Goal: Task Accomplishment & Management: Use online tool/utility

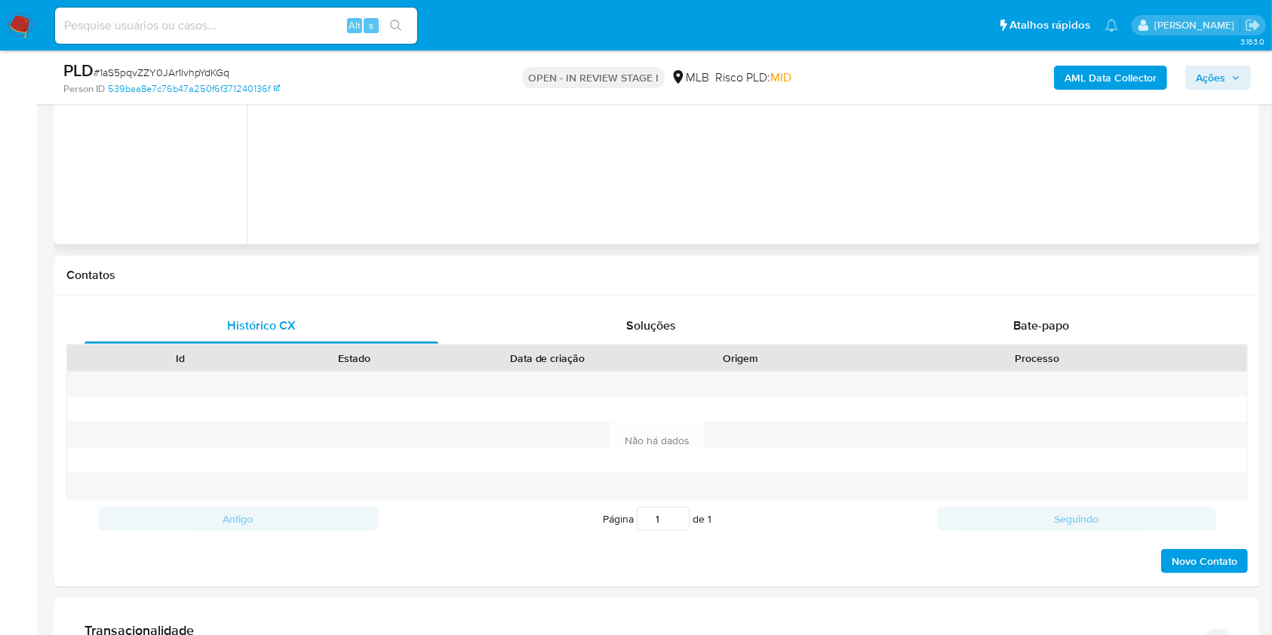
scroll to position [704, 0]
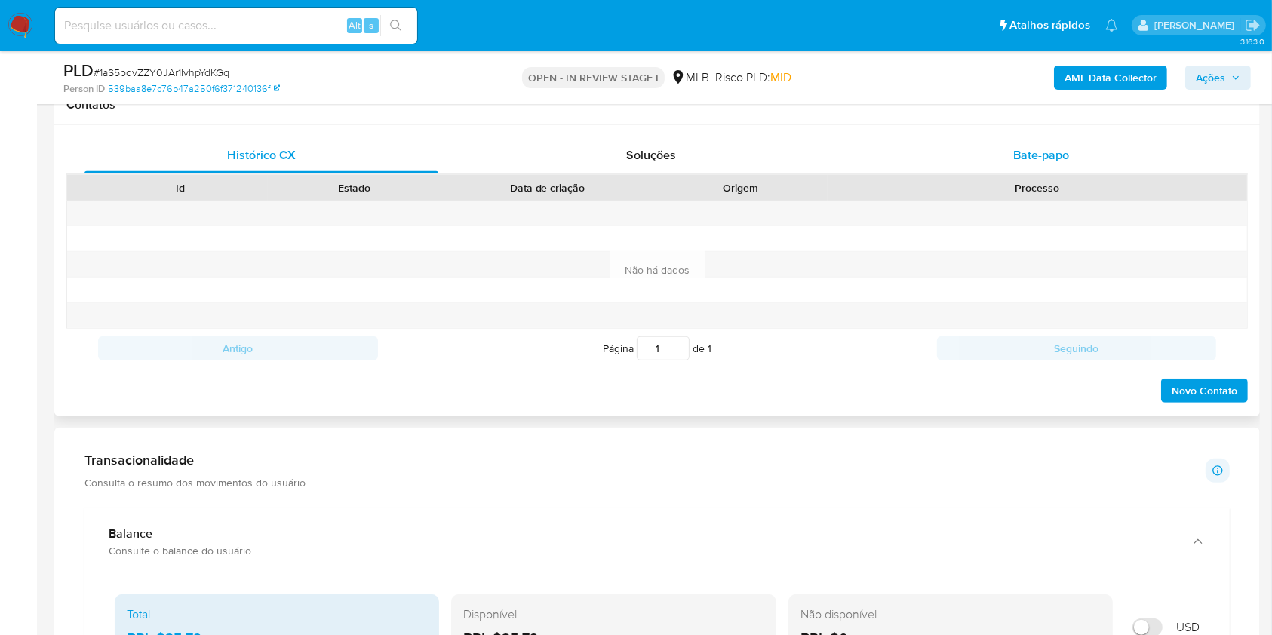
click at [1000, 152] on div "Bate-papo" at bounding box center [1042, 155] width 354 height 36
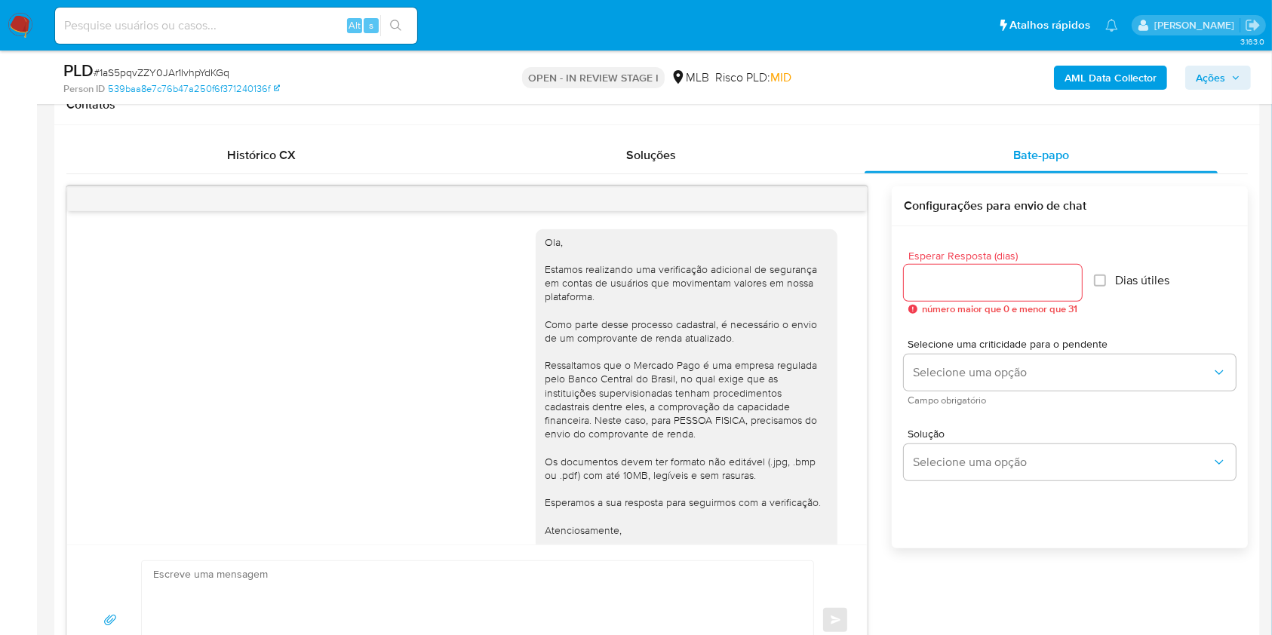
scroll to position [82, 0]
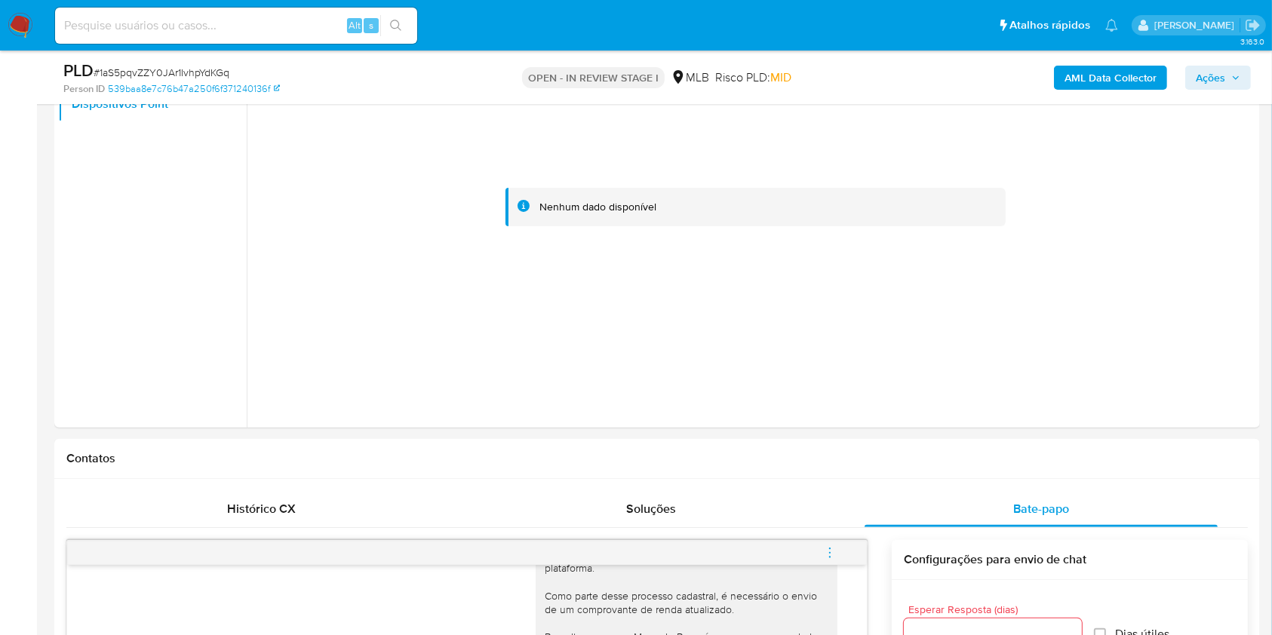
scroll to position [100, 0]
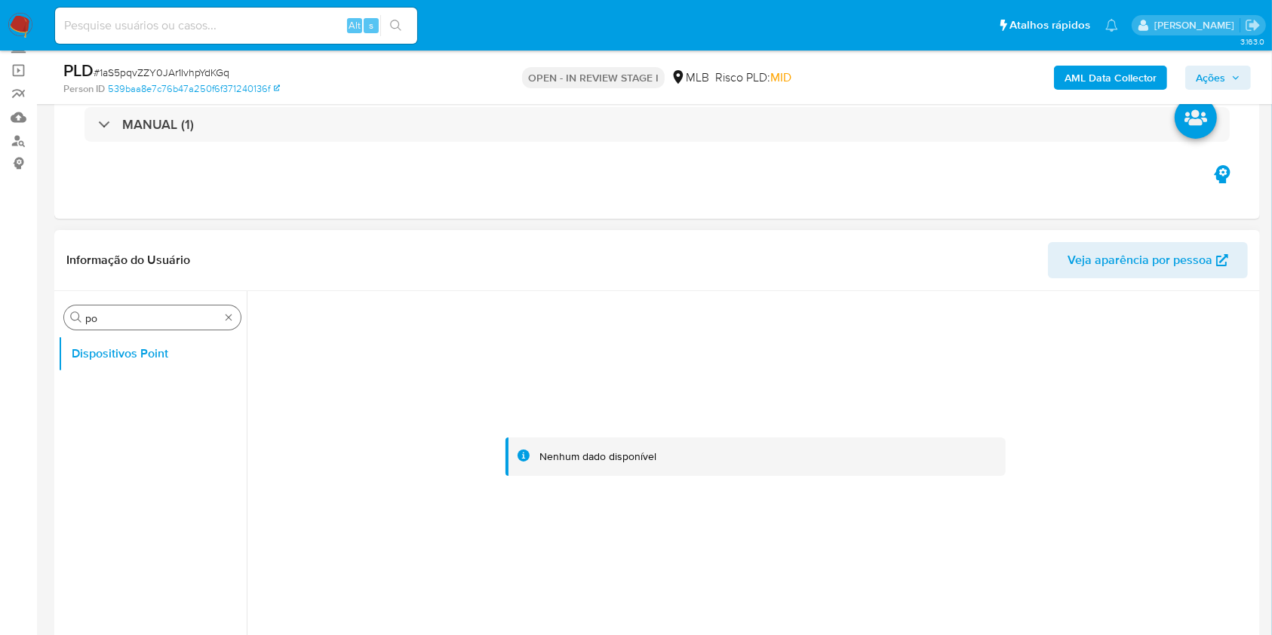
click at [216, 318] on input "po" at bounding box center [152, 319] width 134 height 14
click at [232, 324] on div "Procurar po" at bounding box center [152, 318] width 177 height 24
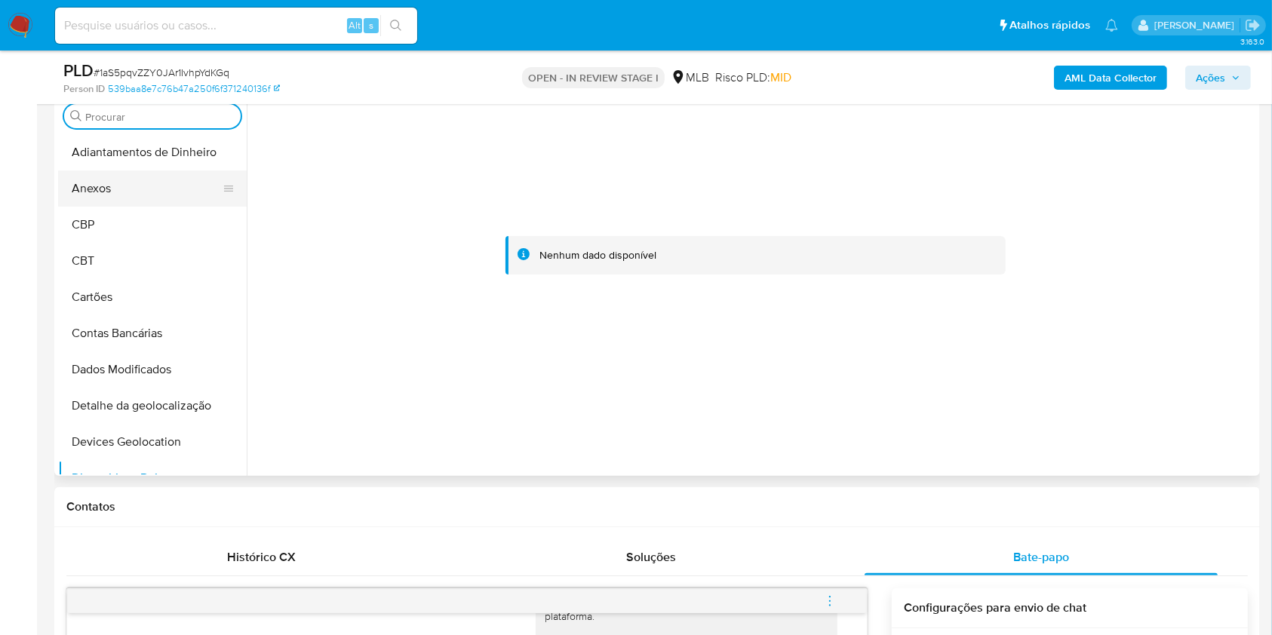
scroll to position [0, 0]
click at [78, 198] on button "Anexos" at bounding box center [146, 189] width 177 height 36
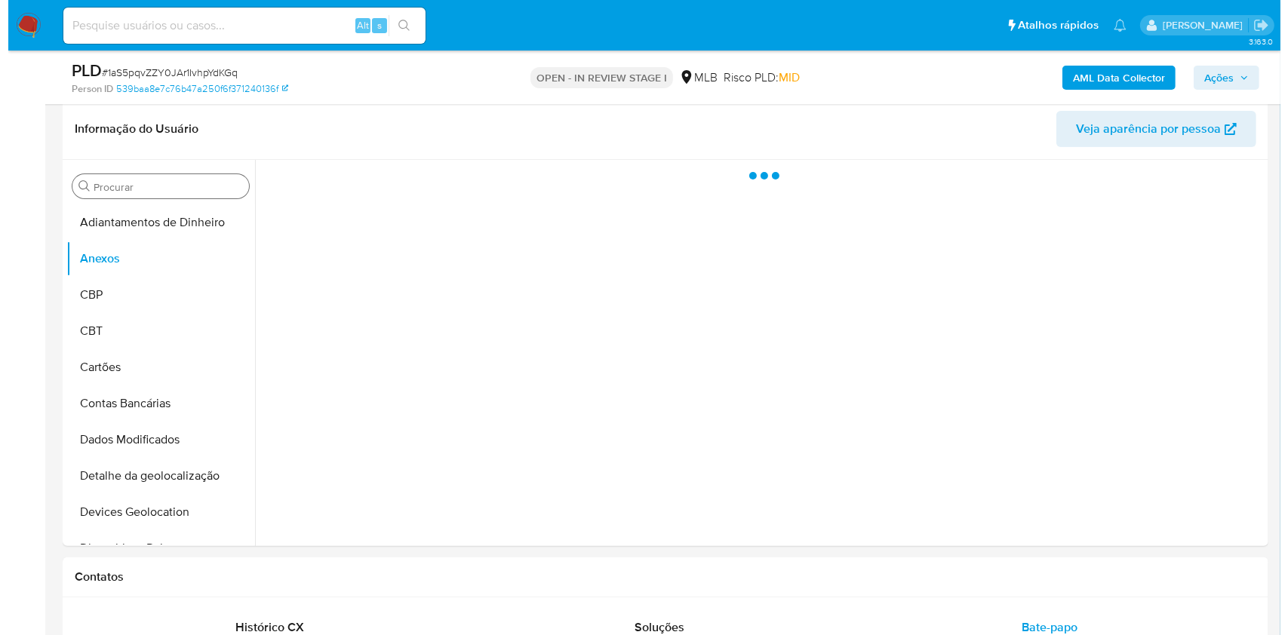
scroll to position [201, 0]
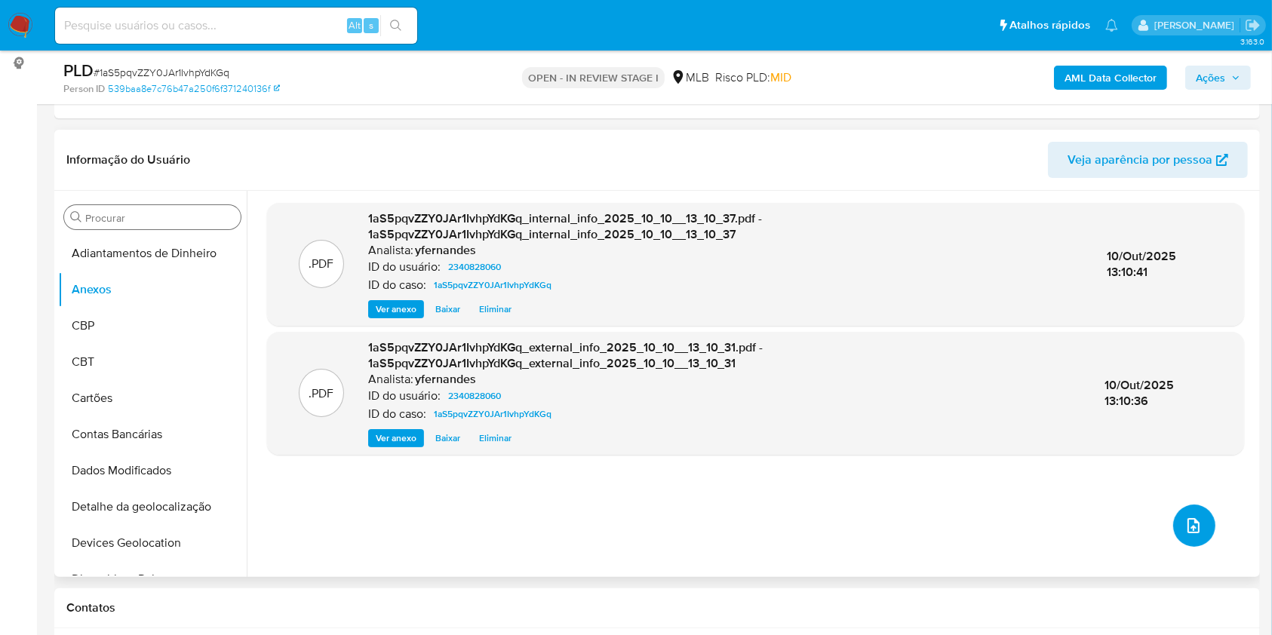
click at [1186, 535] on button "upload-file" at bounding box center [1195, 526] width 42 height 42
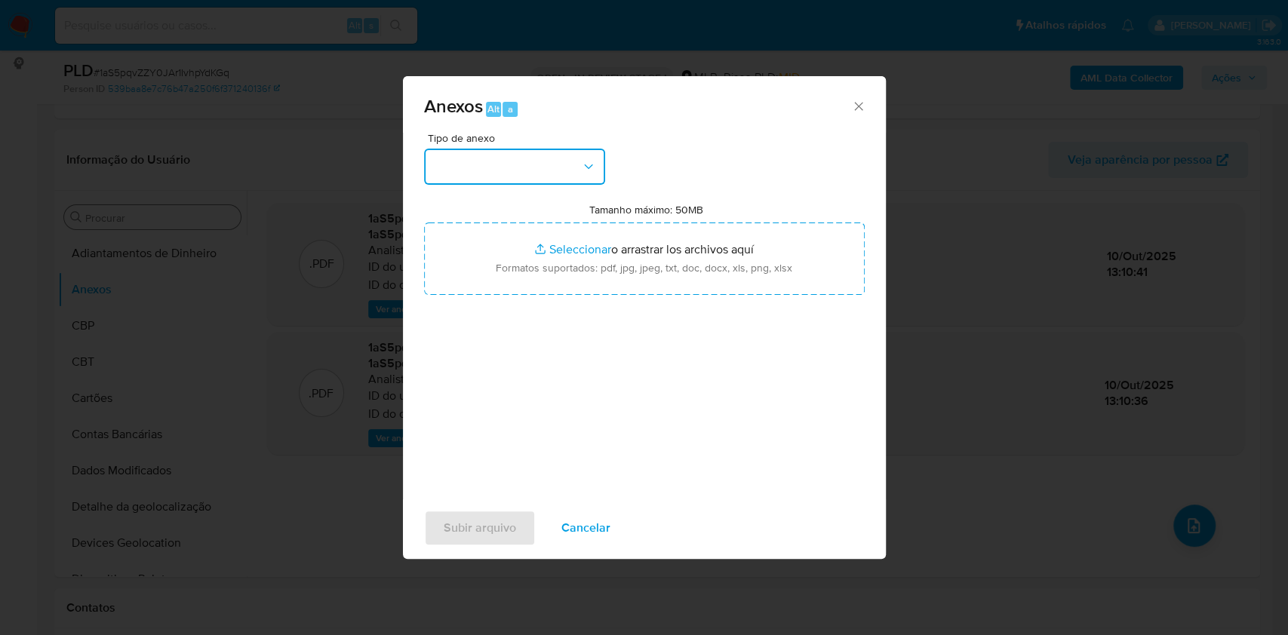
click at [555, 162] on button "button" at bounding box center [514, 167] width 181 height 36
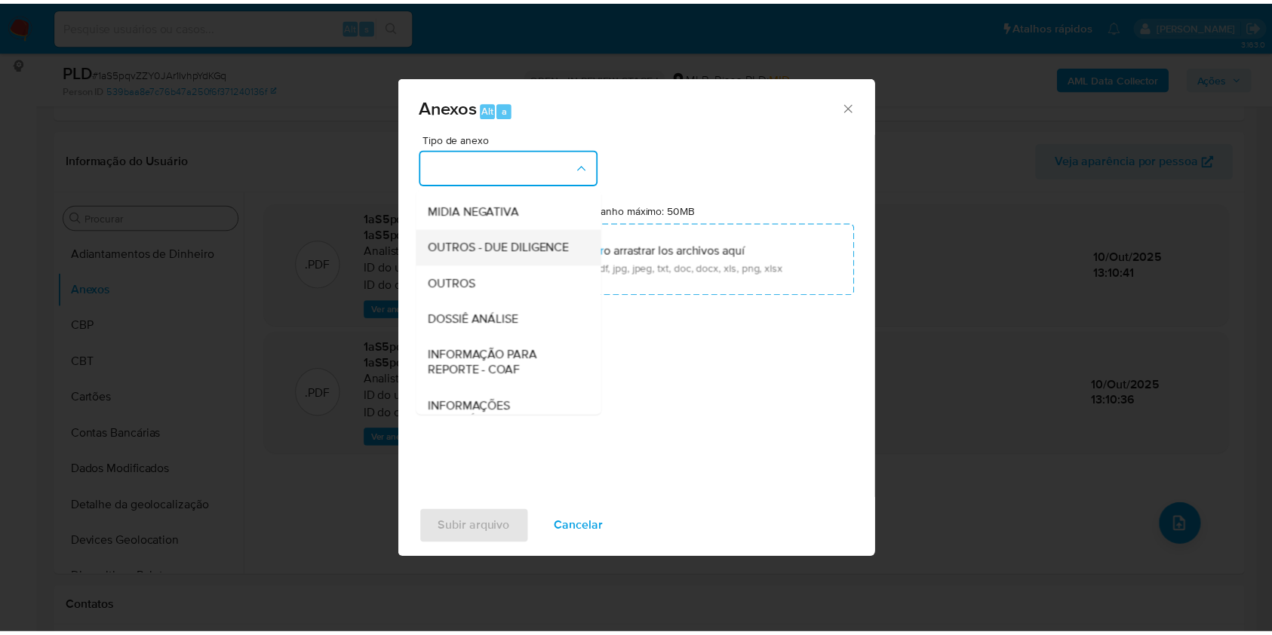
scroll to position [232, 0]
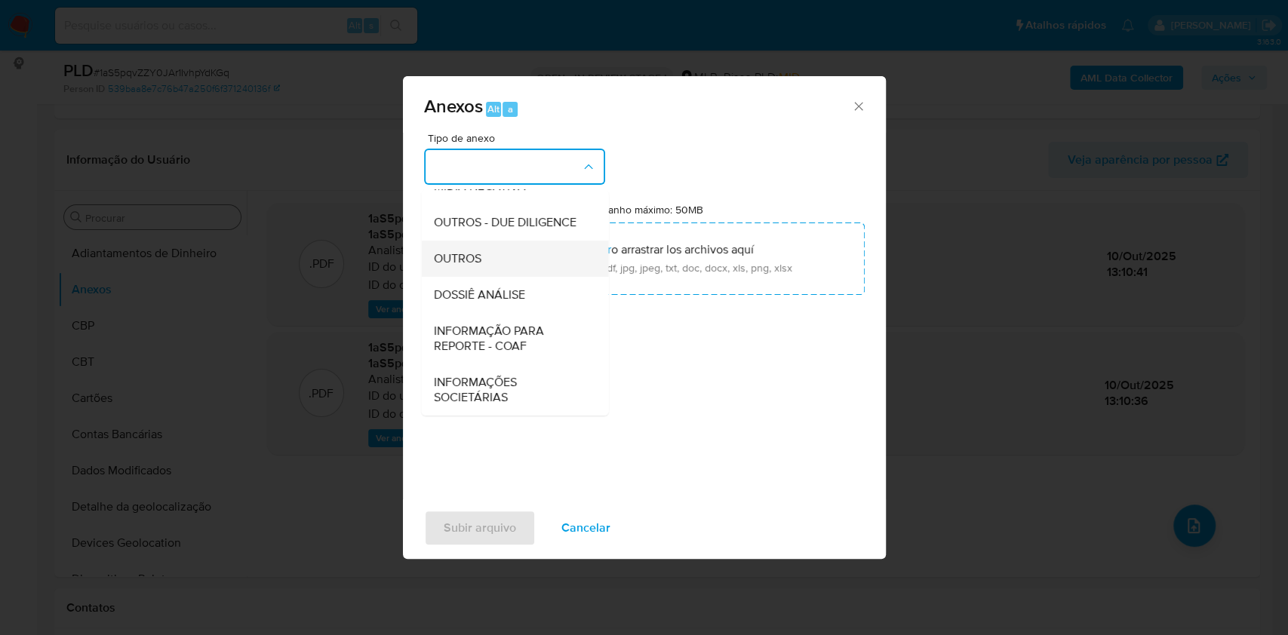
click at [495, 251] on div "OUTROS" at bounding box center [510, 259] width 154 height 36
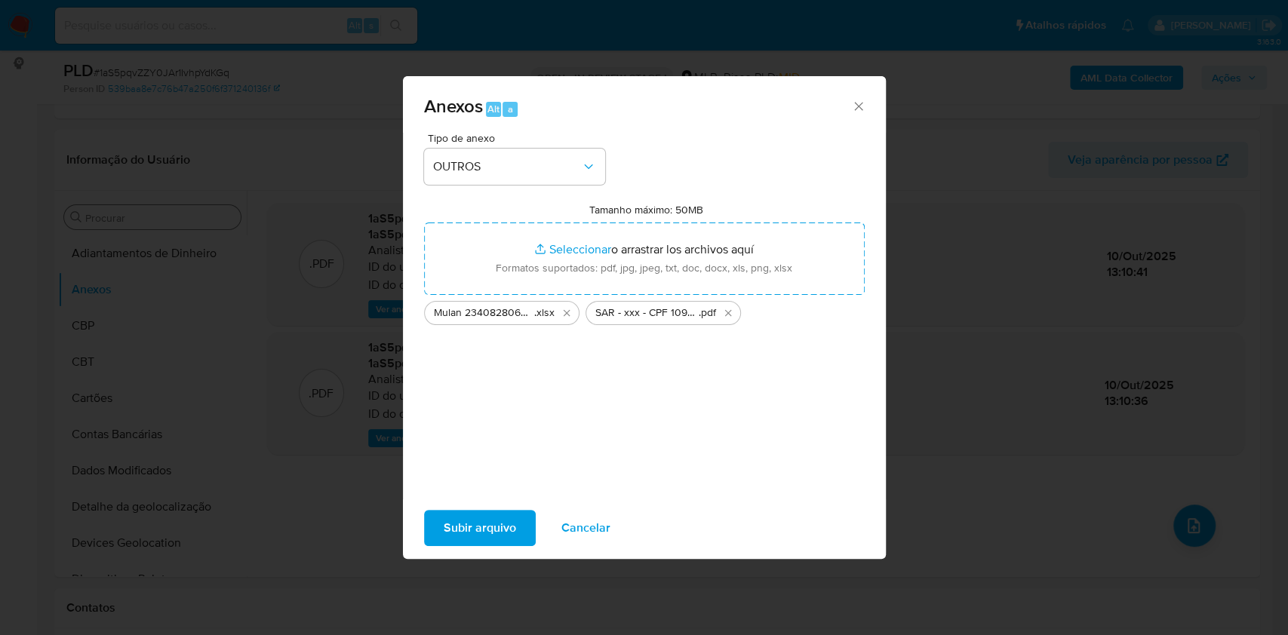
click at [471, 512] on span "Subir arquivo" at bounding box center [480, 528] width 72 height 33
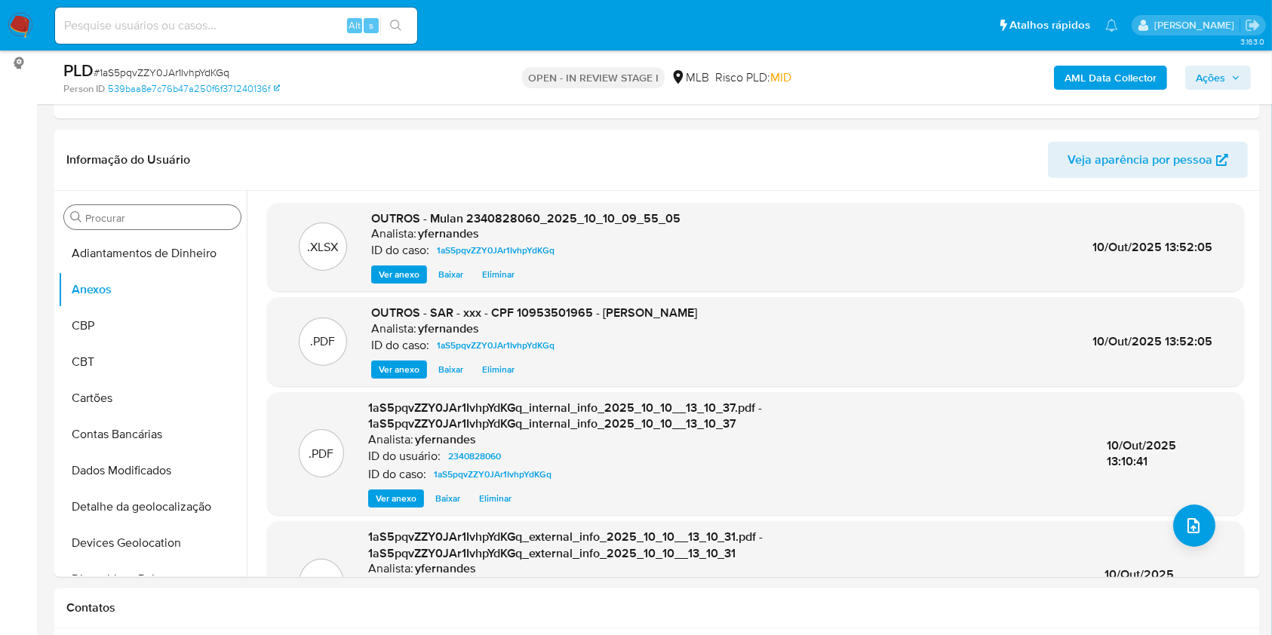
click at [1192, 91] on div "AML Data Collector Ações" at bounding box center [1056, 77] width 392 height 35
click at [1195, 85] on button "Ações" at bounding box center [1219, 78] width 66 height 24
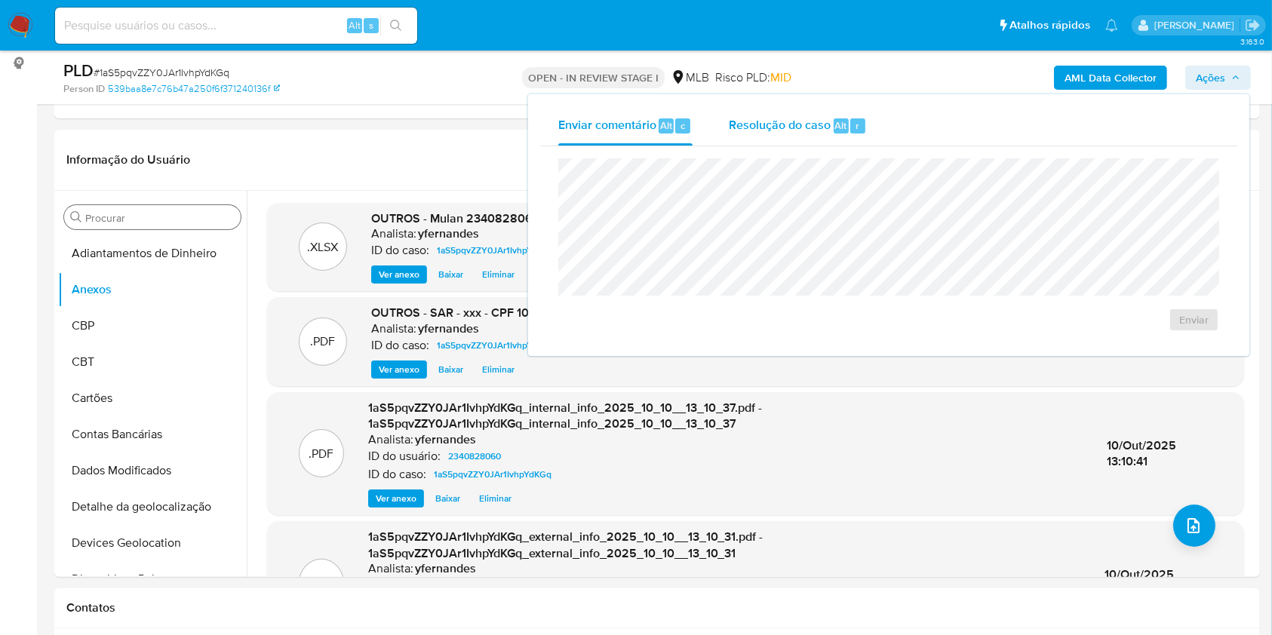
click at [741, 121] on span "Resolução do caso" at bounding box center [780, 124] width 102 height 17
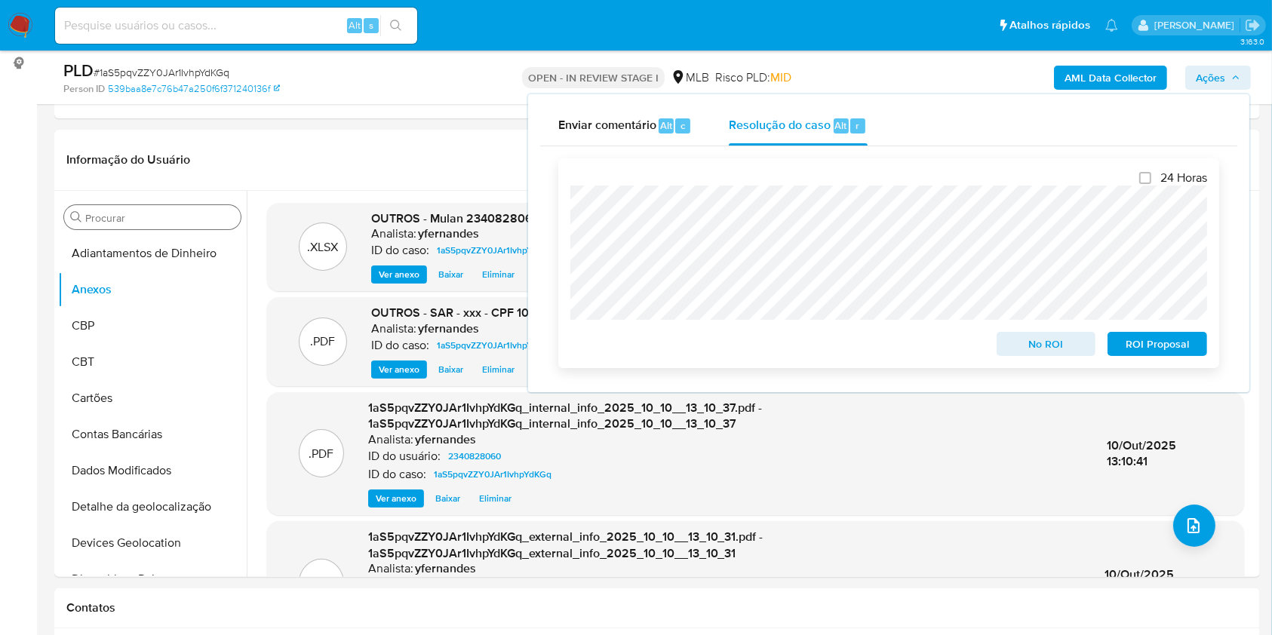
click at [1164, 347] on span "ROI Proposal" at bounding box center [1157, 344] width 78 height 21
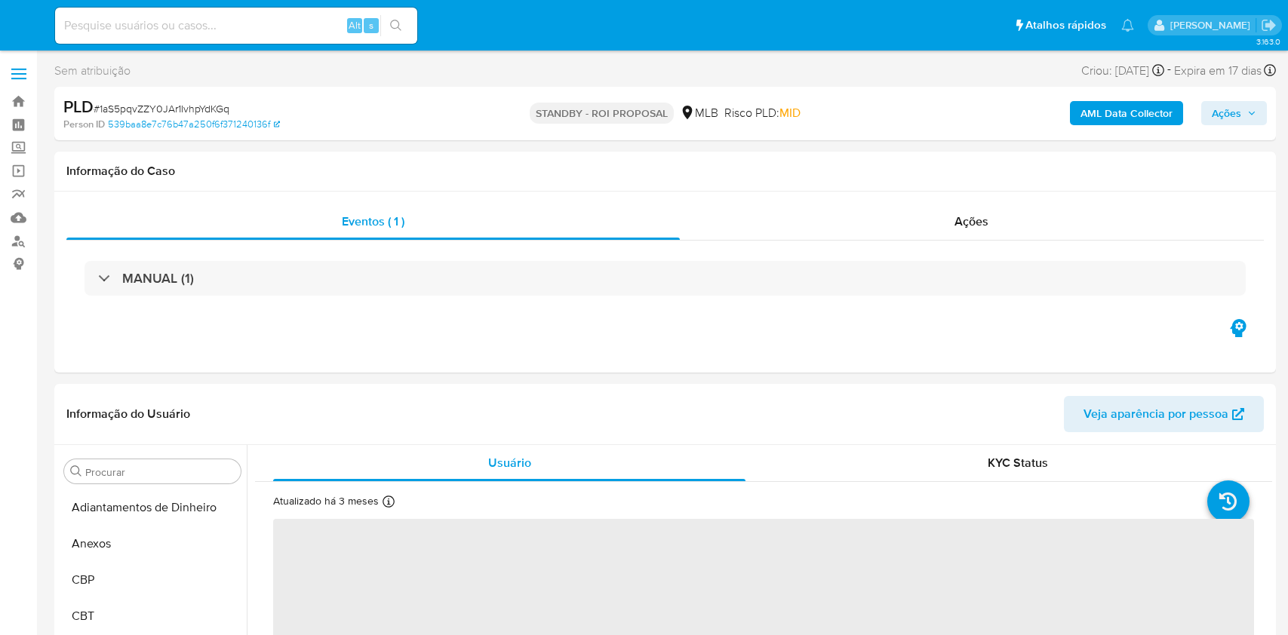
select select "10"
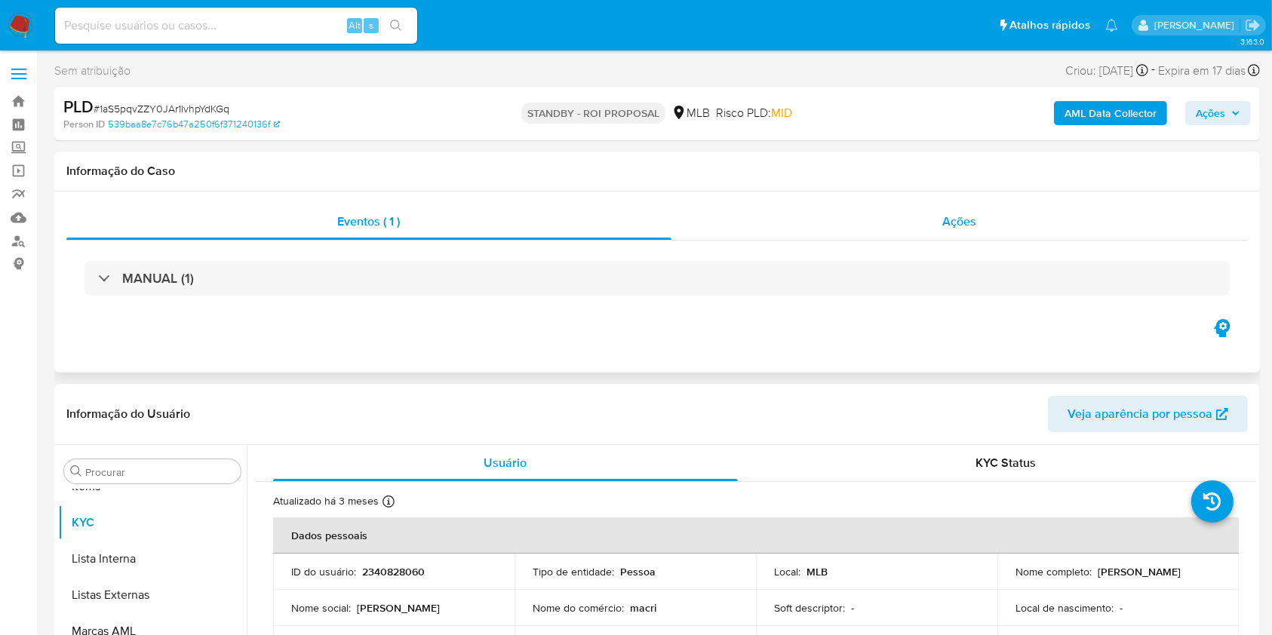
scroll to position [819, 0]
click at [898, 210] on div "Ações" at bounding box center [960, 222] width 577 height 36
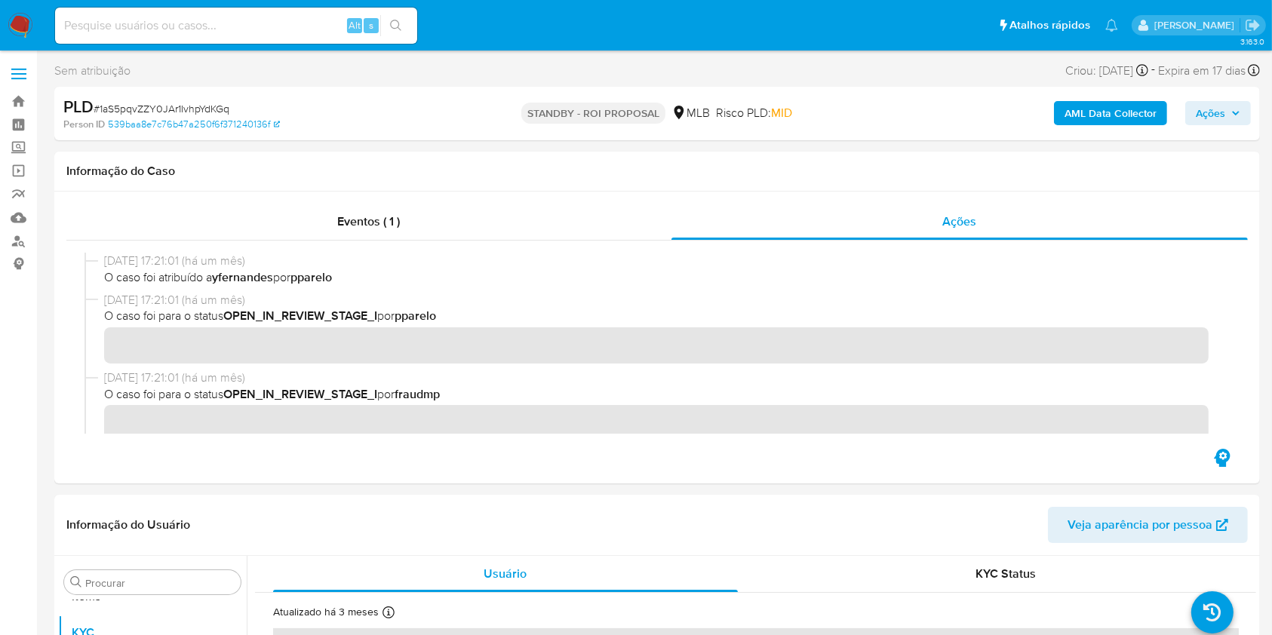
scroll to position [821, 0]
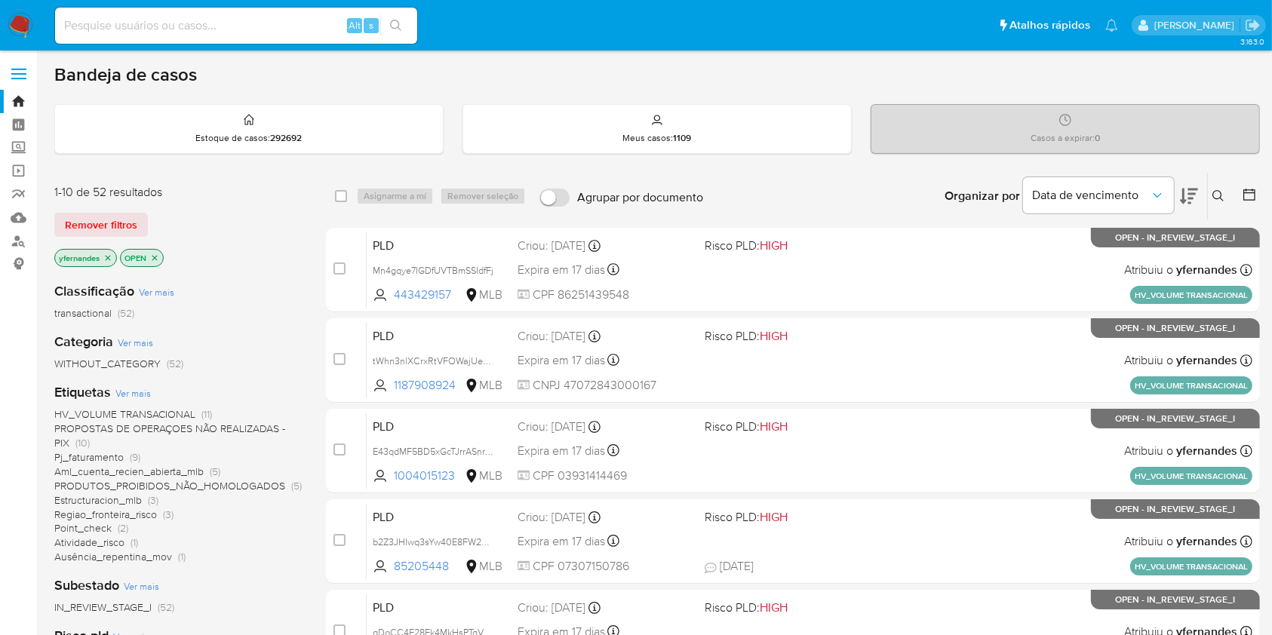
click at [8, 31] on img at bounding box center [21, 26] width 26 height 26
click at [12, 25] on img at bounding box center [21, 26] width 26 height 26
click at [5, 299] on aside "Bandeja Painel Screening Pesquisa em Listas Watchlist Ferramentas Operações em …" at bounding box center [18, 623] width 37 height 1246
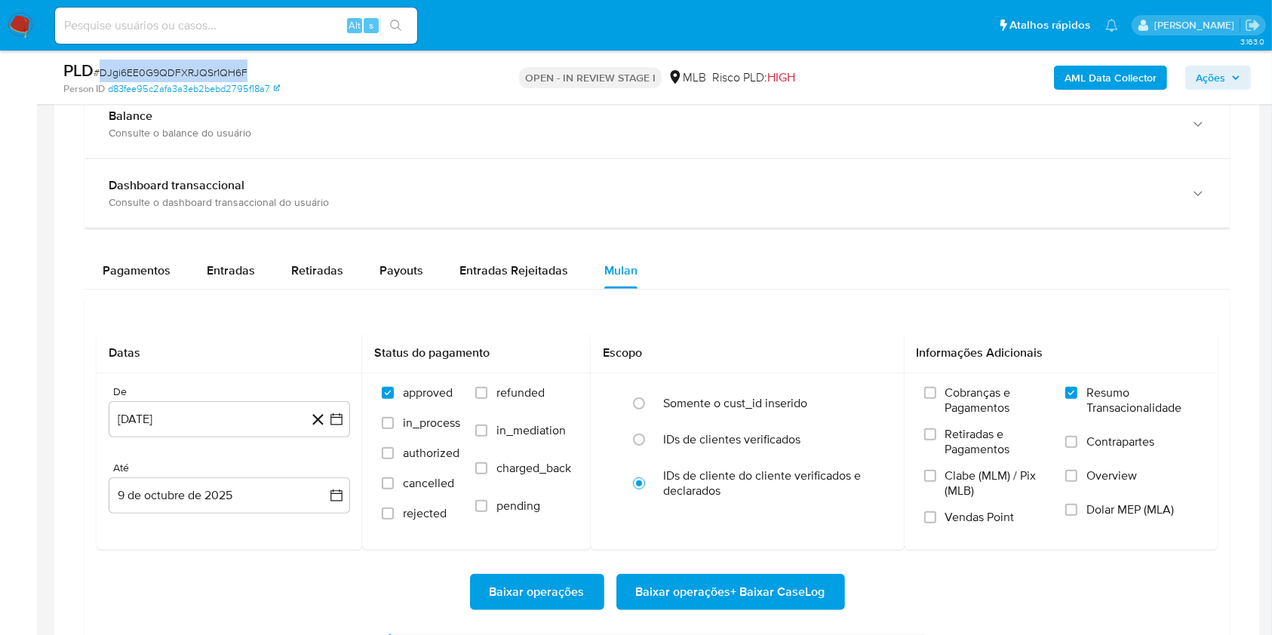
scroll to position [906, 0]
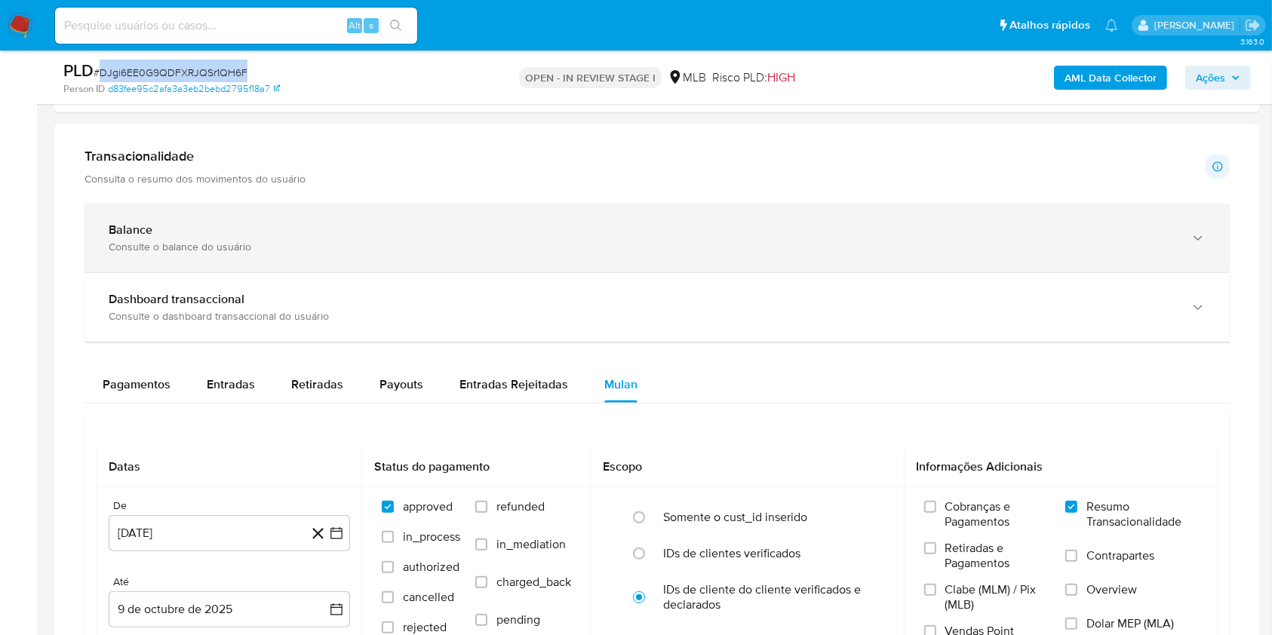
click at [228, 228] on div "Balance" at bounding box center [642, 230] width 1067 height 15
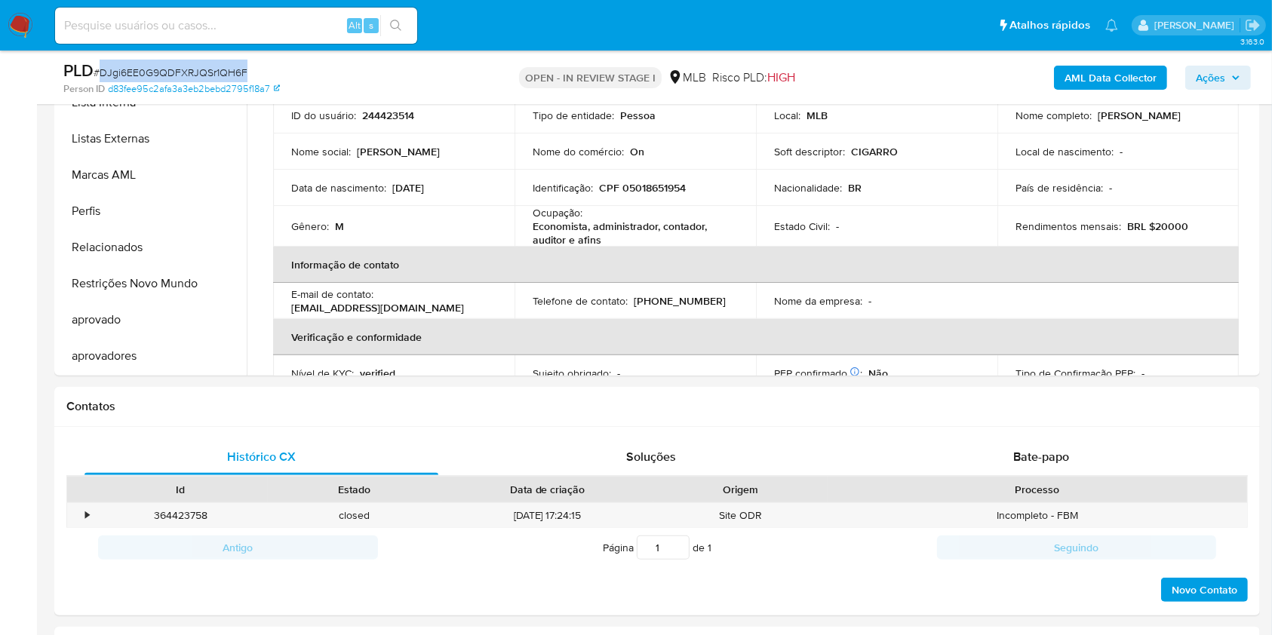
scroll to position [201, 0]
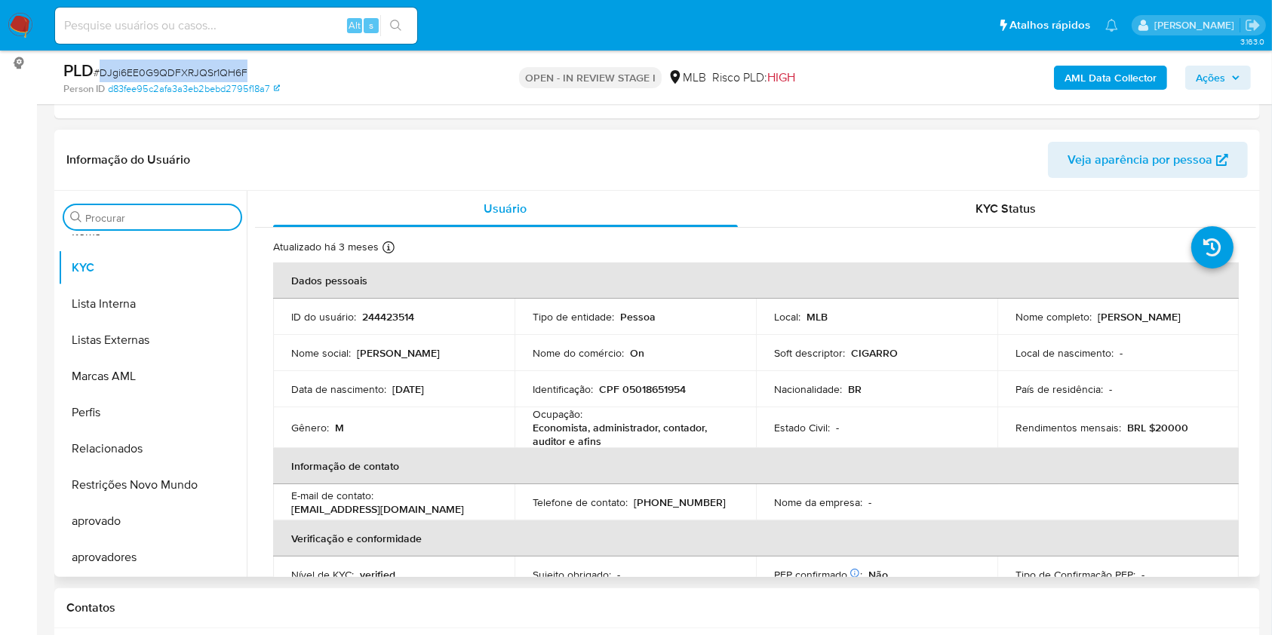
click at [135, 222] on input "Procurar" at bounding box center [159, 218] width 149 height 14
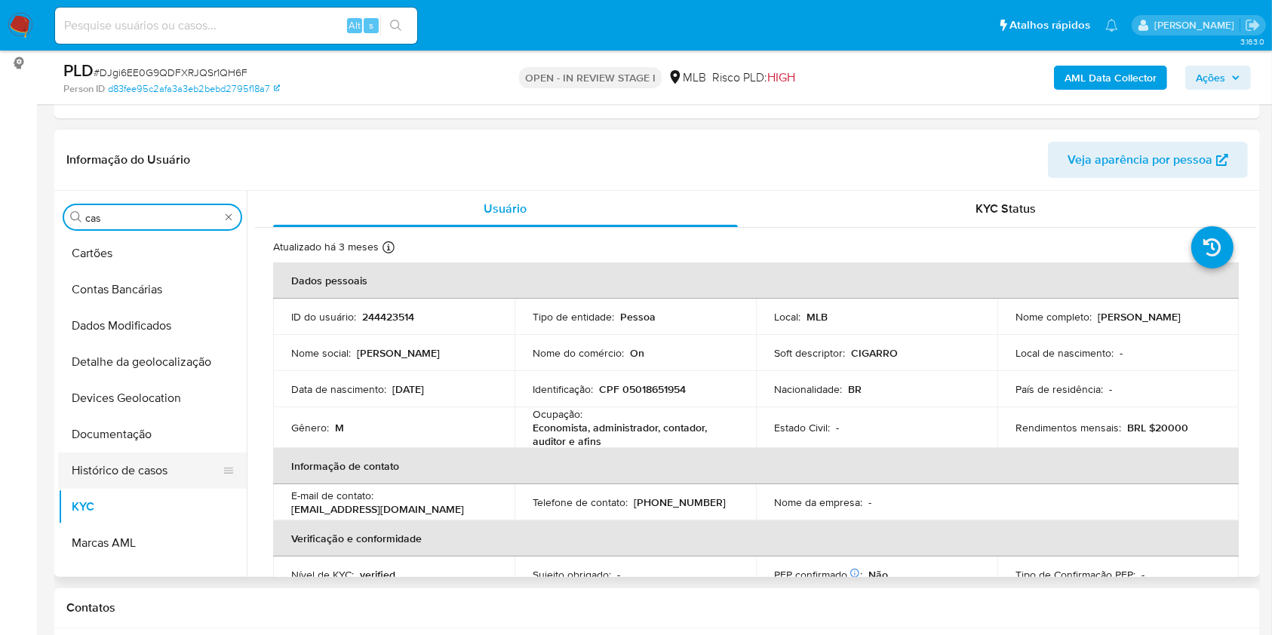
scroll to position [0, 0]
type input "cas"
click at [97, 453] on button "Histórico de casos" at bounding box center [146, 471] width 177 height 36
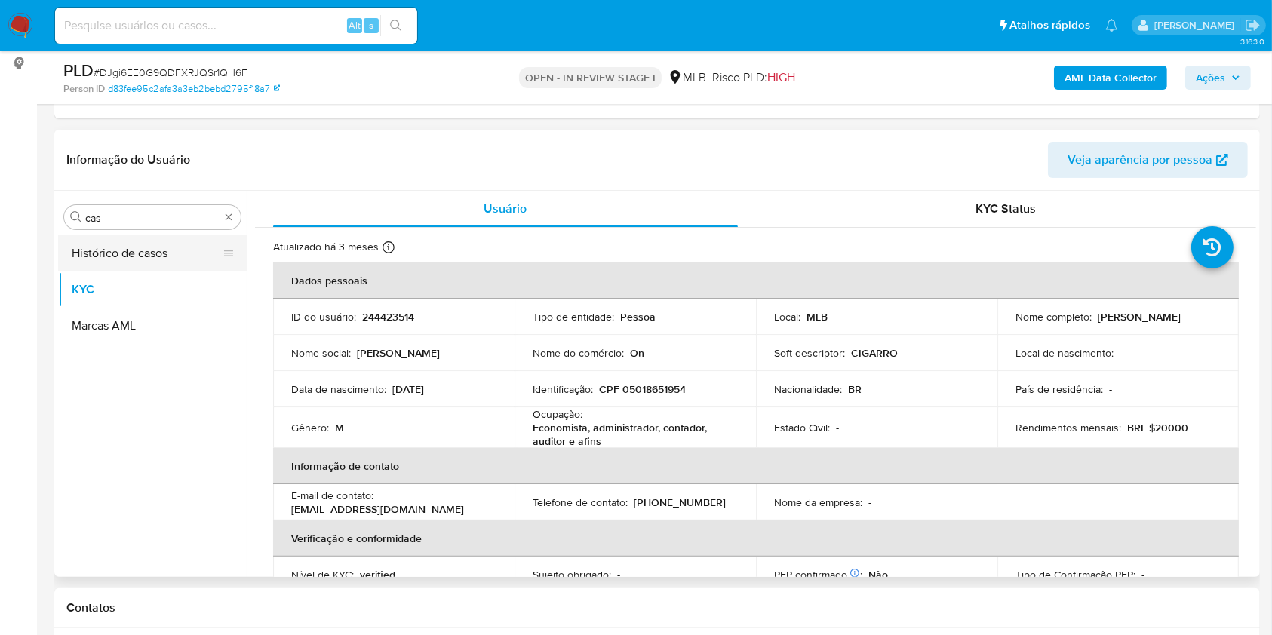
click at [97, 244] on button "Histórico de casos" at bounding box center [146, 253] width 177 height 36
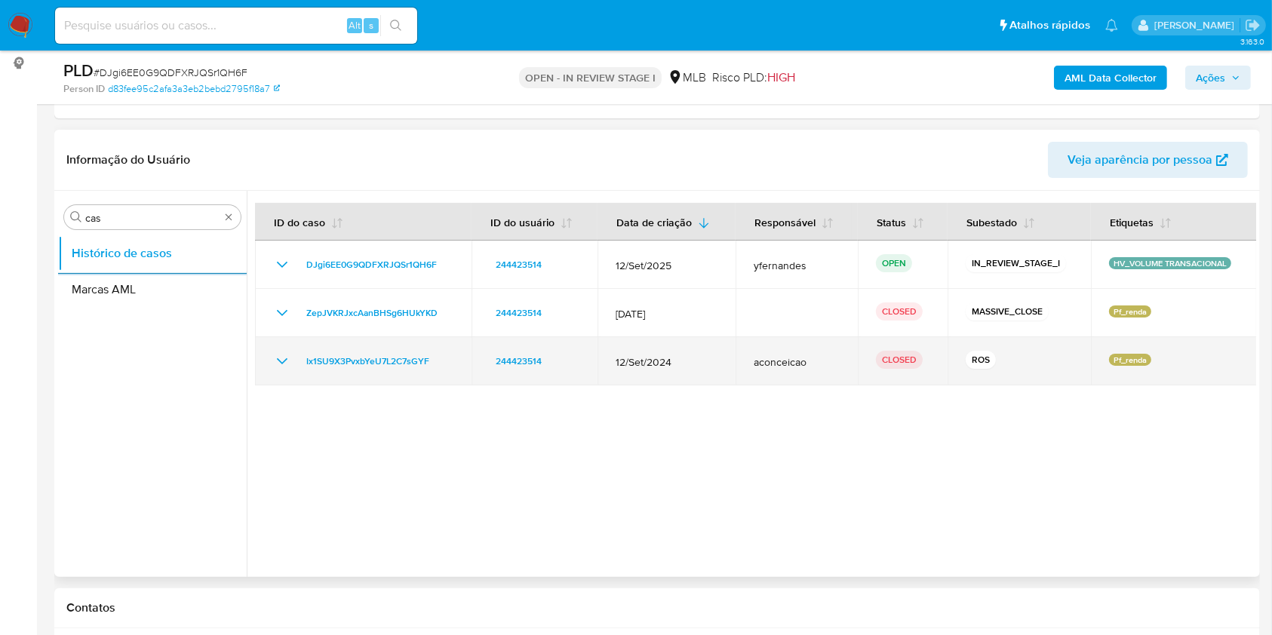
click at [276, 358] on icon "Mostrar/Ocultar" at bounding box center [282, 361] width 18 height 18
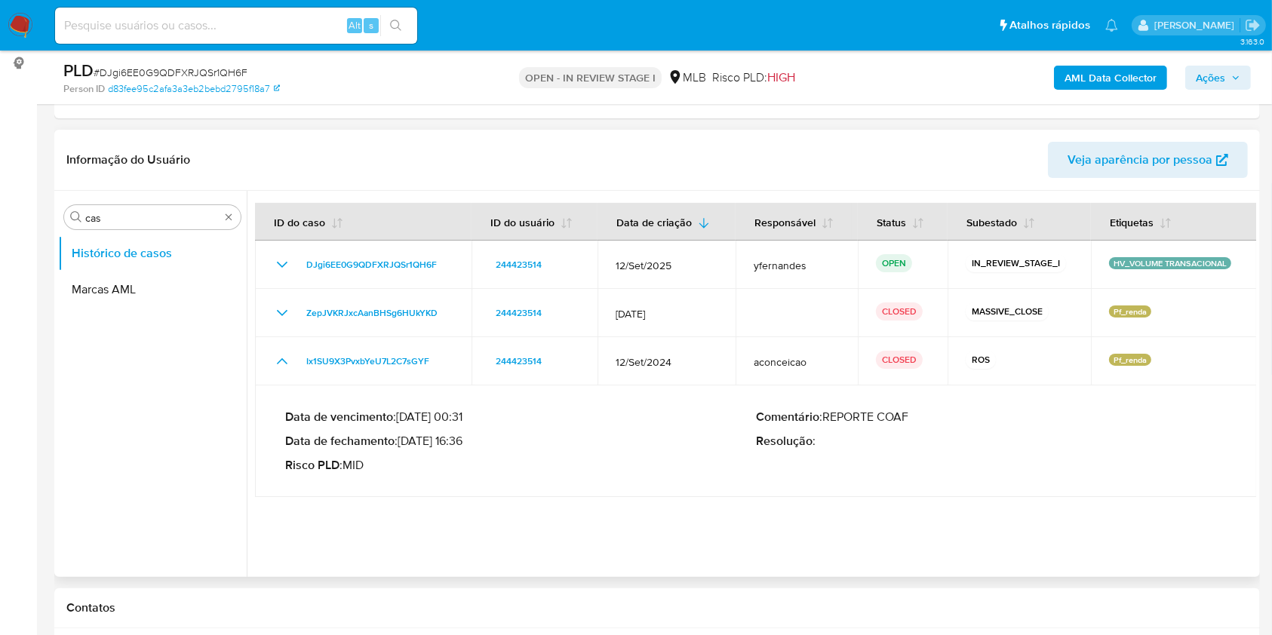
drag, startPoint x: 420, startPoint y: 441, endPoint x: 463, endPoint y: 443, distance: 43.0
click at [463, 443] on p "Data de fechamento : 21/10/2024 16:36" at bounding box center [520, 441] width 471 height 15
click at [120, 211] on input "cas" at bounding box center [152, 218] width 134 height 14
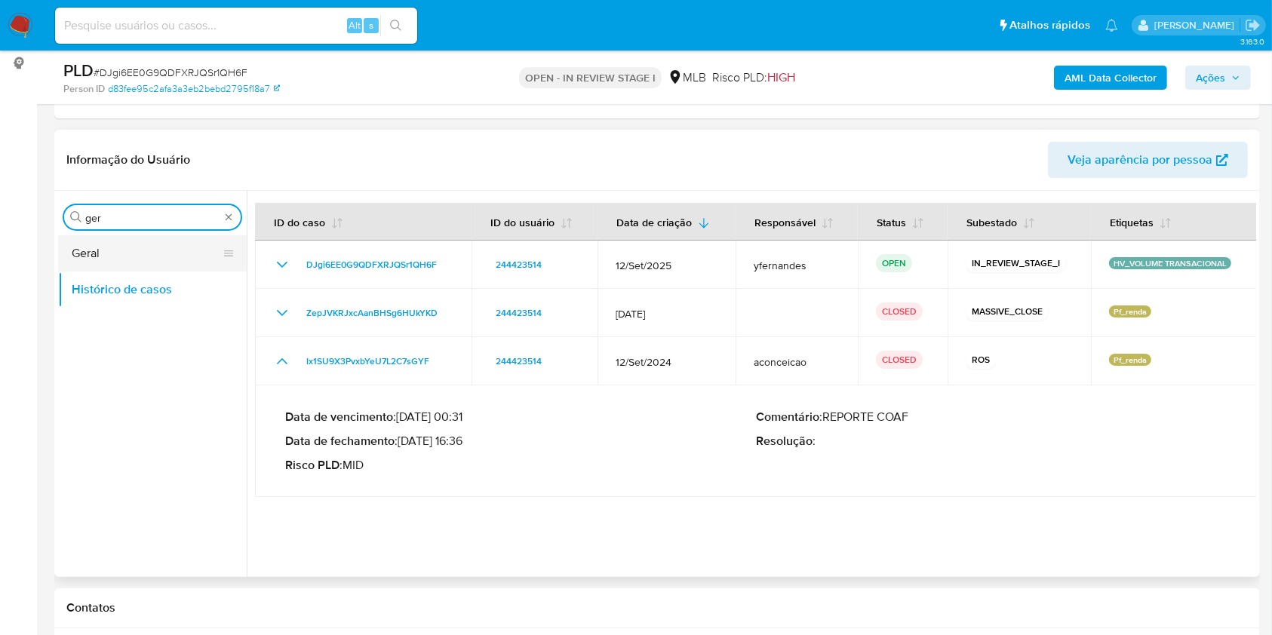
type input "ger"
click at [109, 238] on button "Geral" at bounding box center [146, 253] width 177 height 36
drag, startPoint x: 109, startPoint y: 238, endPoint x: 145, endPoint y: 232, distance: 36.7
click at [109, 238] on button "Geral" at bounding box center [152, 253] width 189 height 36
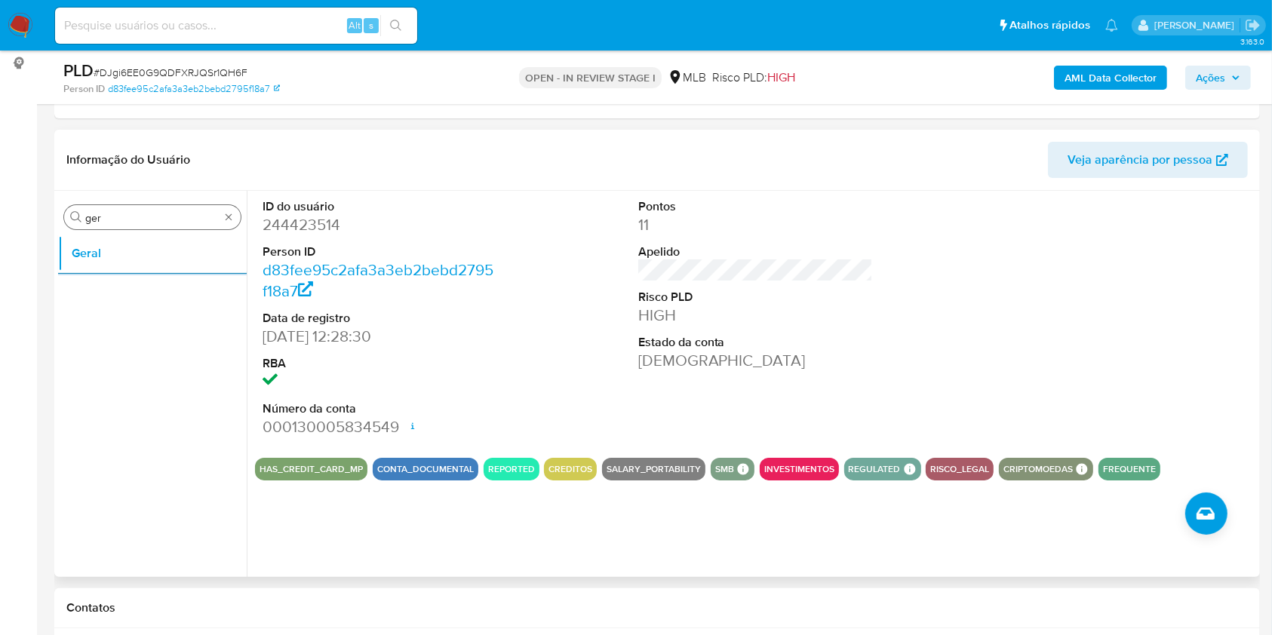
click at [175, 220] on input "ger" at bounding box center [152, 218] width 134 height 14
click at [174, 220] on input "ger" at bounding box center [152, 218] width 134 height 14
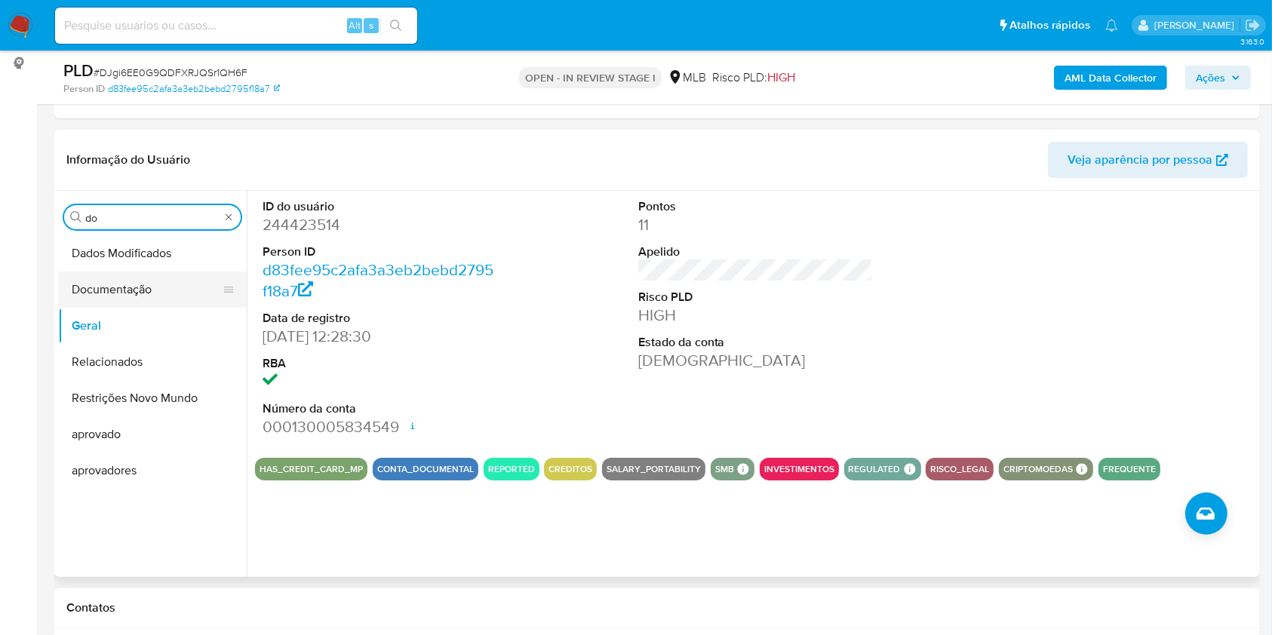
click at [135, 286] on button "Documentação" at bounding box center [146, 290] width 177 height 36
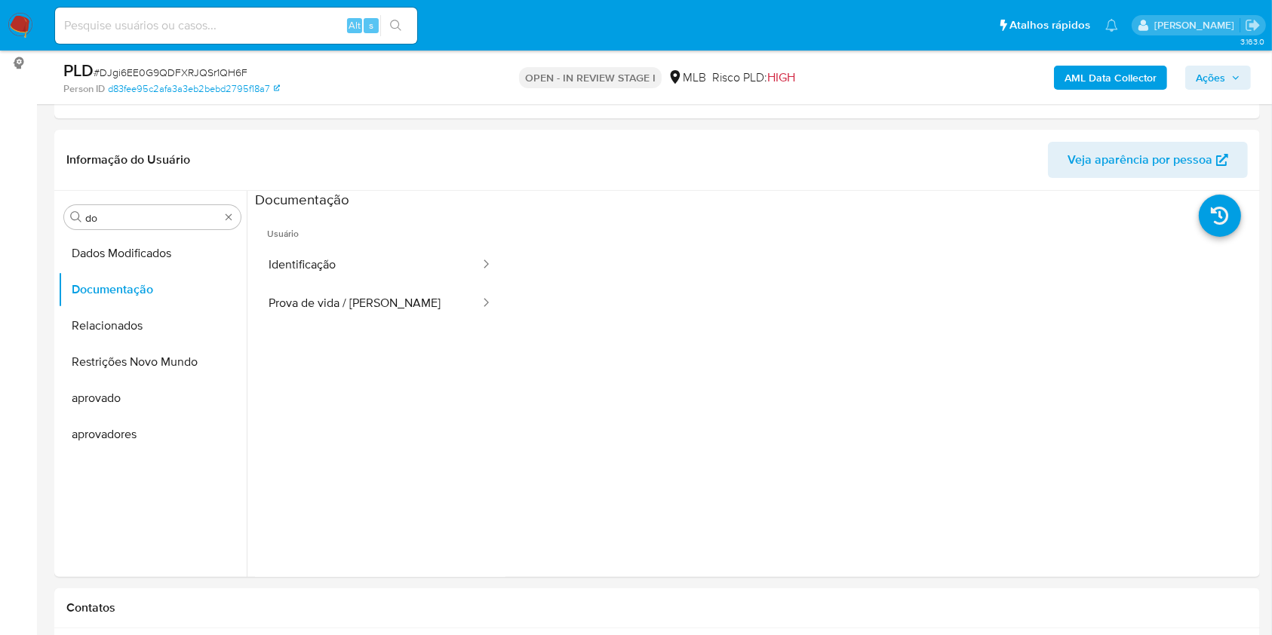
click at [321, 269] on button "Identificação" at bounding box center [368, 265] width 226 height 38
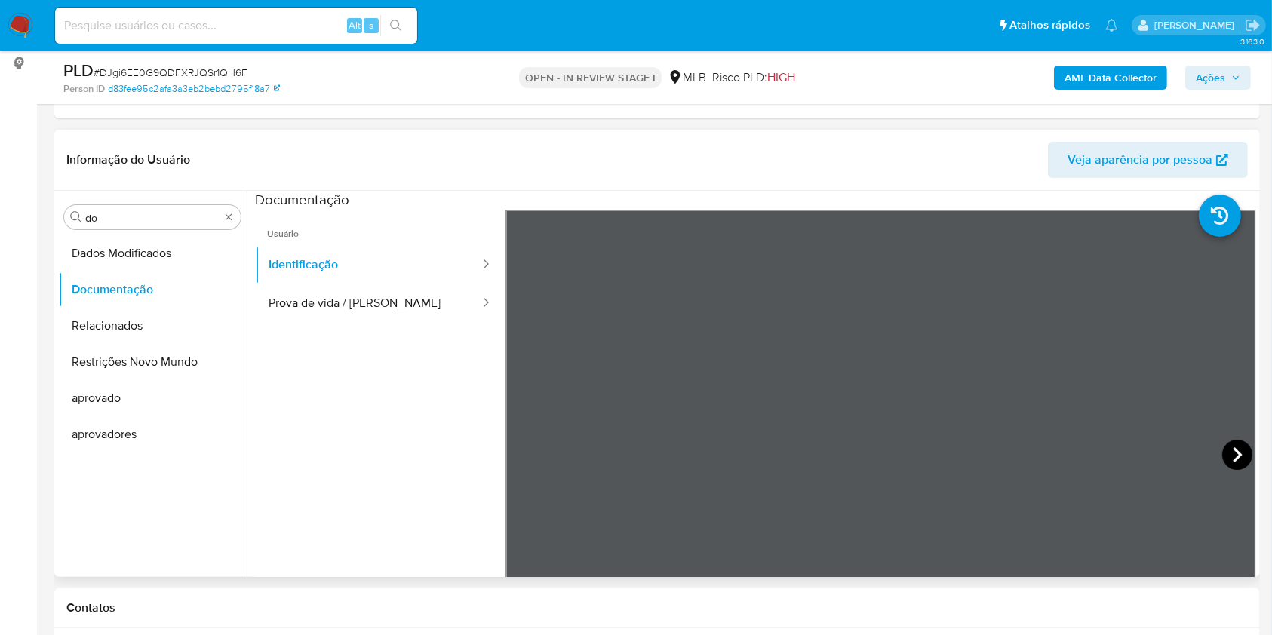
click at [1225, 440] on icon at bounding box center [1238, 455] width 30 height 30
click at [380, 300] on button "Prova de vida / Selfie" at bounding box center [368, 304] width 226 height 38
click at [154, 224] on div "Procurar do" at bounding box center [152, 217] width 177 height 24
click at [143, 218] on input "do" at bounding box center [152, 218] width 134 height 14
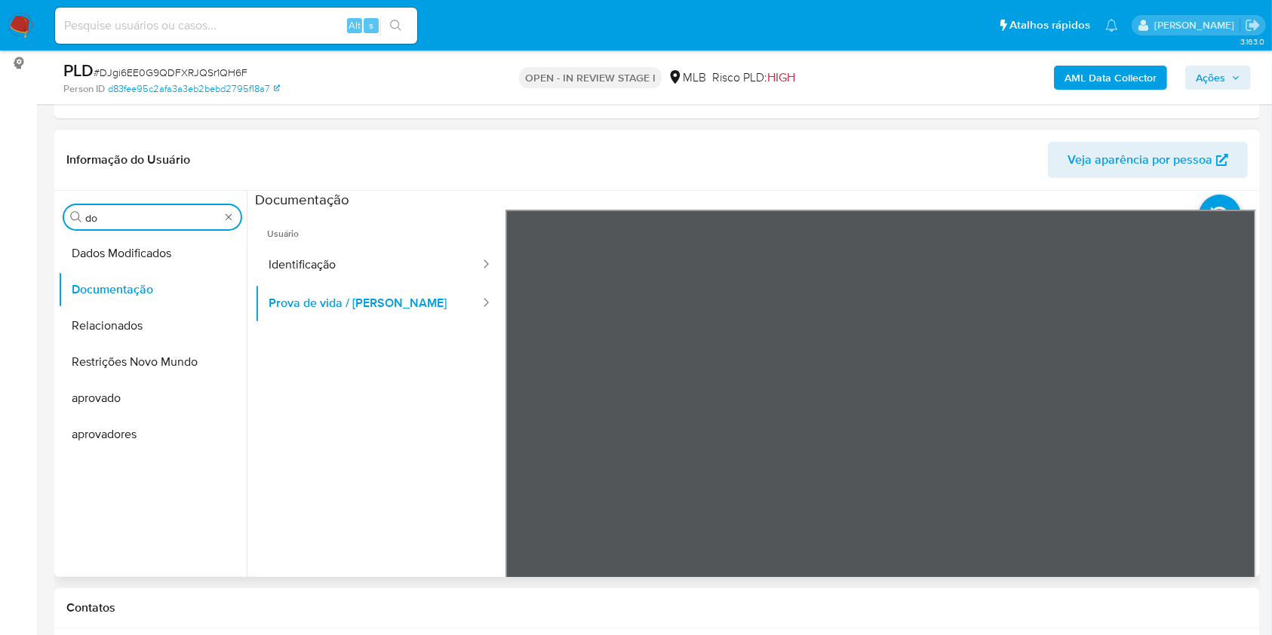
click at [143, 218] on input "do" at bounding box center [152, 218] width 134 height 14
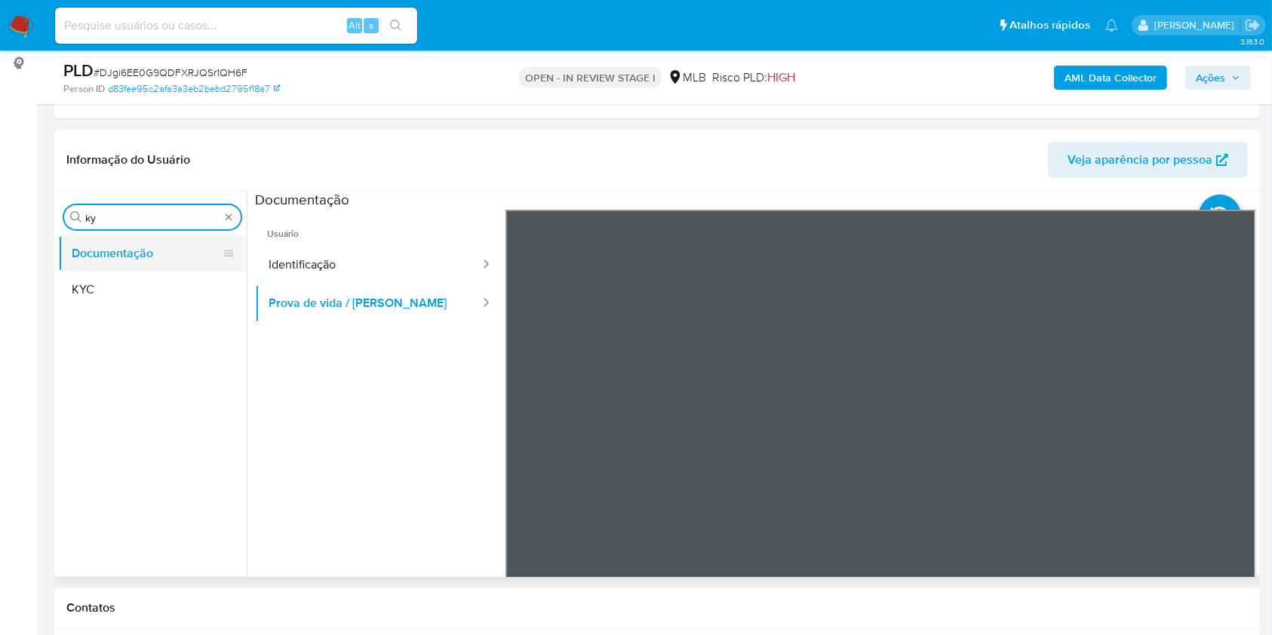
click at [118, 263] on button "Documentação" at bounding box center [146, 253] width 177 height 36
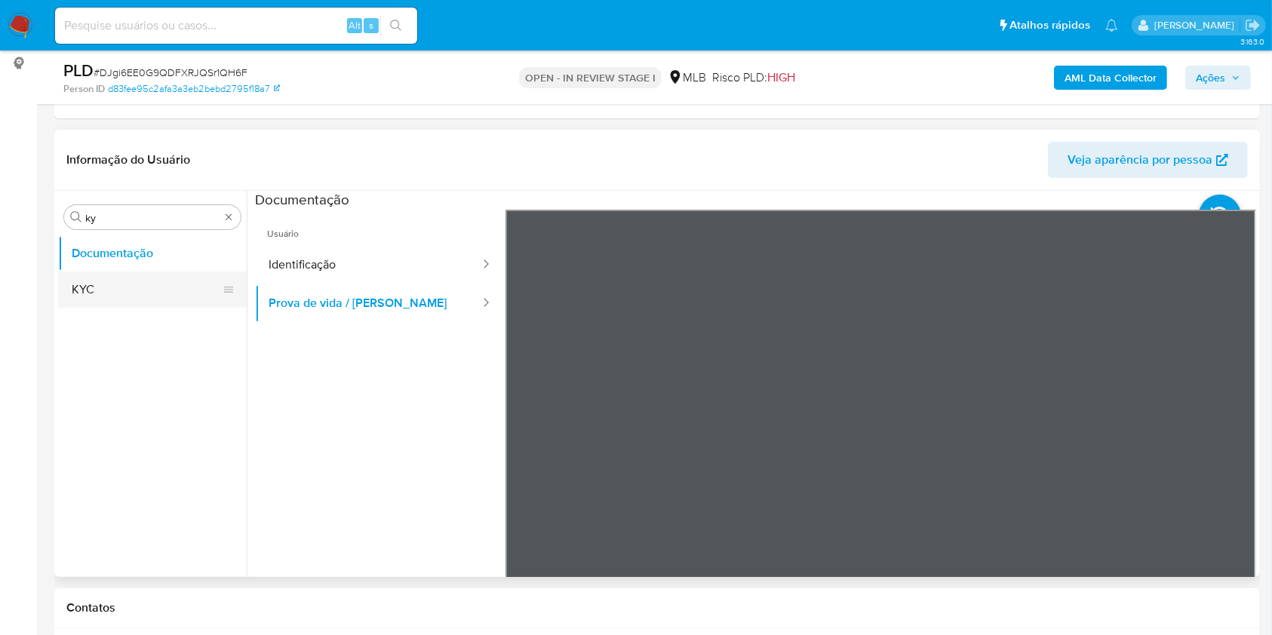
click at [118, 263] on button "Documentação" at bounding box center [152, 253] width 189 height 36
click at [110, 281] on button "KYC" at bounding box center [146, 290] width 177 height 36
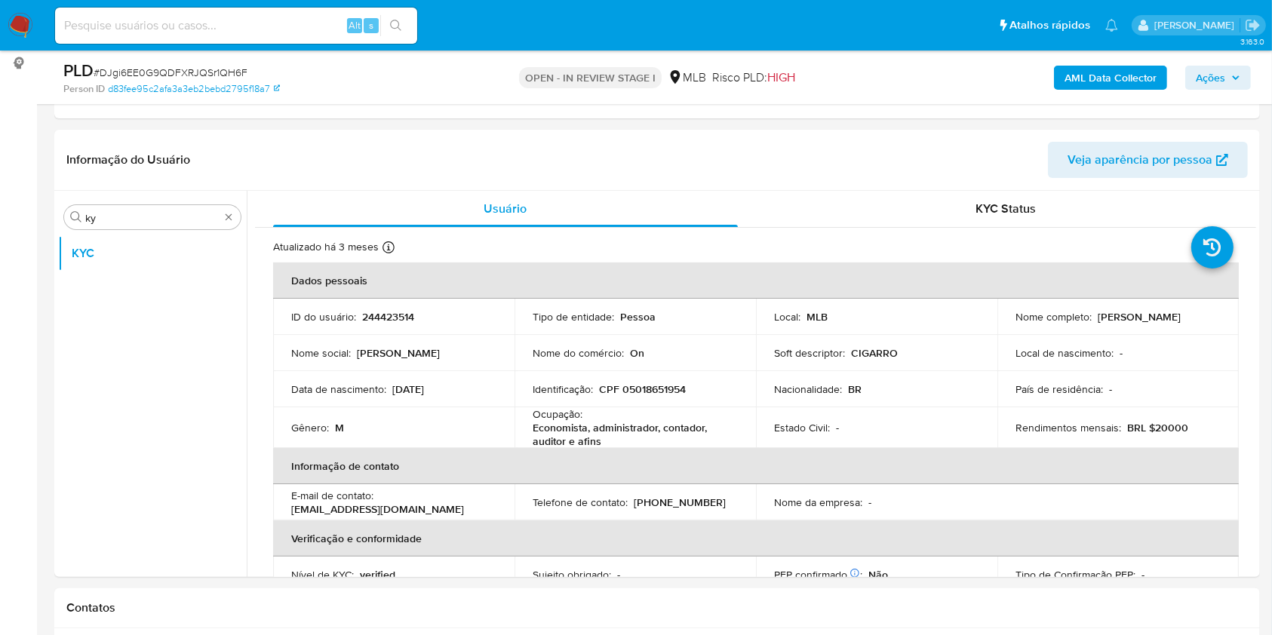
drag, startPoint x: 1249, startPoint y: 229, endPoint x: 1249, endPoint y: 252, distance: 22.6
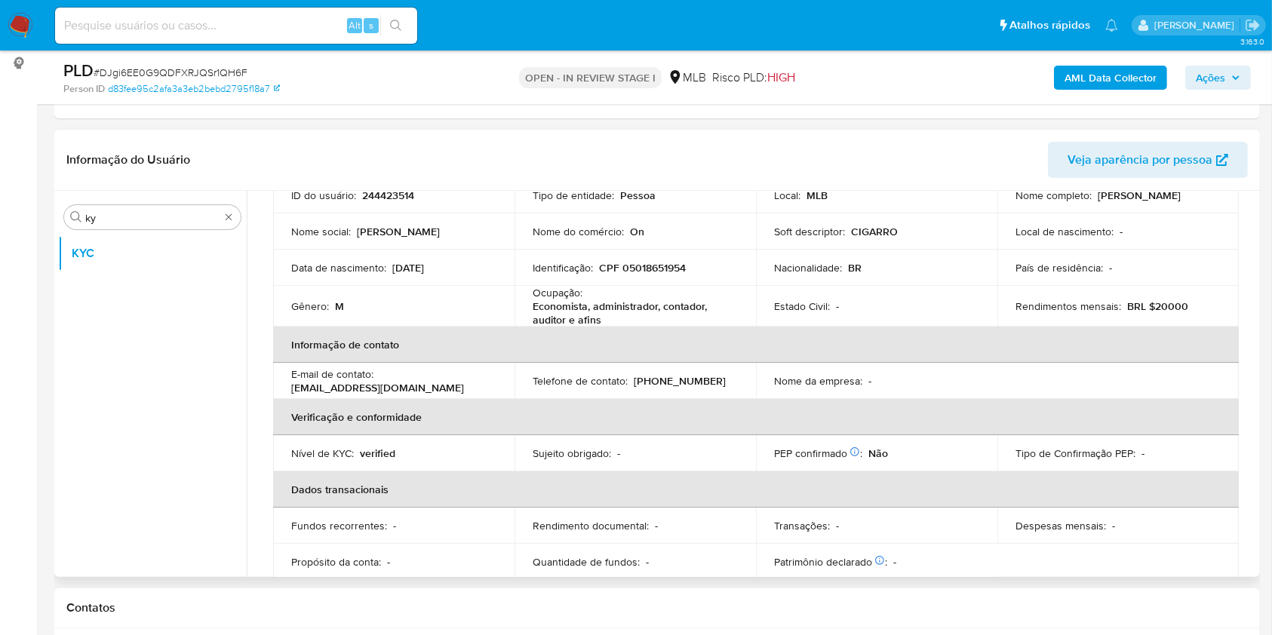
scroll to position [119, 0]
click at [566, 312] on p "Economista, administrador, contador, auditor e afins" at bounding box center [632, 315] width 199 height 27
click at [565, 312] on p "Economista, administrador, contador, auditor e afins" at bounding box center [632, 315] width 199 height 27
copy div "Ocupação : Economista, administrador, contador, auditor e afins"
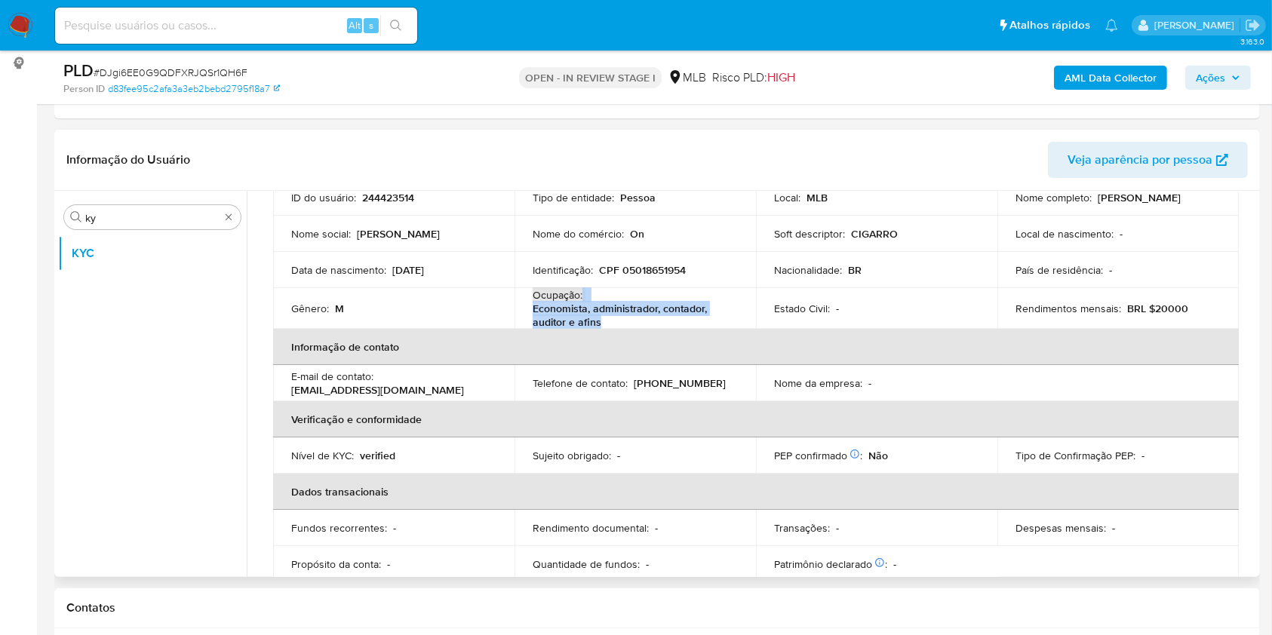
click at [595, 391] on td "Telefone de contato : (41) 985065366" at bounding box center [635, 383] width 241 height 36
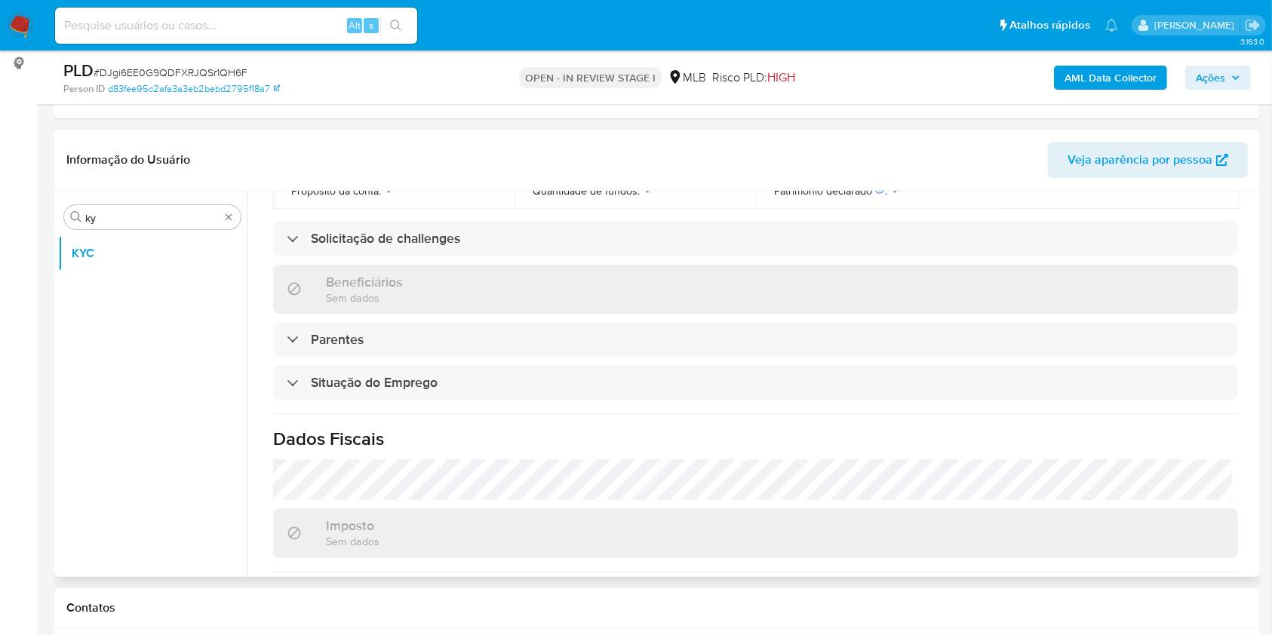
scroll to position [646, 0]
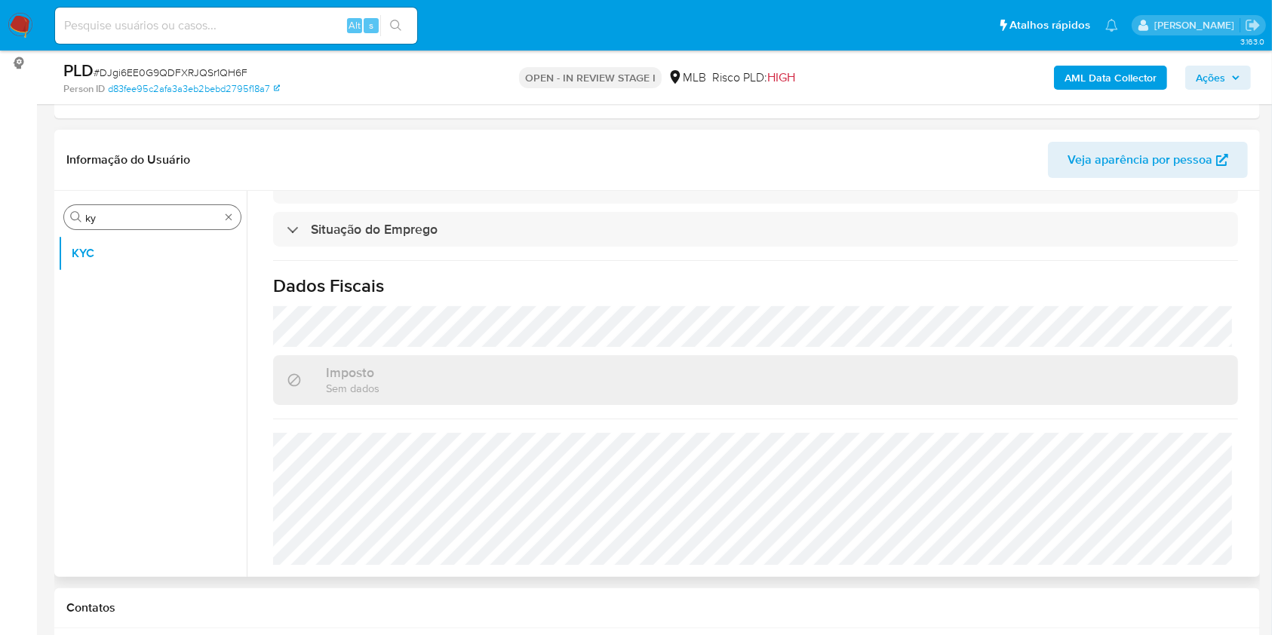
click at [131, 220] on input "ky" at bounding box center [152, 218] width 134 height 14
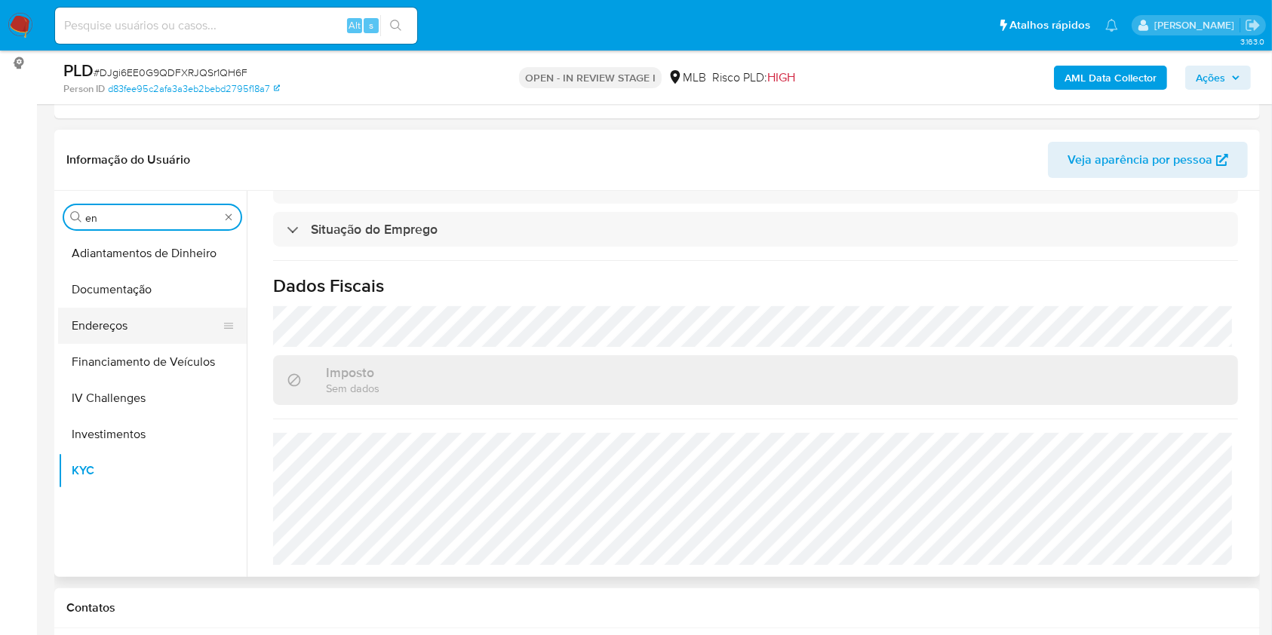
type input "en"
click at [131, 308] on button "Endereços" at bounding box center [146, 326] width 177 height 36
click at [70, 326] on button "Endereços" at bounding box center [146, 326] width 177 height 36
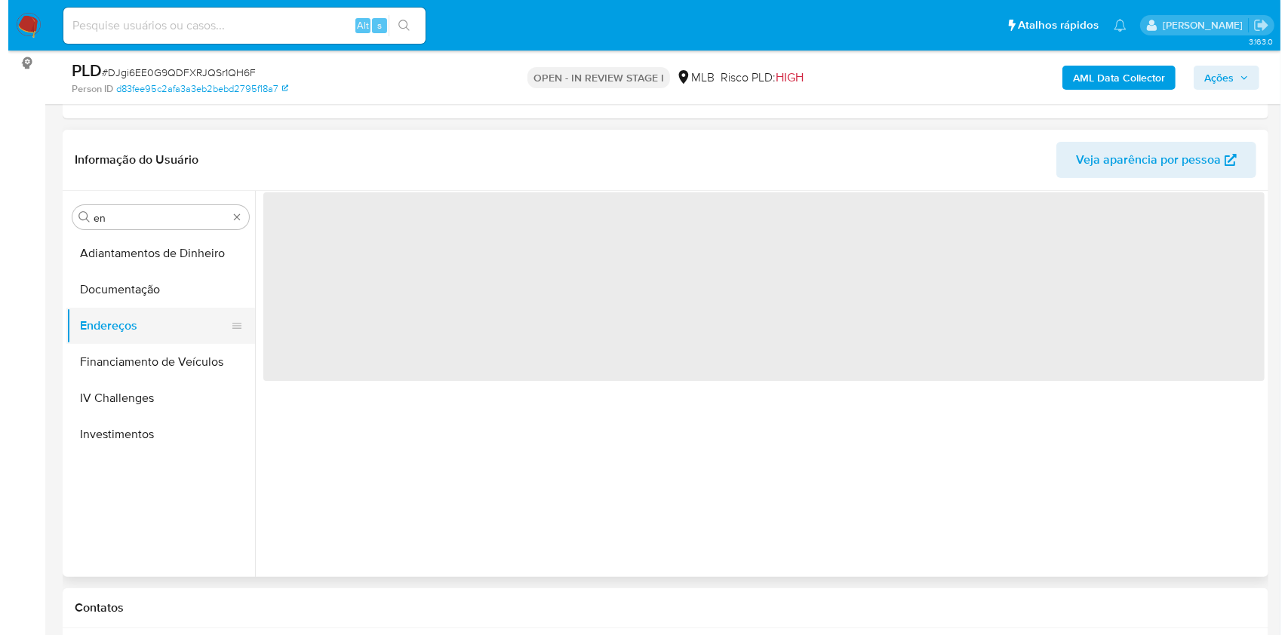
scroll to position [0, 0]
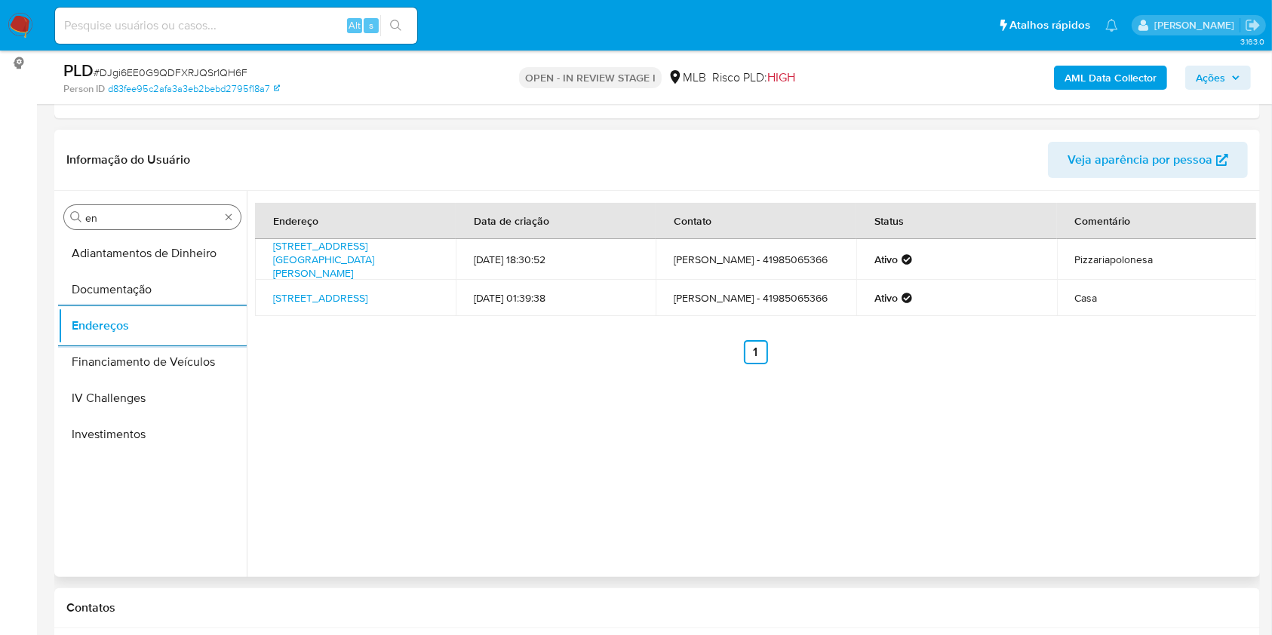
click at [141, 223] on input "en" at bounding box center [152, 218] width 134 height 14
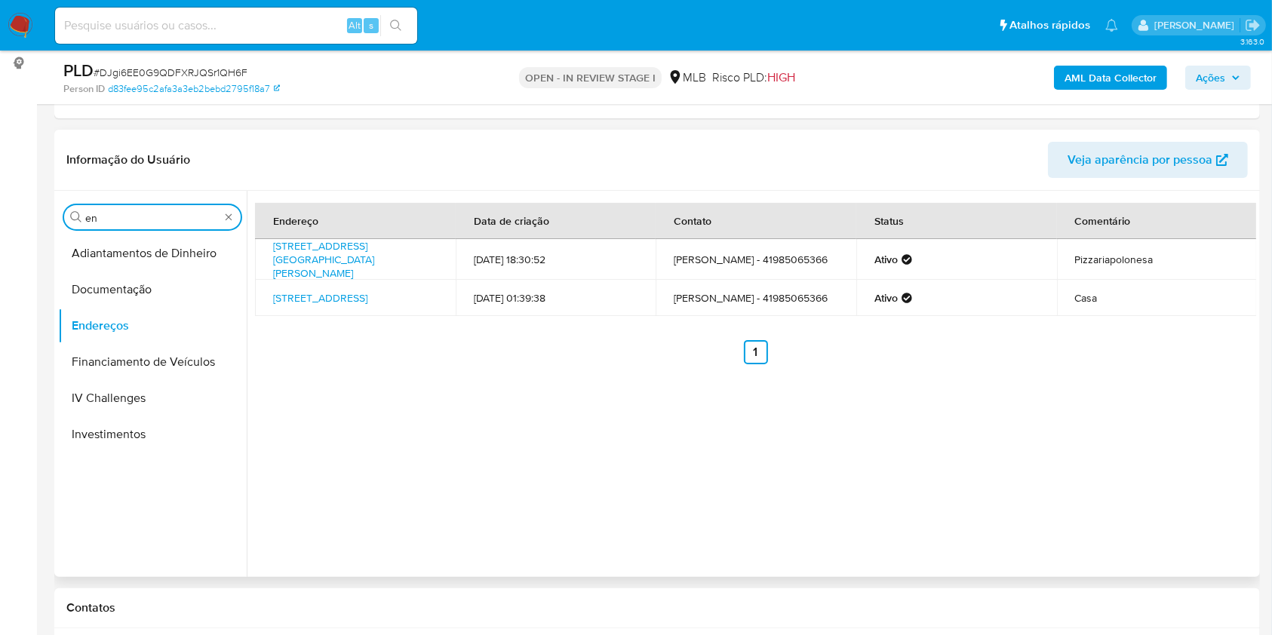
click at [141, 223] on input "en" at bounding box center [152, 218] width 134 height 14
type input "ge"
click at [120, 254] on button "Detalhe da geolocalização" at bounding box center [146, 253] width 177 height 36
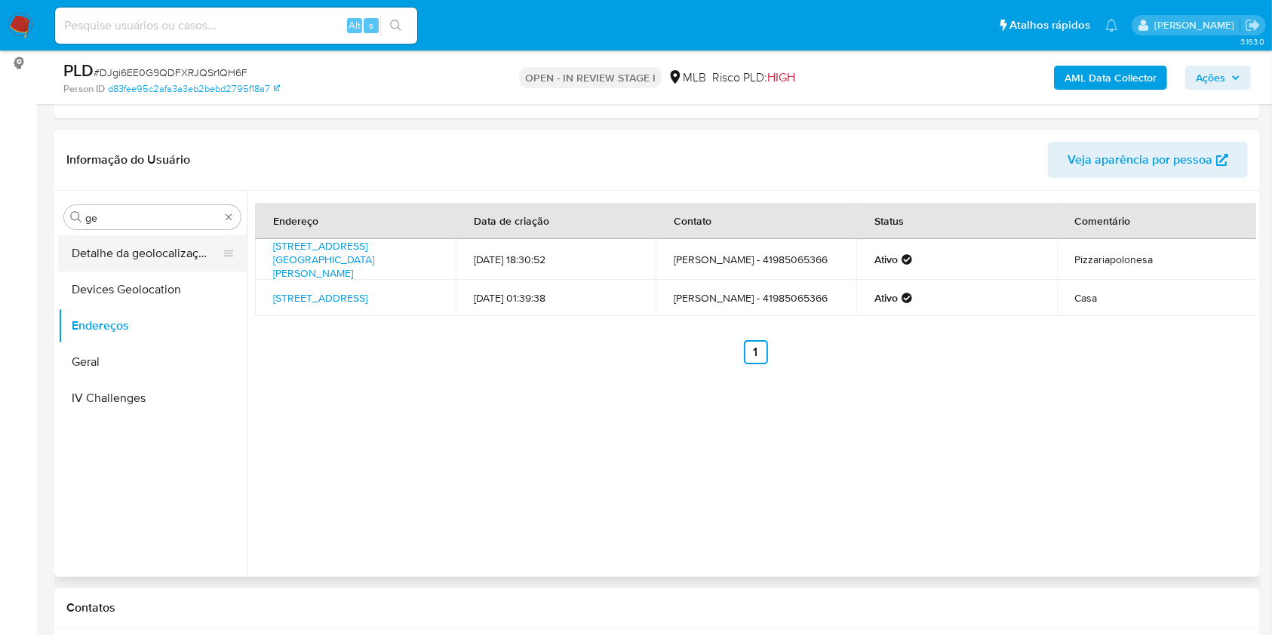
click at [120, 254] on button "Detalhe da geolocalização" at bounding box center [146, 253] width 177 height 36
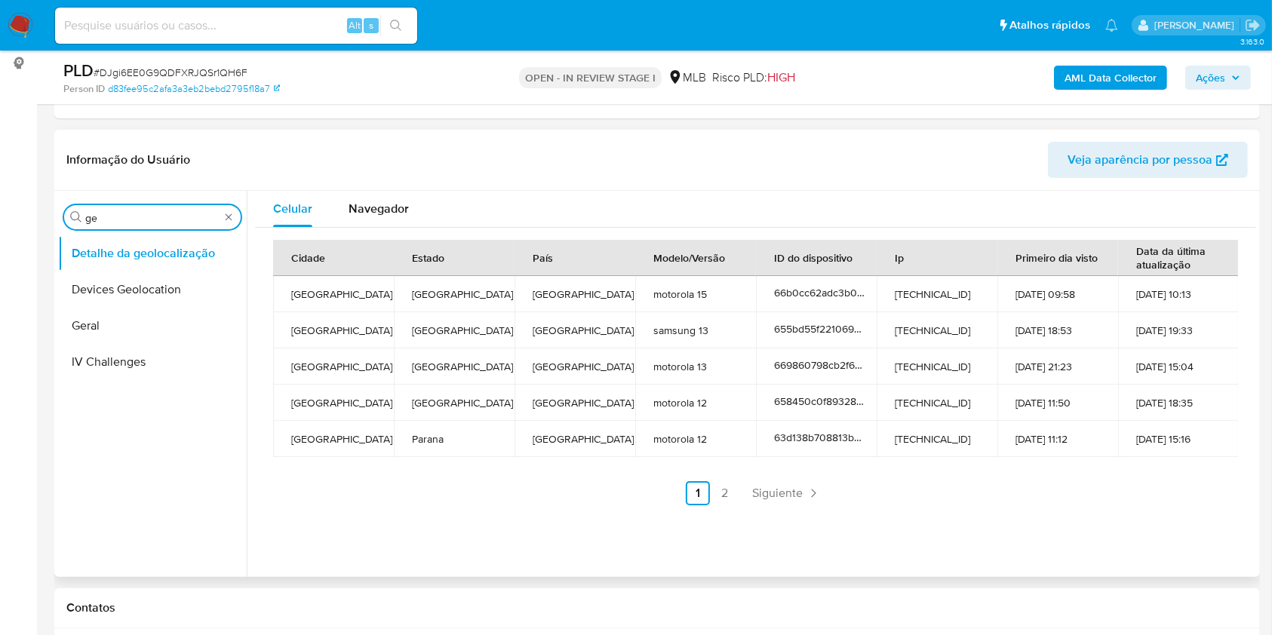
click at [129, 217] on input "ge" at bounding box center [152, 218] width 134 height 14
type input "res"
click at [91, 315] on button "Restrições Novo Mundo" at bounding box center [146, 326] width 177 height 36
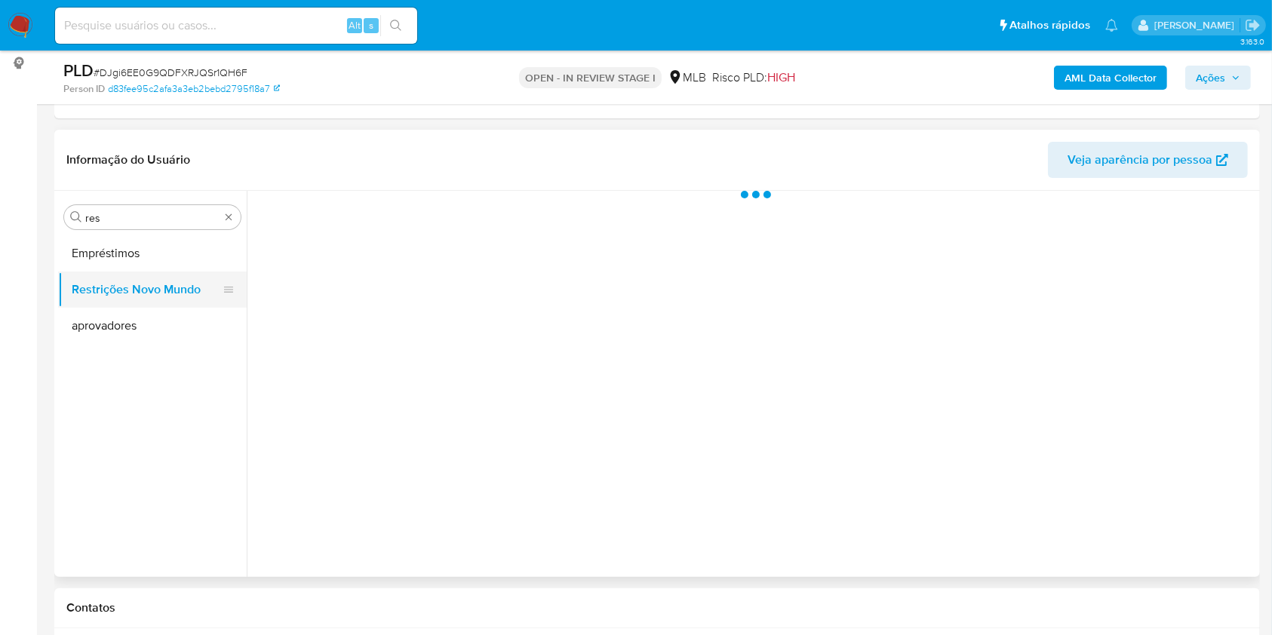
click at [91, 315] on button "aprovadores" at bounding box center [152, 326] width 189 height 36
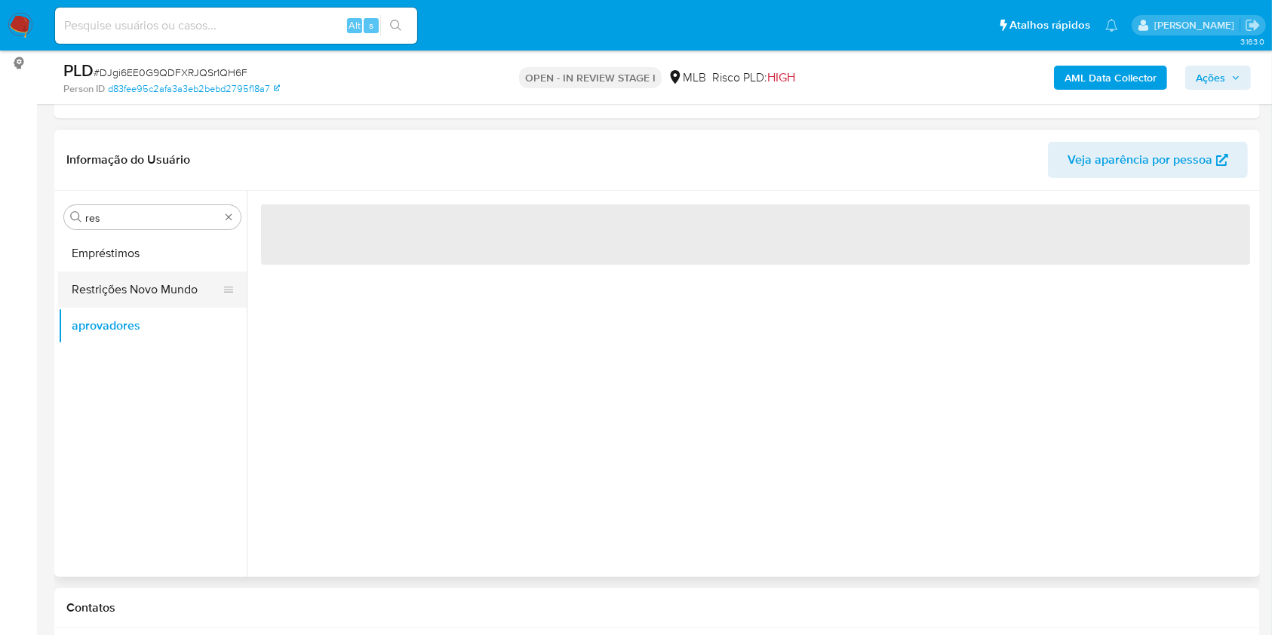
click at [174, 287] on button "Restrições Novo Mundo" at bounding box center [146, 290] width 177 height 36
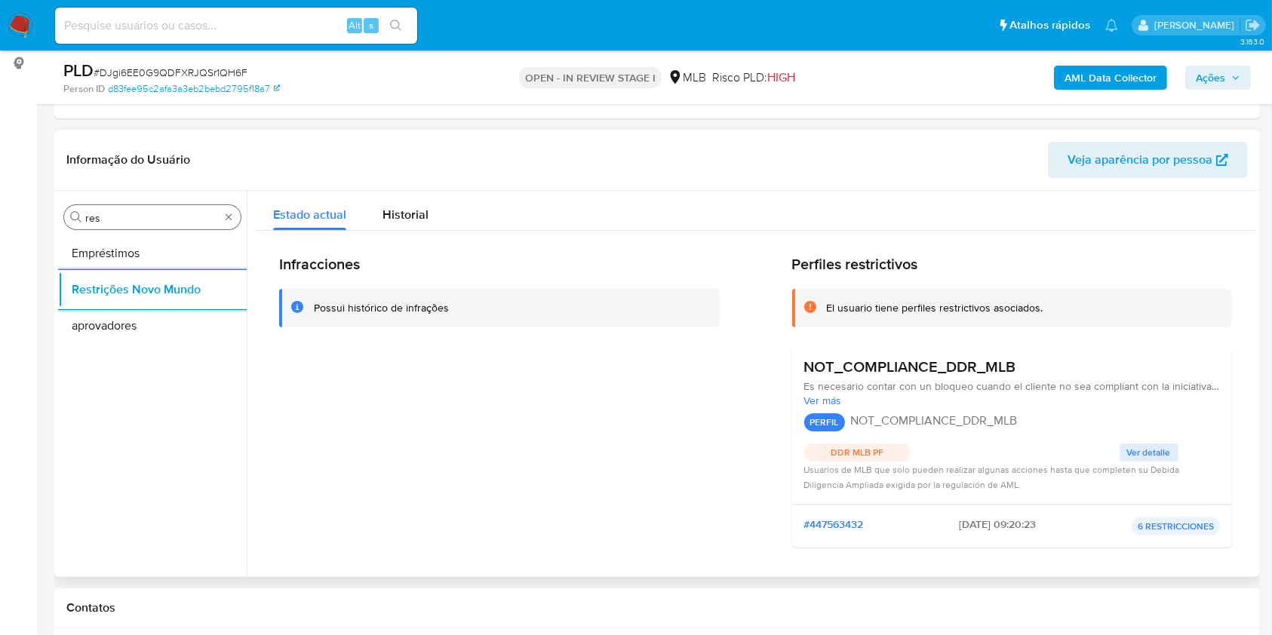
click at [162, 205] on div "Procurar res" at bounding box center [152, 217] width 177 height 24
click at [149, 209] on div "Procurar res" at bounding box center [152, 217] width 177 height 24
click at [141, 211] on input "res" at bounding box center [152, 218] width 134 height 14
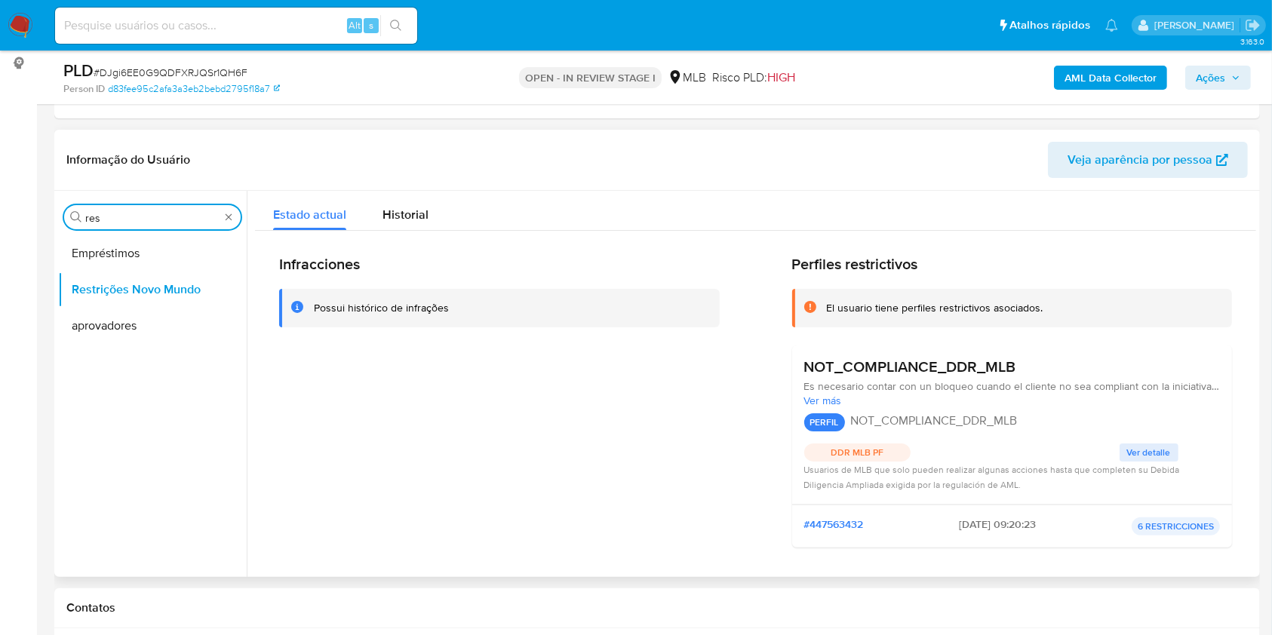
click at [141, 211] on input "res" at bounding box center [152, 218] width 134 height 14
type input "po"
click at [106, 235] on button "Dispositivos Point" at bounding box center [146, 253] width 177 height 36
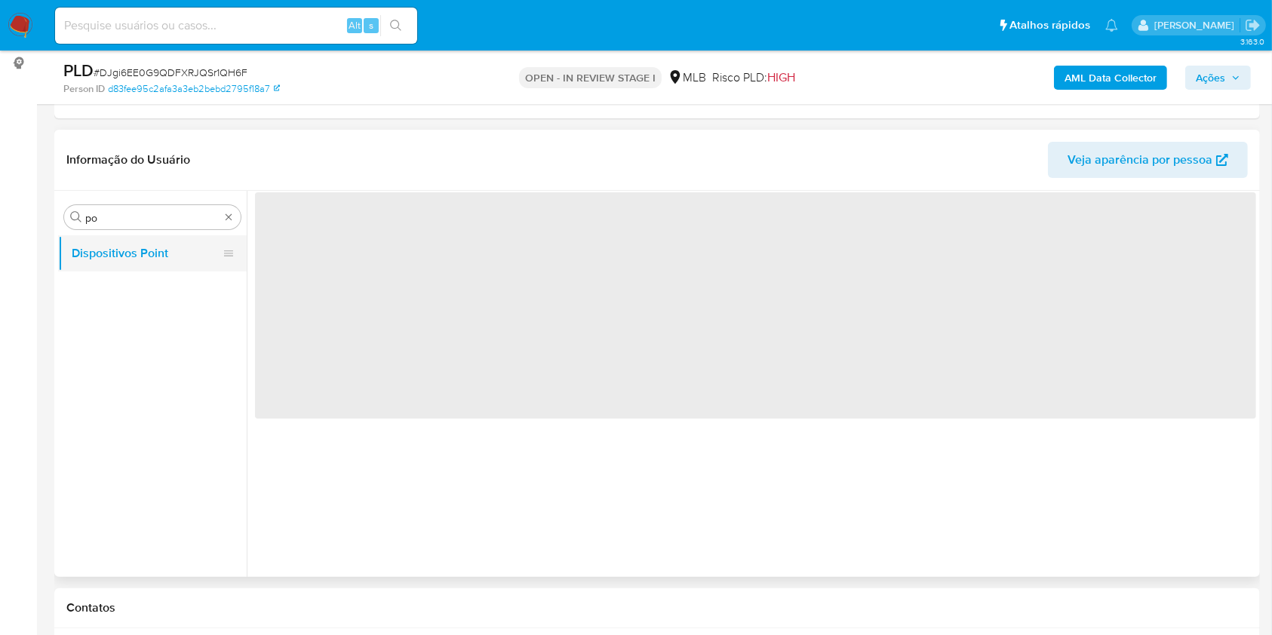
click at [116, 254] on button "Dispositivos Point" at bounding box center [146, 253] width 177 height 36
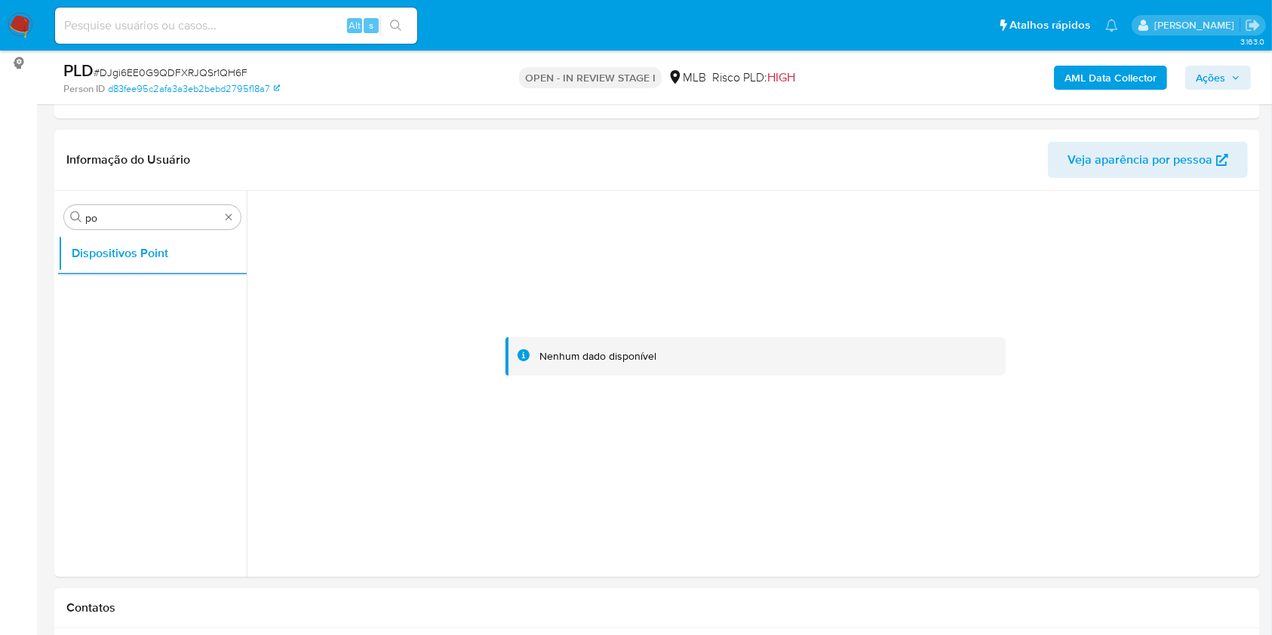
click at [1096, 81] on b "AML Data Collector" at bounding box center [1111, 78] width 92 height 24
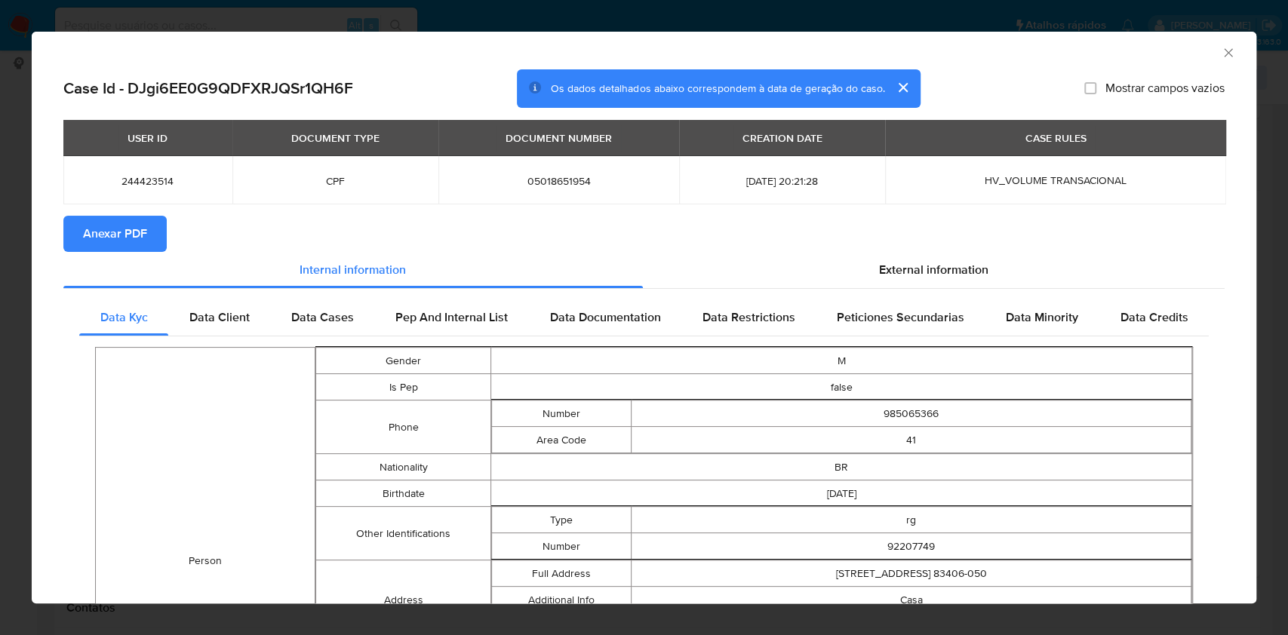
click at [134, 218] on span "Anexar PDF" at bounding box center [115, 233] width 64 height 33
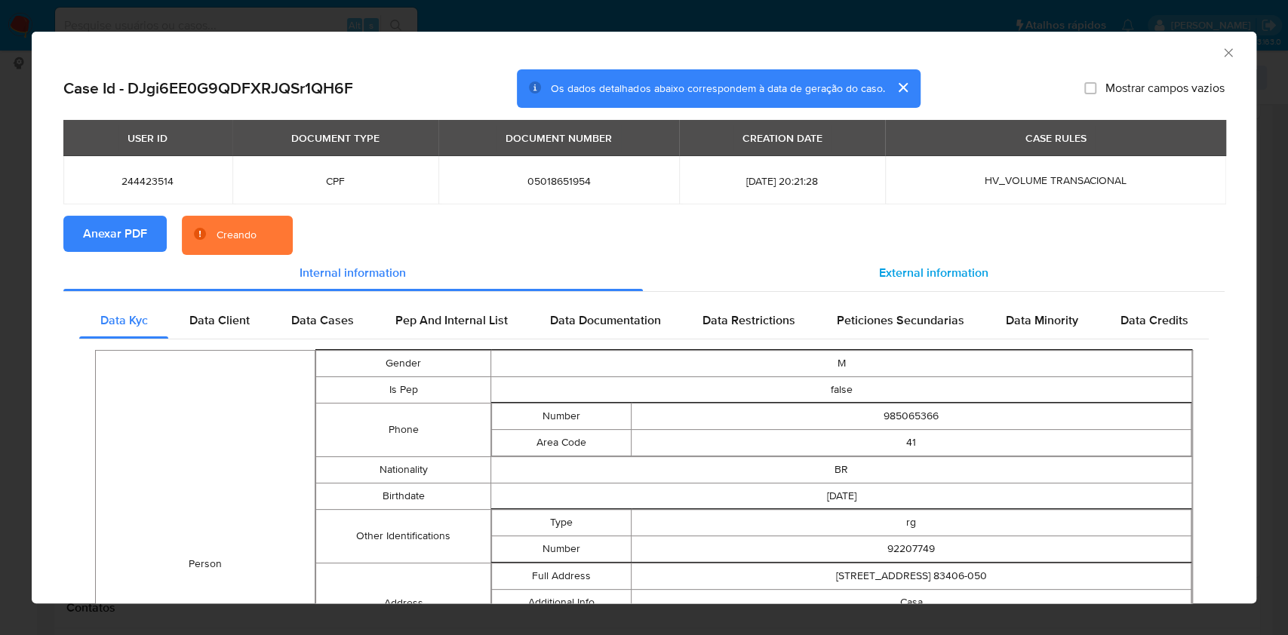
click at [994, 289] on div "External information" at bounding box center [934, 273] width 583 height 36
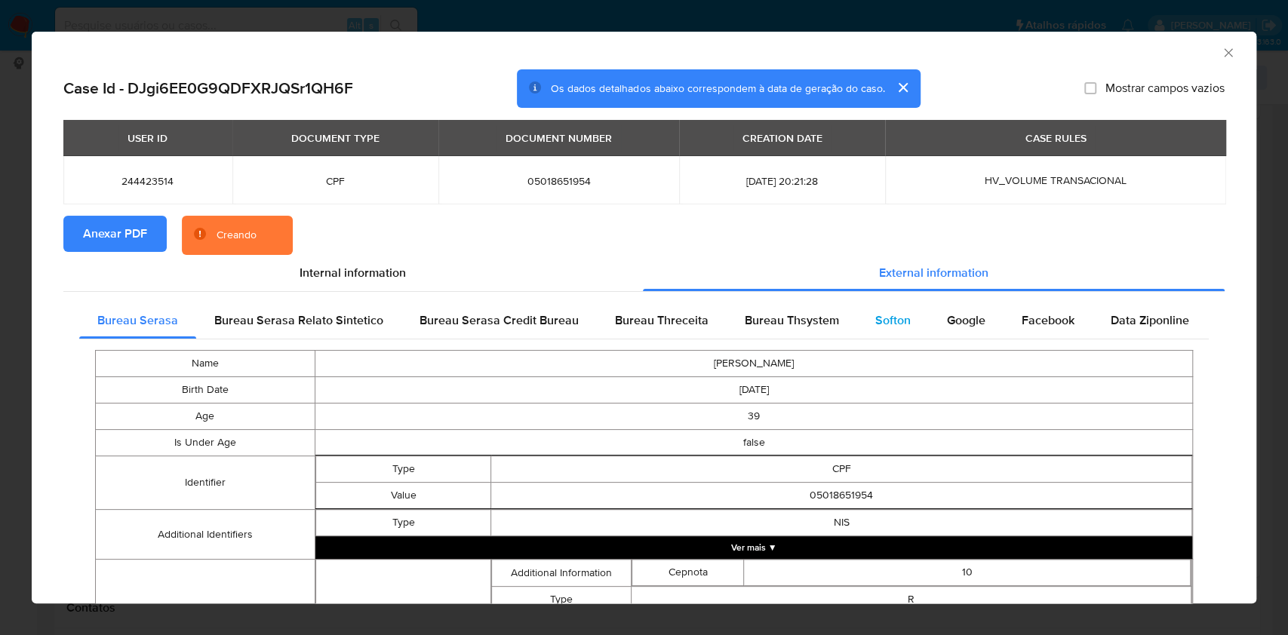
click at [909, 305] on div "Softon" at bounding box center [893, 321] width 72 height 36
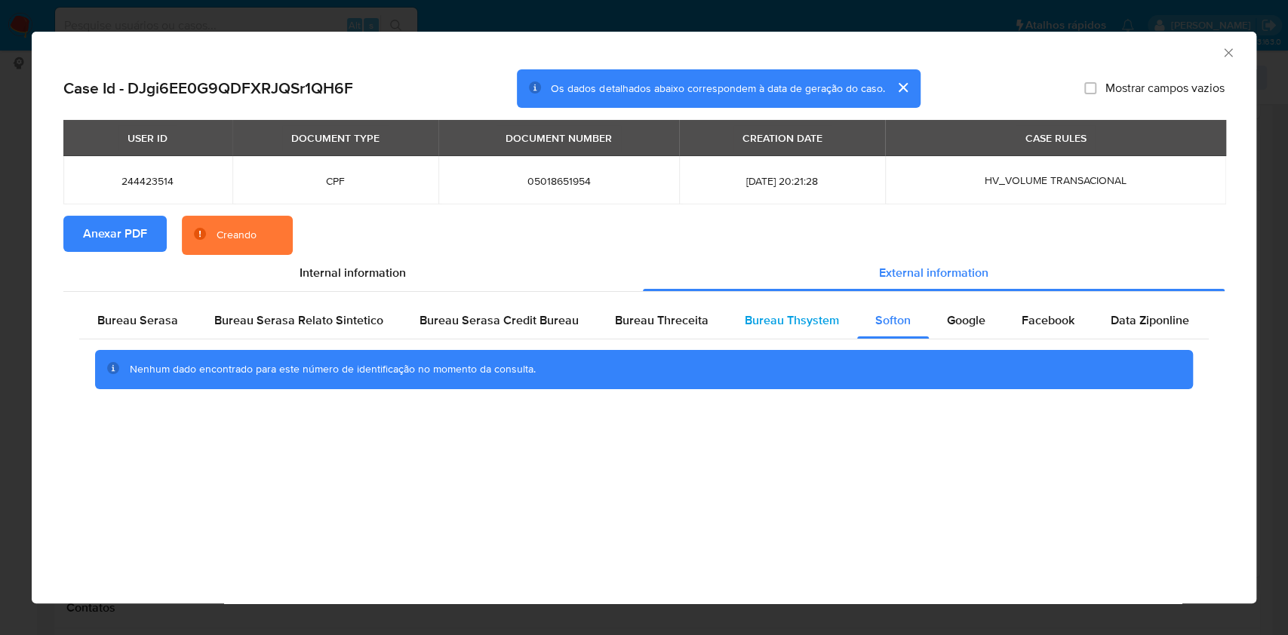
click at [826, 312] on span "Bureau Thsystem" at bounding box center [792, 320] width 94 height 17
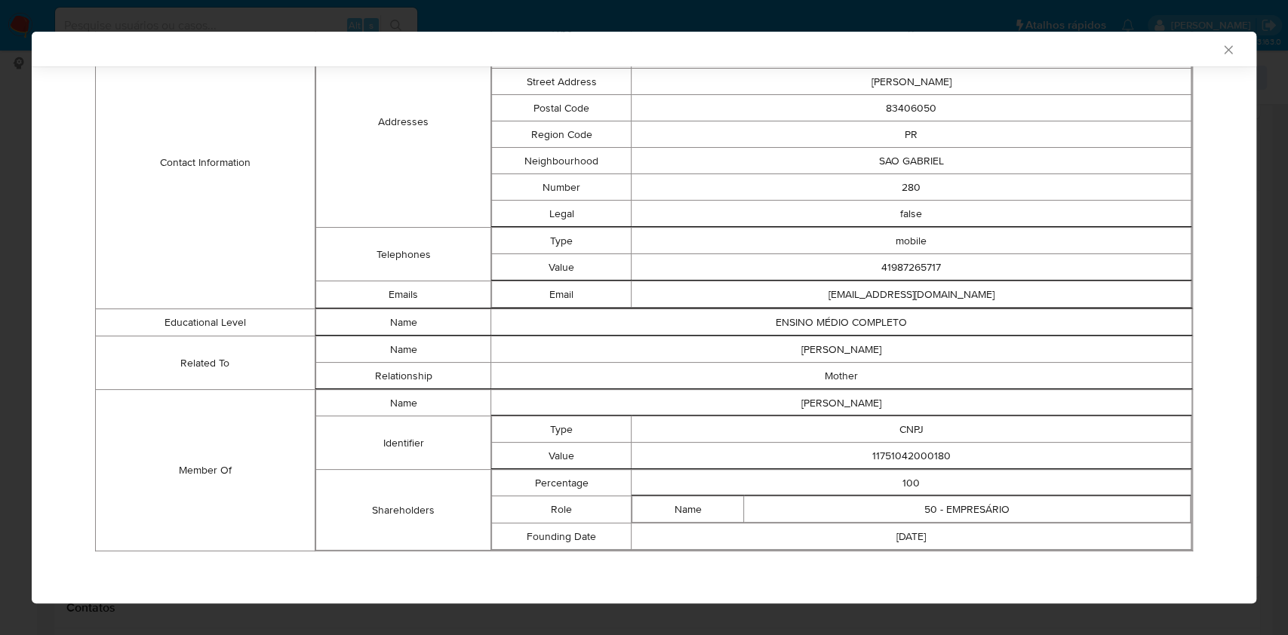
scroll to position [641, 0]
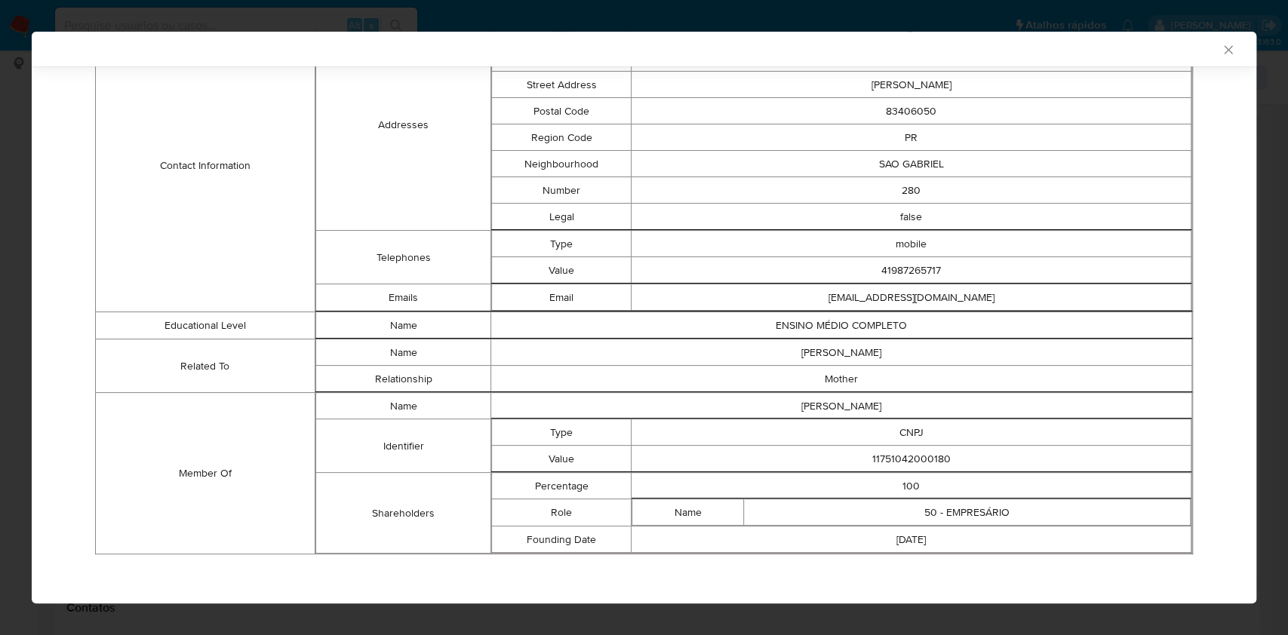
click at [874, 456] on td "11751042000180" at bounding box center [912, 459] width 560 height 26
copy td "11751042000180"
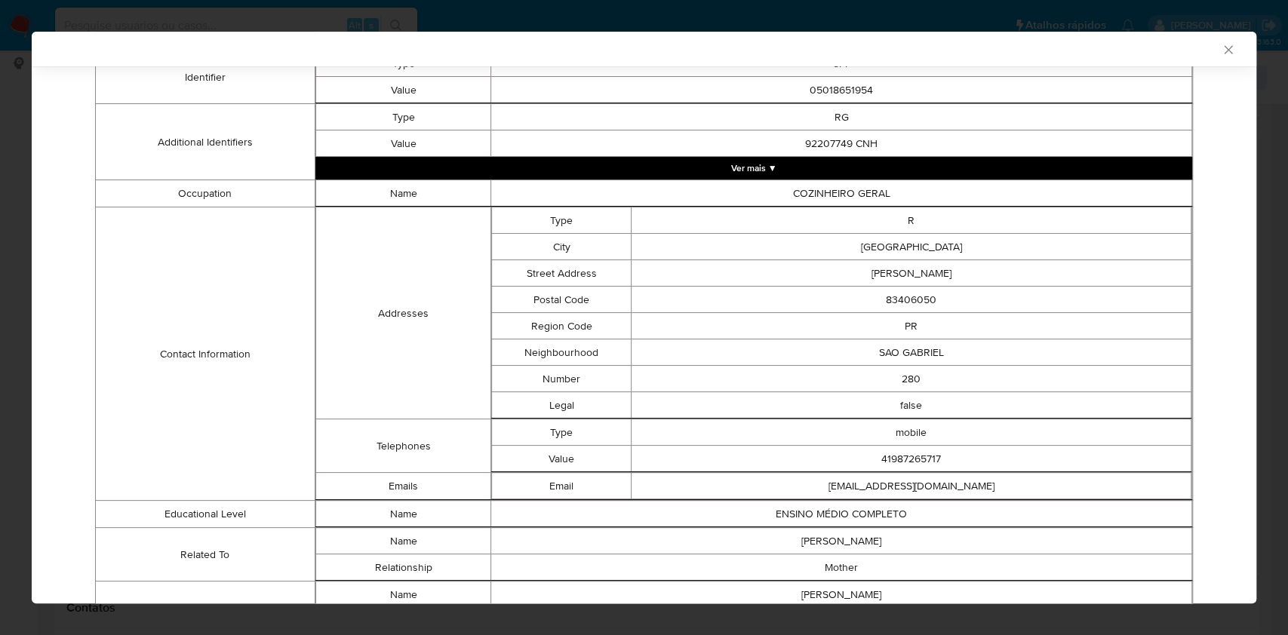
scroll to position [0, 0]
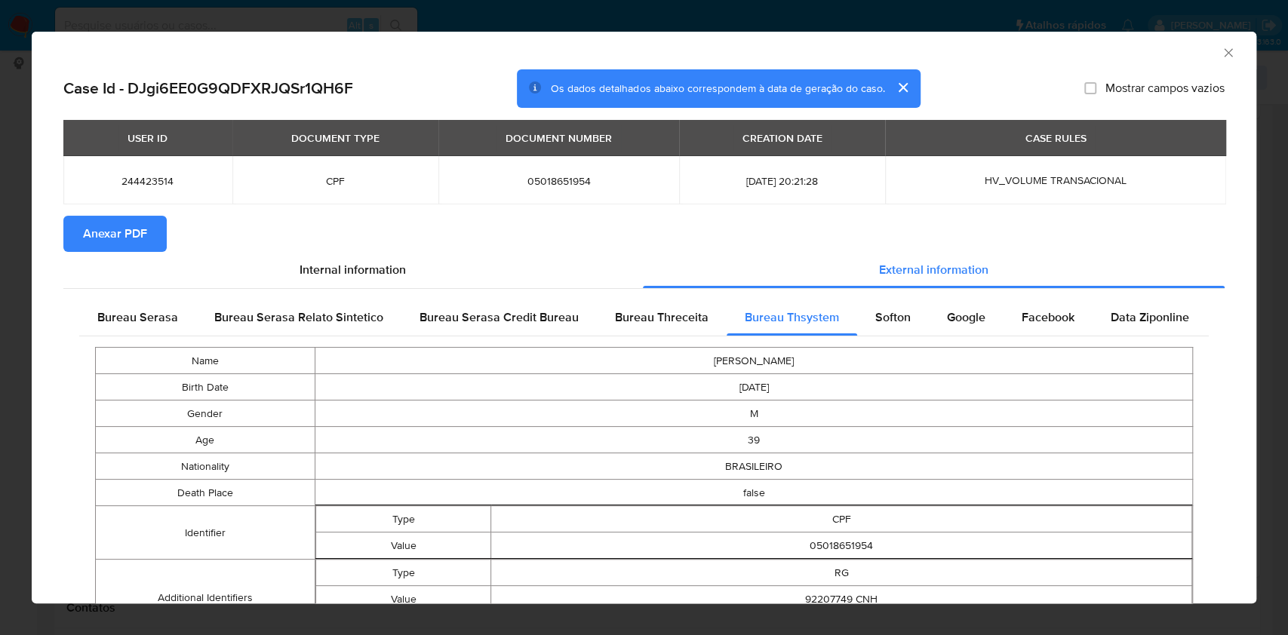
drag, startPoint x: 124, startPoint y: 333, endPoint x: 137, endPoint y: 347, distance: 19.8
click at [123, 333] on div "Bureau Serasa" at bounding box center [137, 318] width 117 height 36
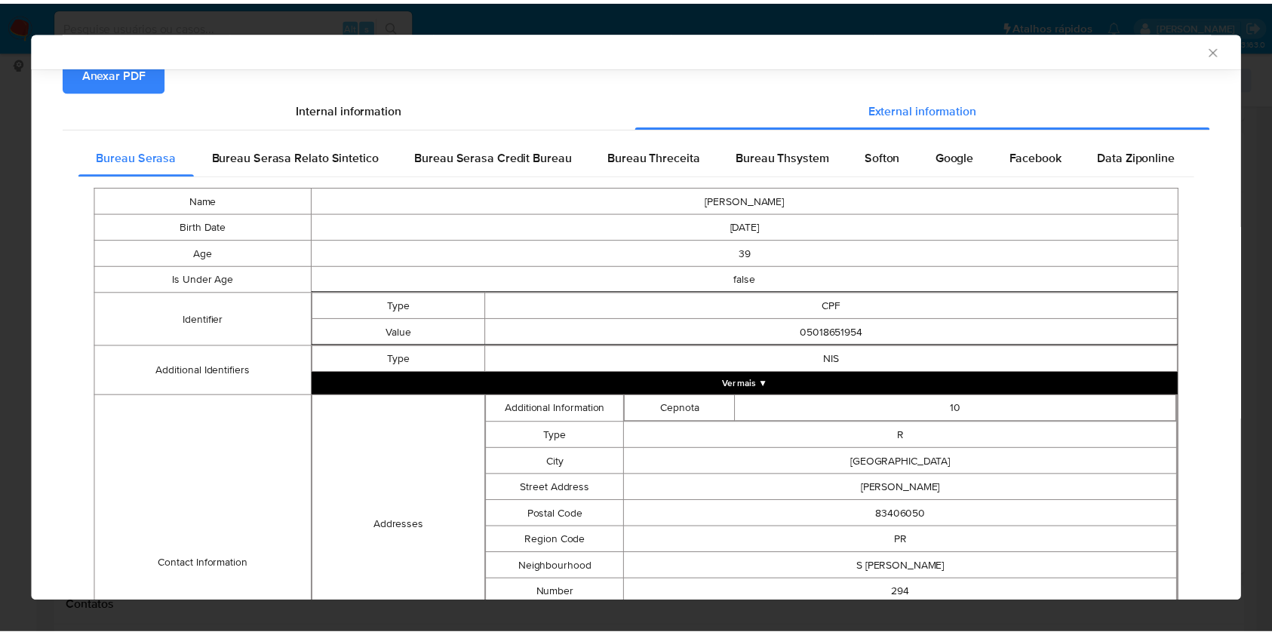
scroll to position [420, 0]
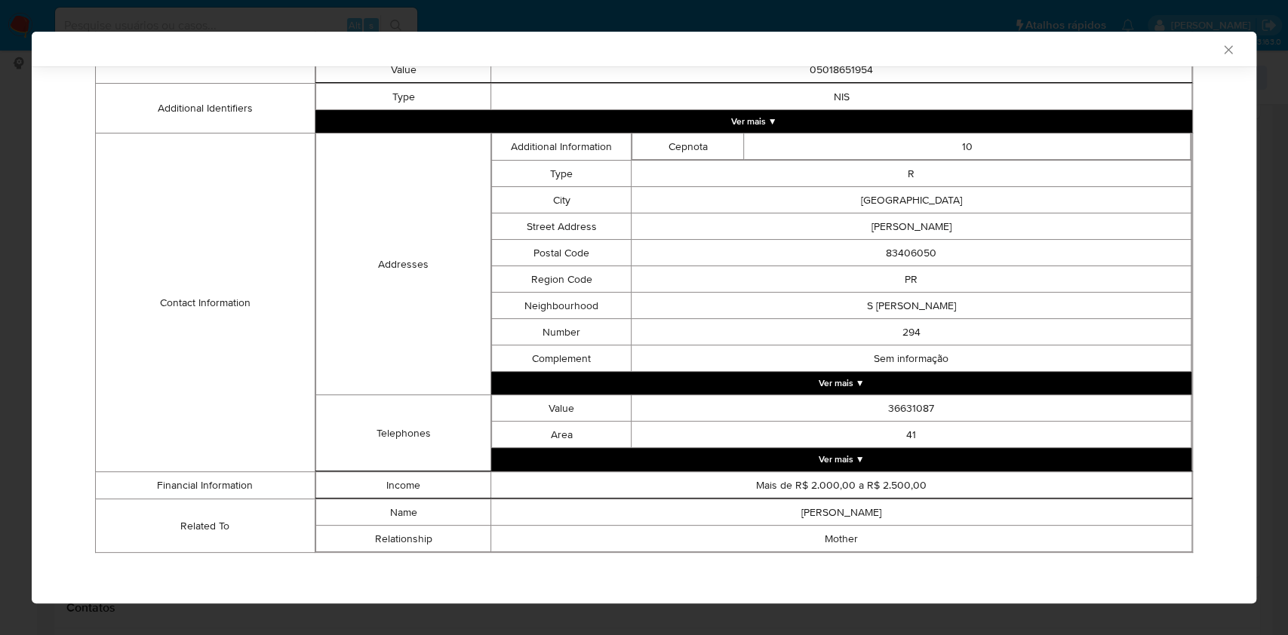
click at [103, 229] on td "Contact Information" at bounding box center [206, 303] width 220 height 339
click at [7, 260] on div "AML Data Collector Case Id - DJgi6EE0G9QDFXRJQSr1QH6F Os dados detalhados abaix…" at bounding box center [644, 317] width 1288 height 635
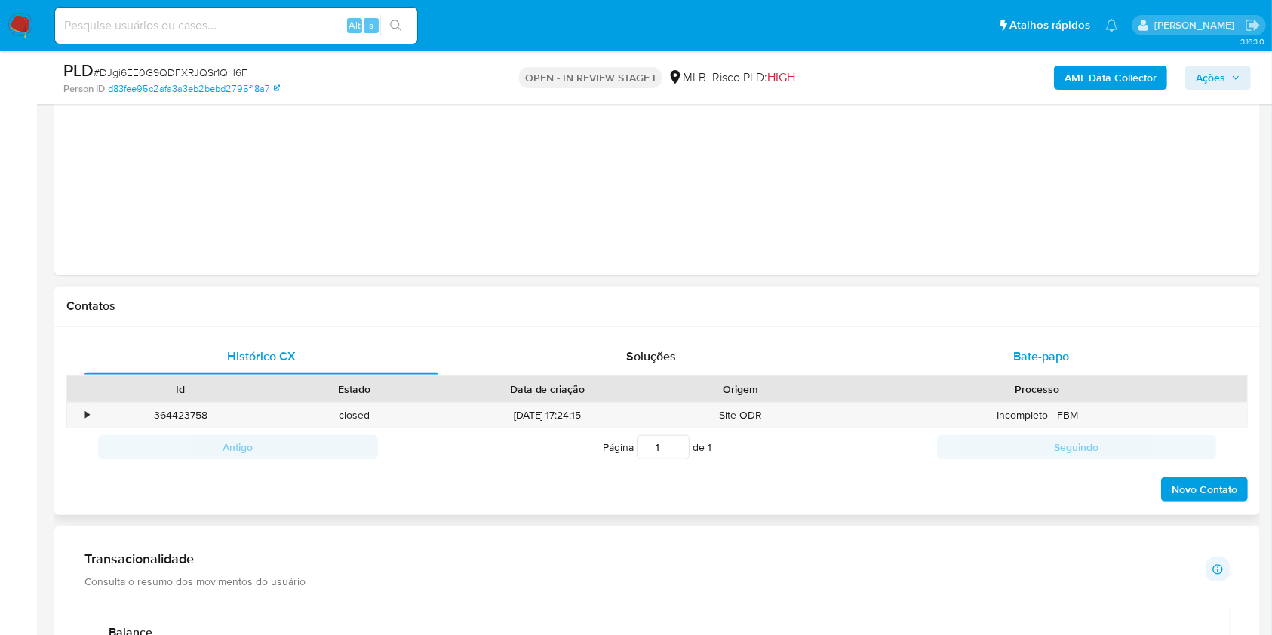
click at [1017, 339] on div "Bate-papo" at bounding box center [1042, 357] width 354 height 36
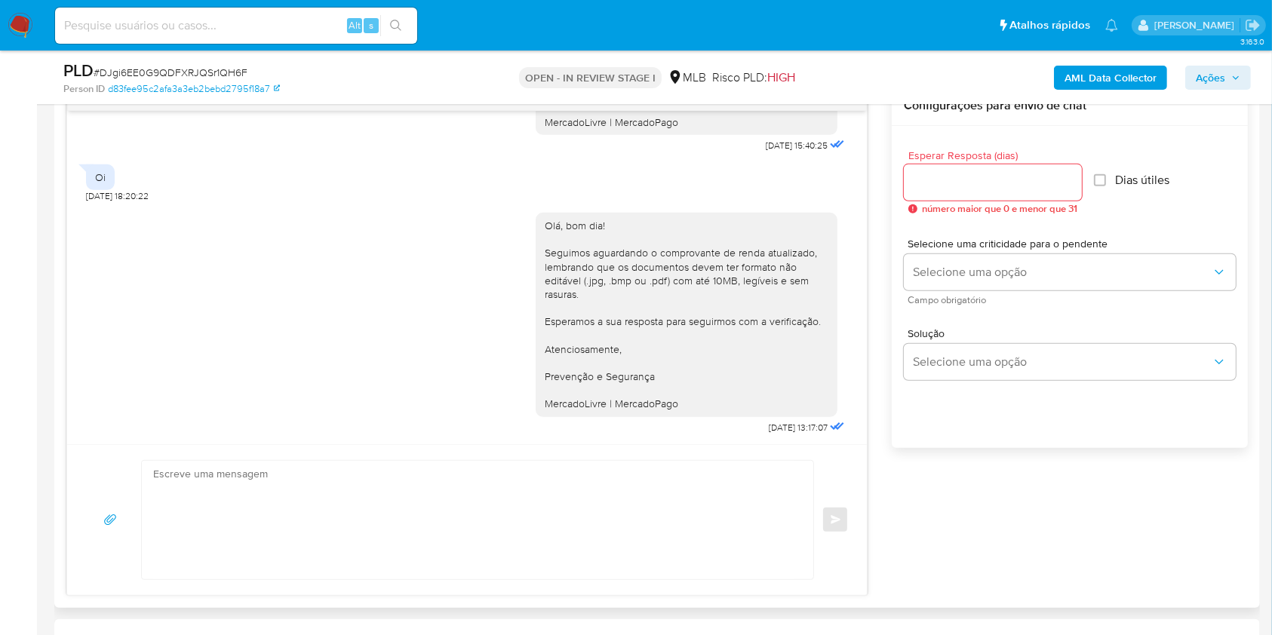
scroll to position [409, 0]
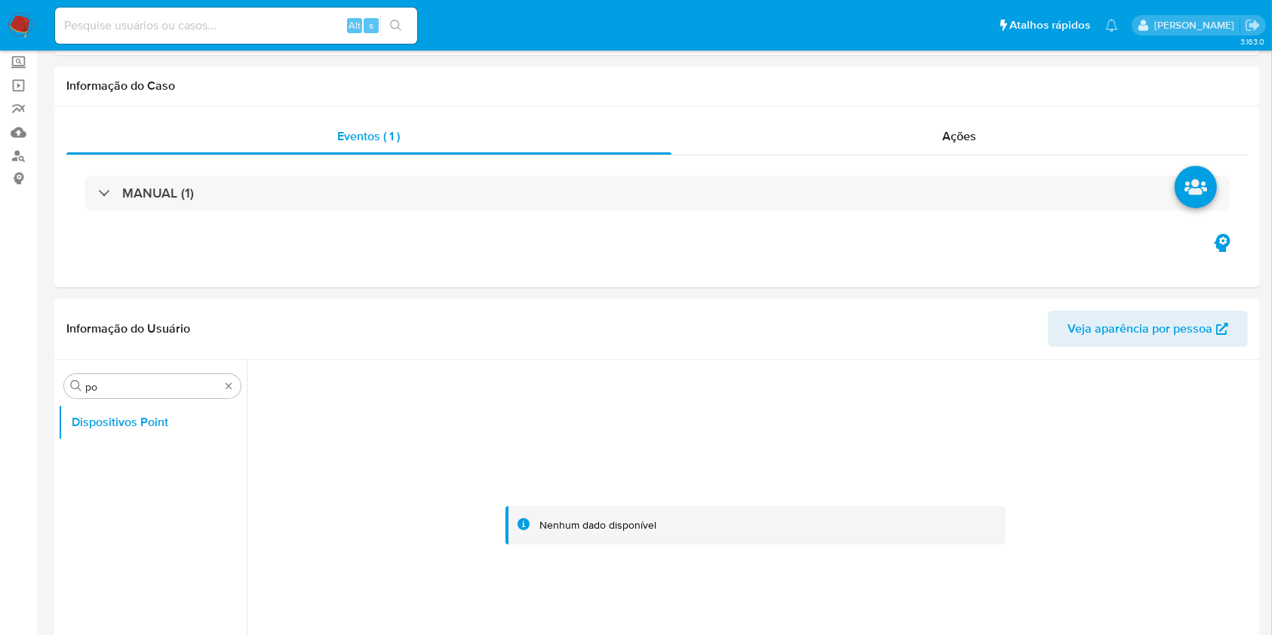
scroll to position [100, 0]
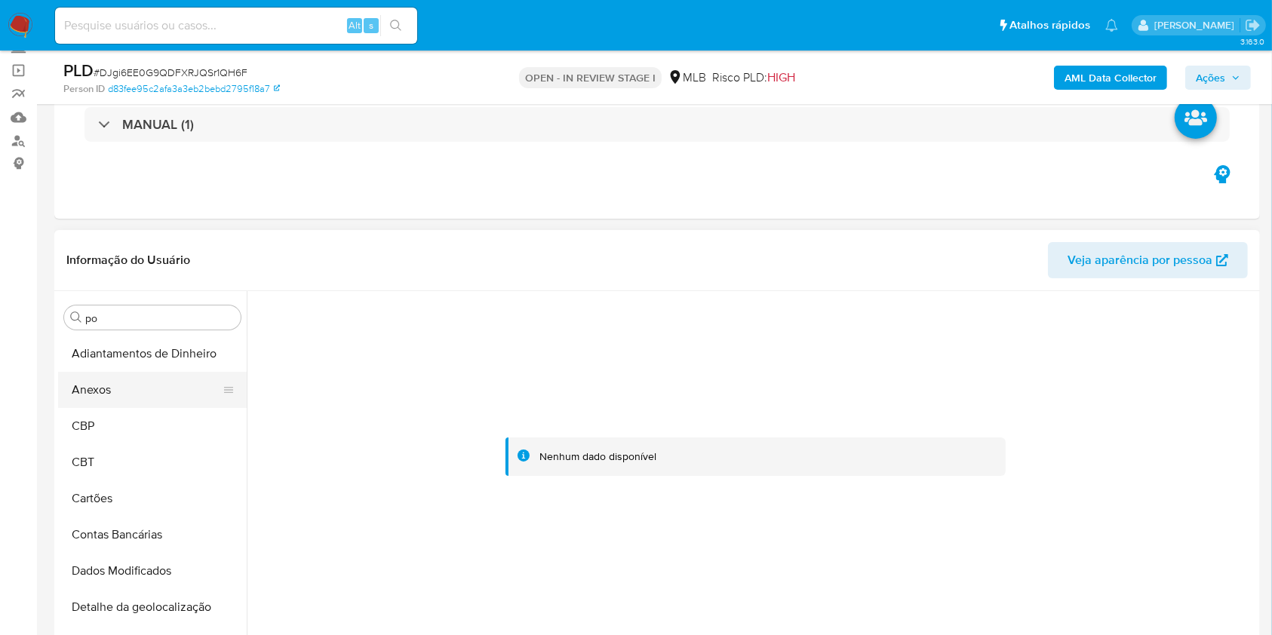
click at [93, 377] on button "Anexos" at bounding box center [146, 390] width 177 height 36
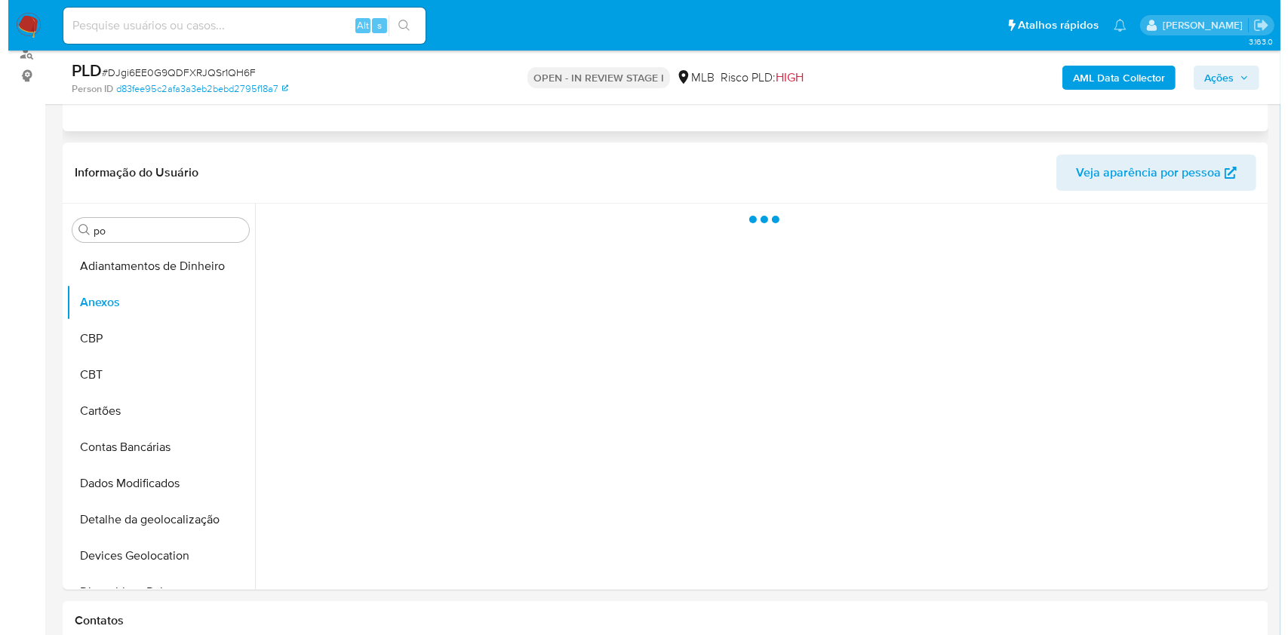
scroll to position [201, 0]
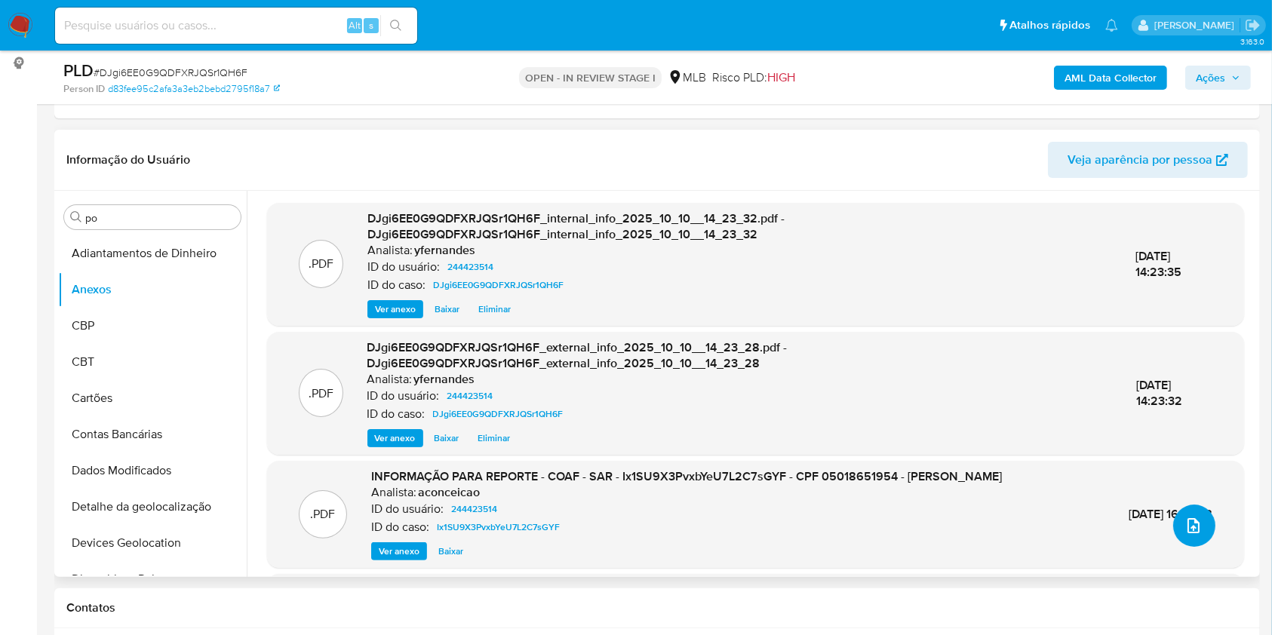
click at [1191, 529] on icon "upload-file" at bounding box center [1194, 526] width 18 height 18
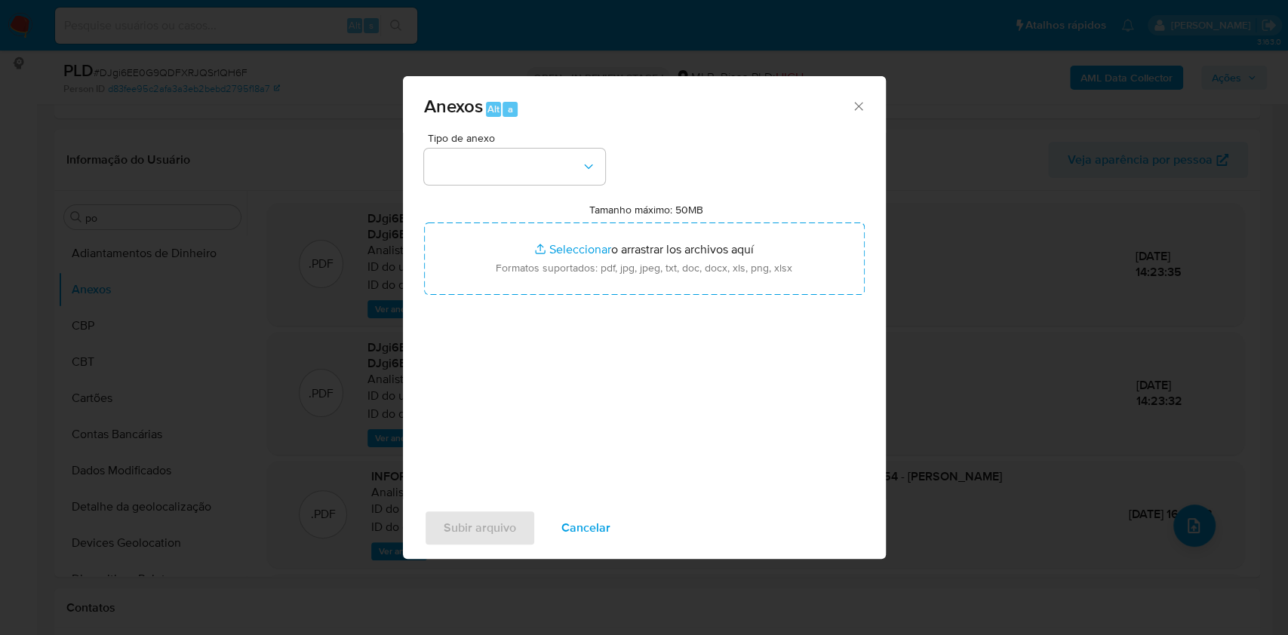
click at [513, 196] on div "Tipo de anexo Tamanho máximo: 50MB Seleccionar archivos Seleccionar o arrastrar…" at bounding box center [644, 311] width 441 height 356
click at [480, 169] on button "button" at bounding box center [514, 167] width 181 height 36
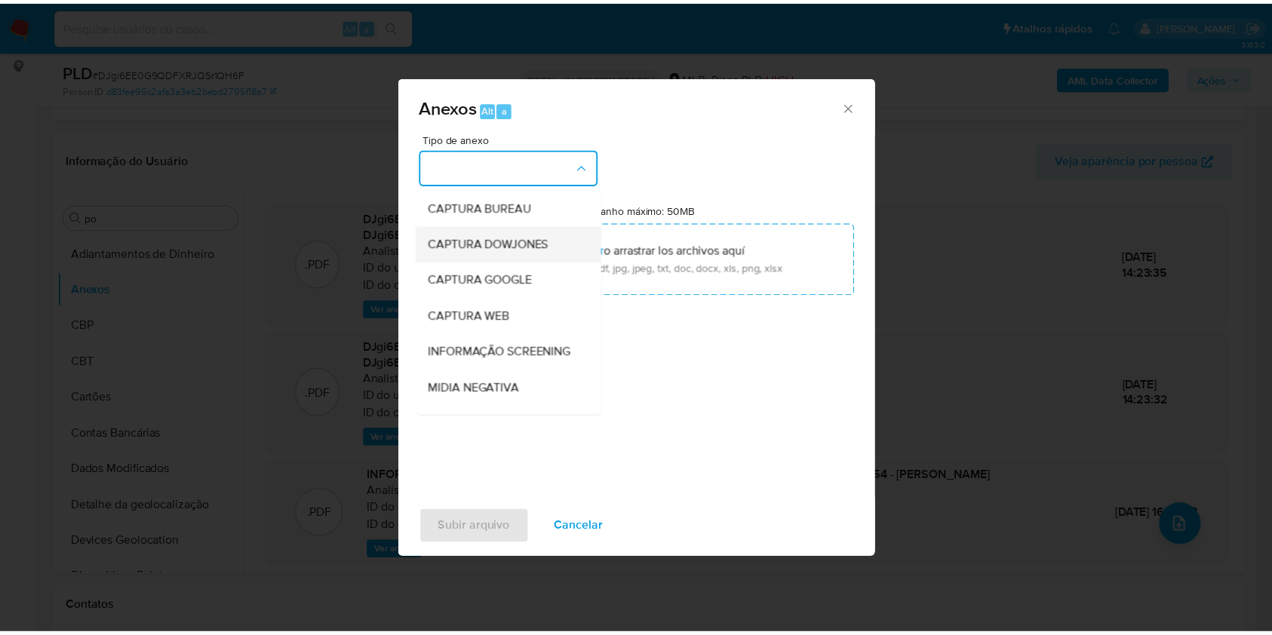
scroll to position [232, 0]
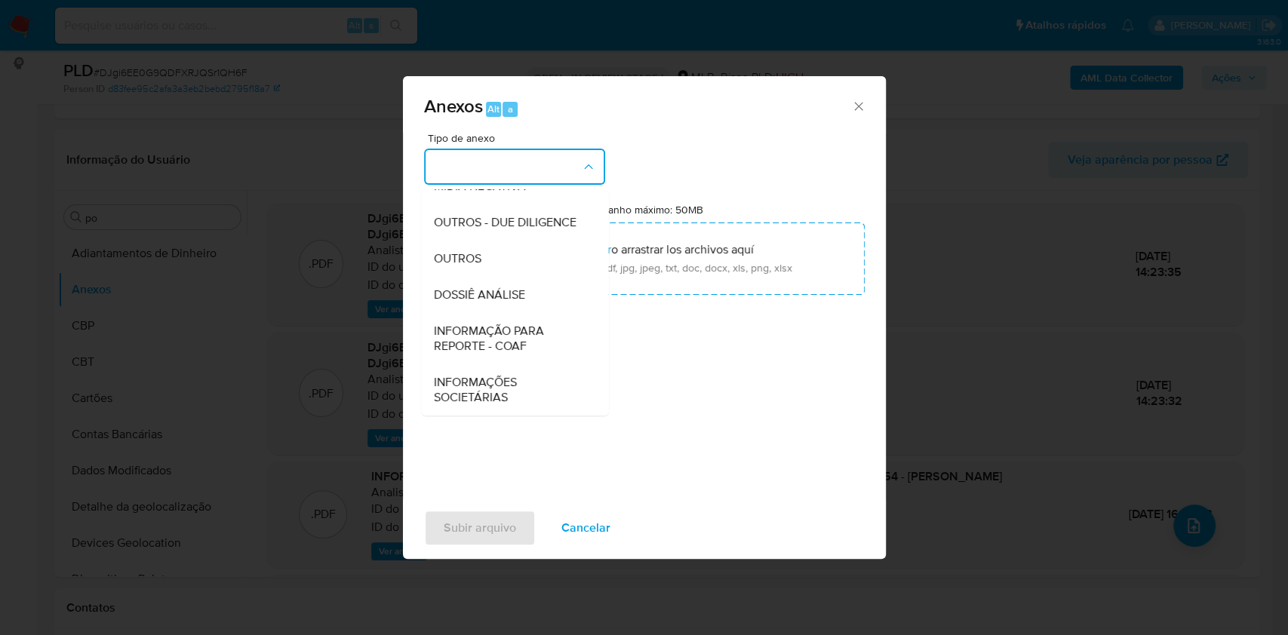
click at [475, 259] on span "OUTROS" at bounding box center [457, 258] width 48 height 15
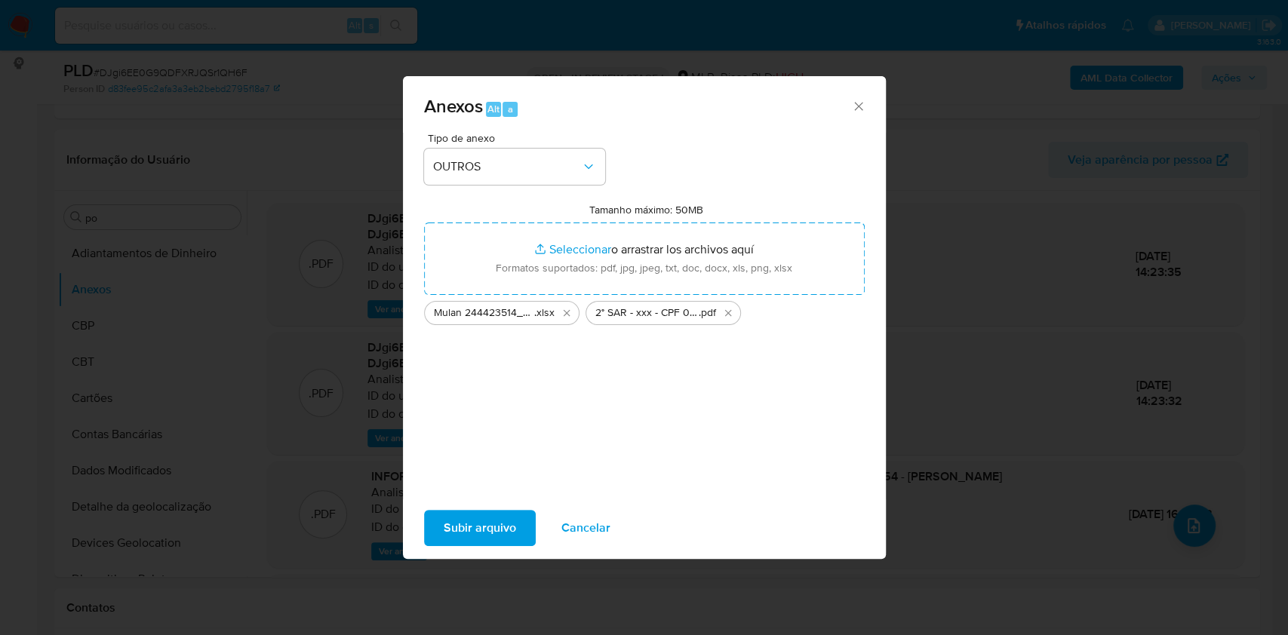
drag, startPoint x: 903, startPoint y: 2, endPoint x: 485, endPoint y: 528, distance: 672.4
click at [485, 528] on span "Subir arquivo" at bounding box center [480, 528] width 72 height 33
click at [489, 524] on span "Subir arquivo" at bounding box center [480, 528] width 72 height 33
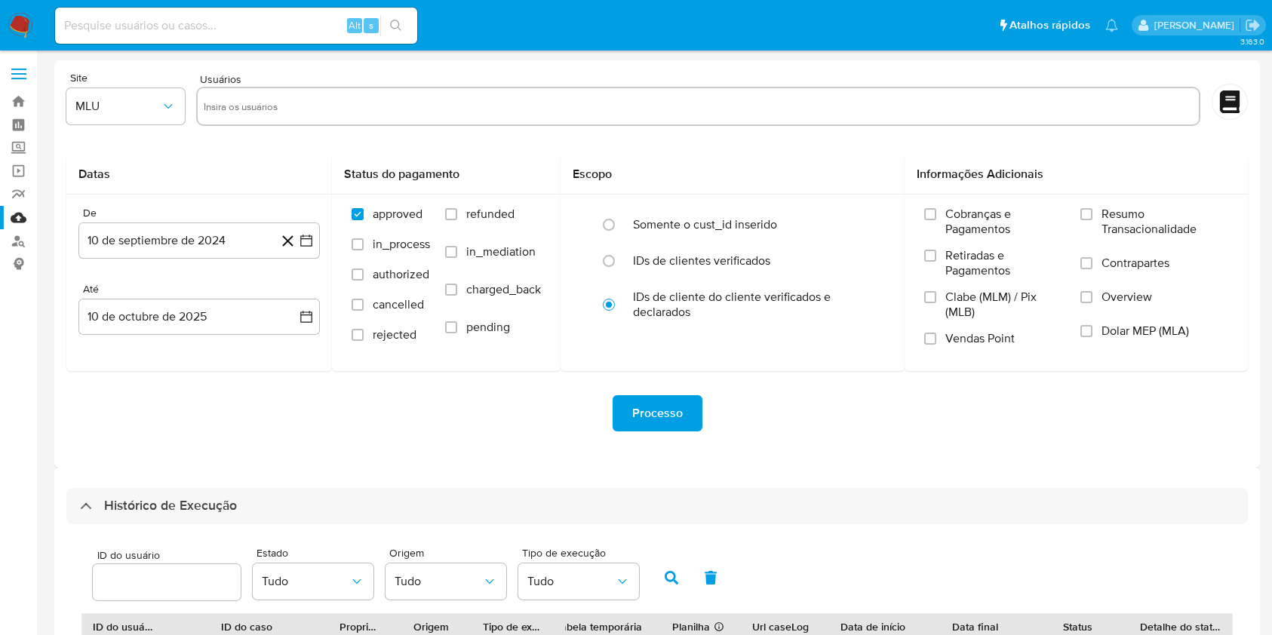
select select "10"
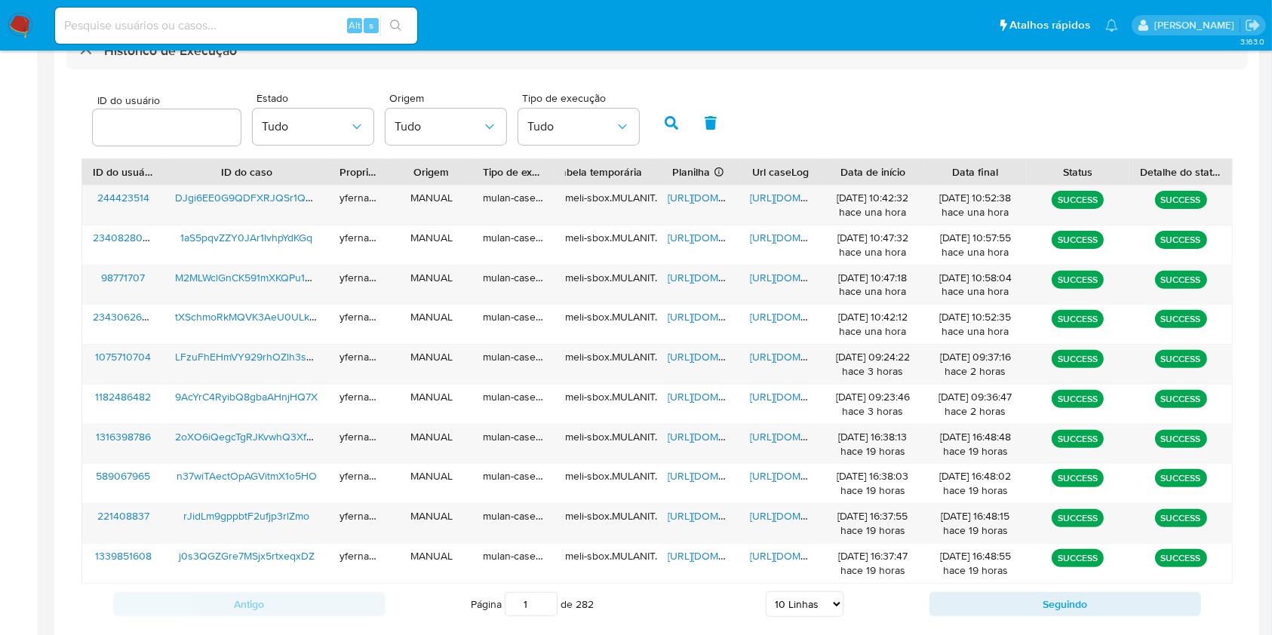
click at [0, 125] on aside "Bandeja Painel Screening Pesquisa em Listas Watchlist Ferramentas Operações em …" at bounding box center [18, 135] width 37 height 1180
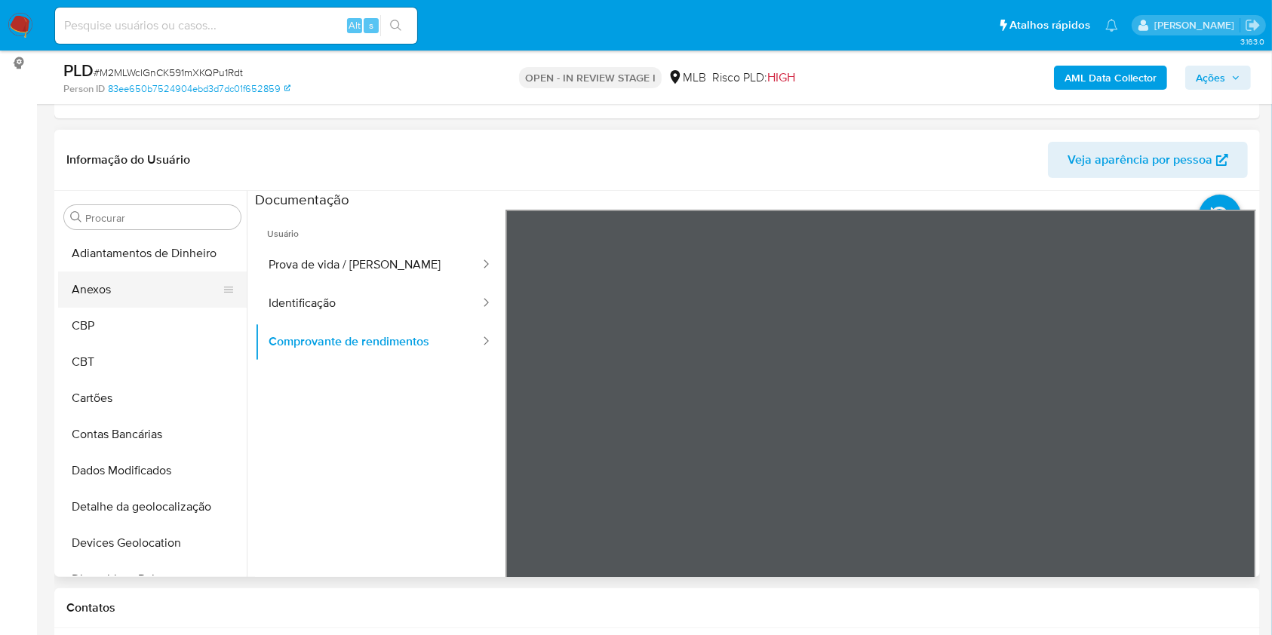
click at [82, 294] on button "Anexos" at bounding box center [146, 290] width 177 height 36
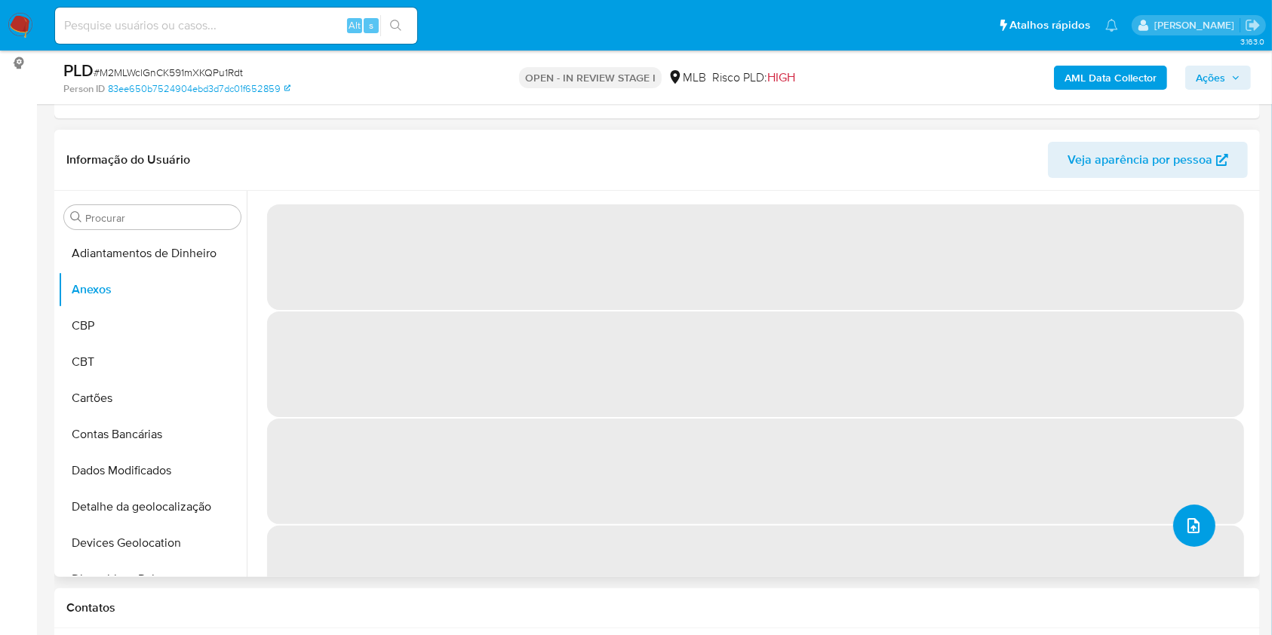
click at [1192, 523] on icon "upload-file" at bounding box center [1194, 525] width 12 height 15
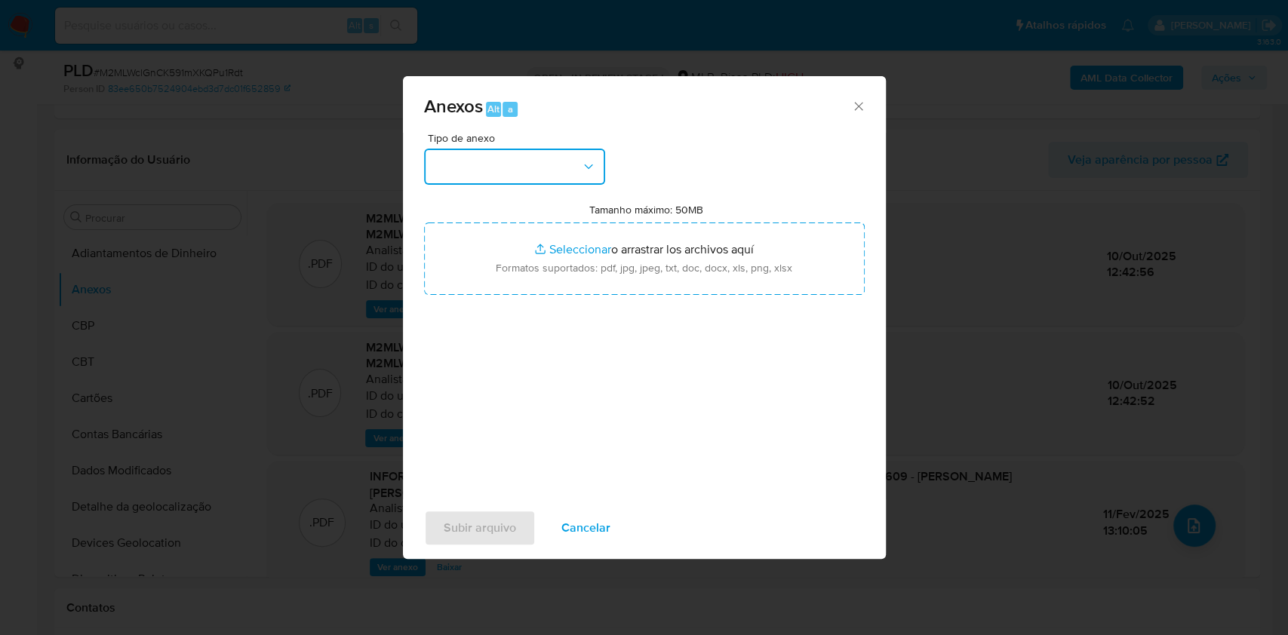
click at [539, 180] on button "button" at bounding box center [514, 167] width 181 height 36
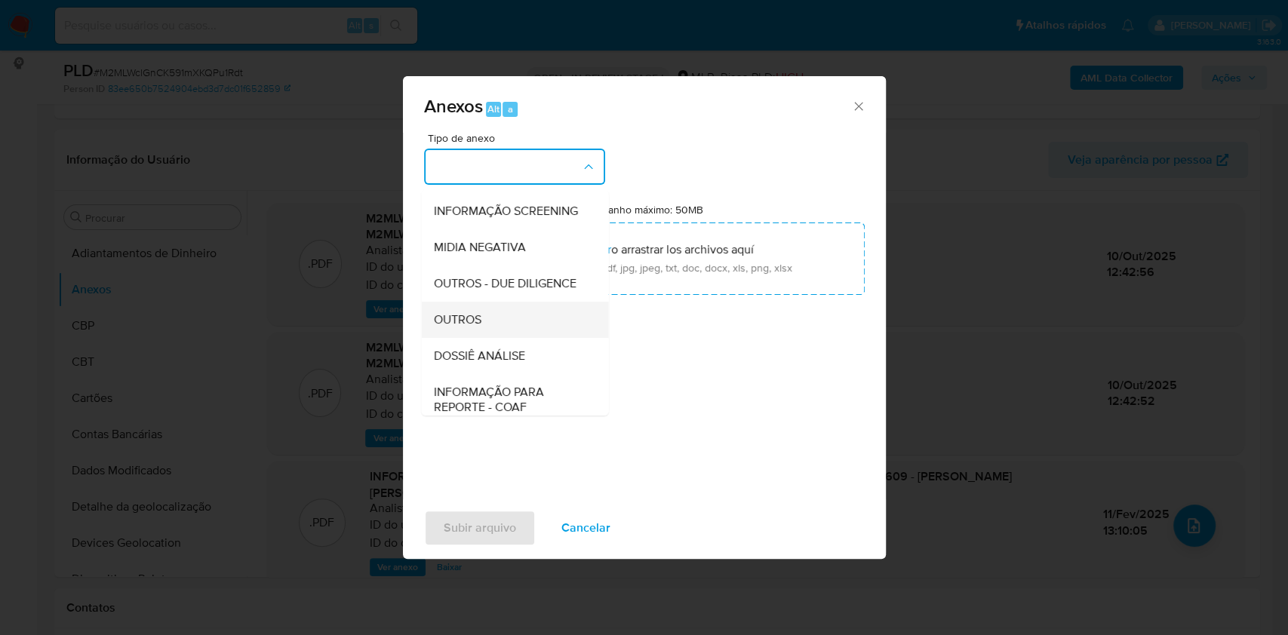
scroll to position [232, 0]
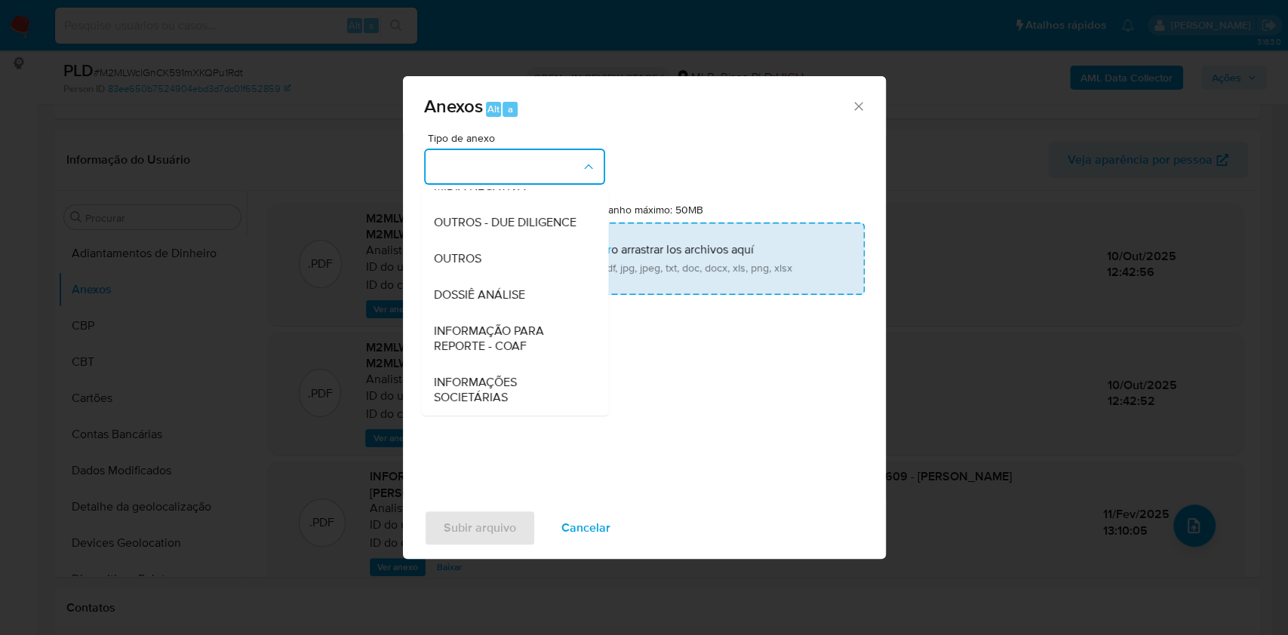
click at [477, 269] on div "OUTROS" at bounding box center [510, 259] width 154 height 36
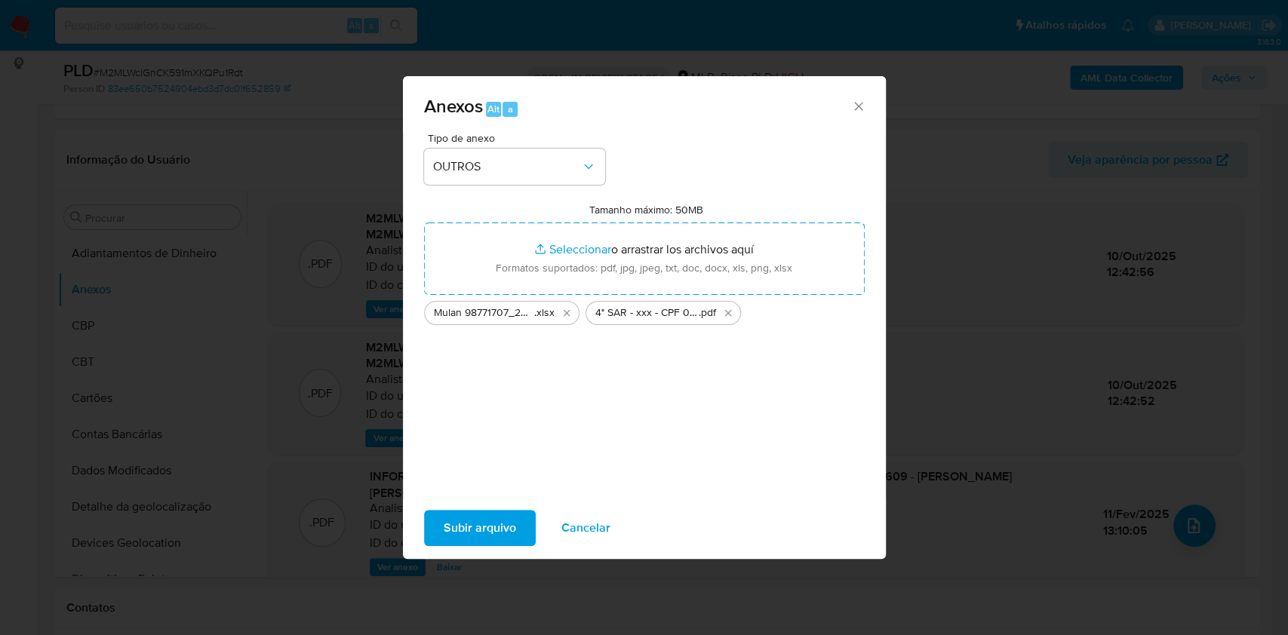
click at [512, 534] on span "Subir arquivo" at bounding box center [480, 528] width 72 height 33
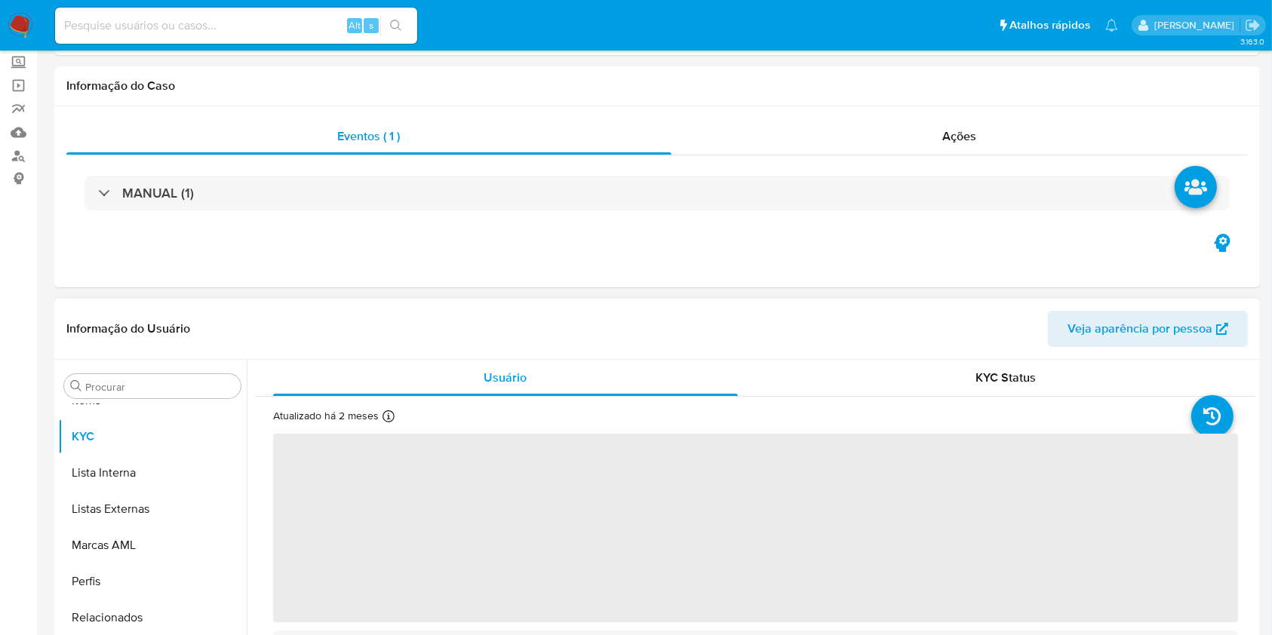
scroll to position [201, 0]
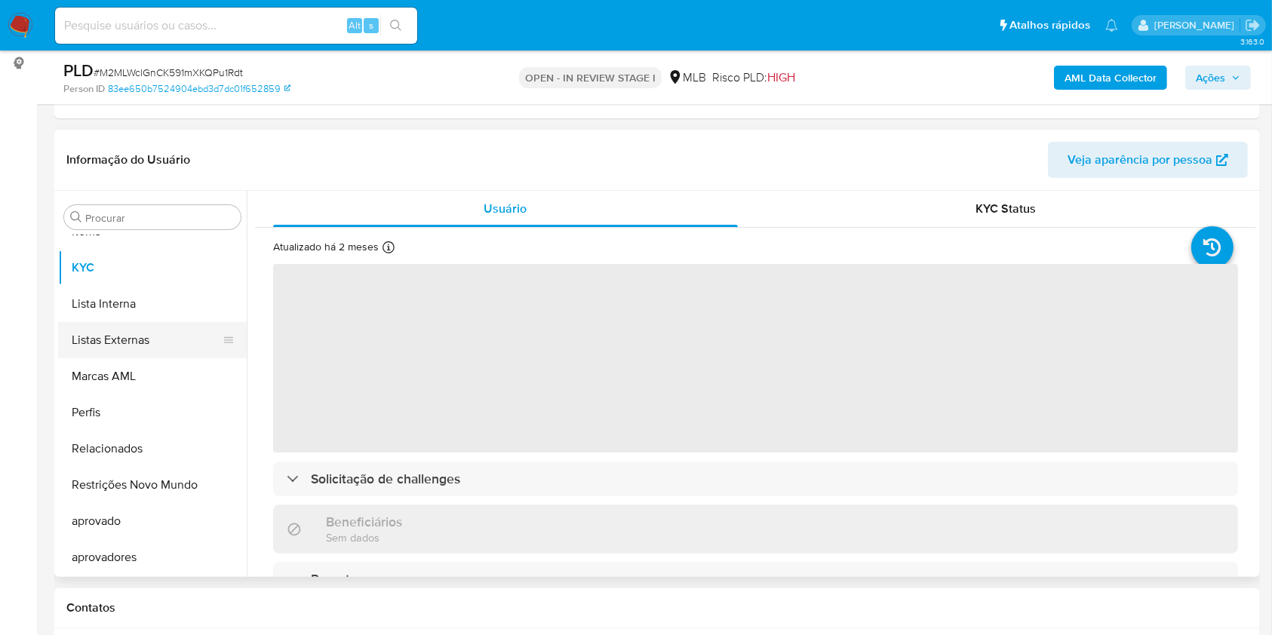
select select "10"
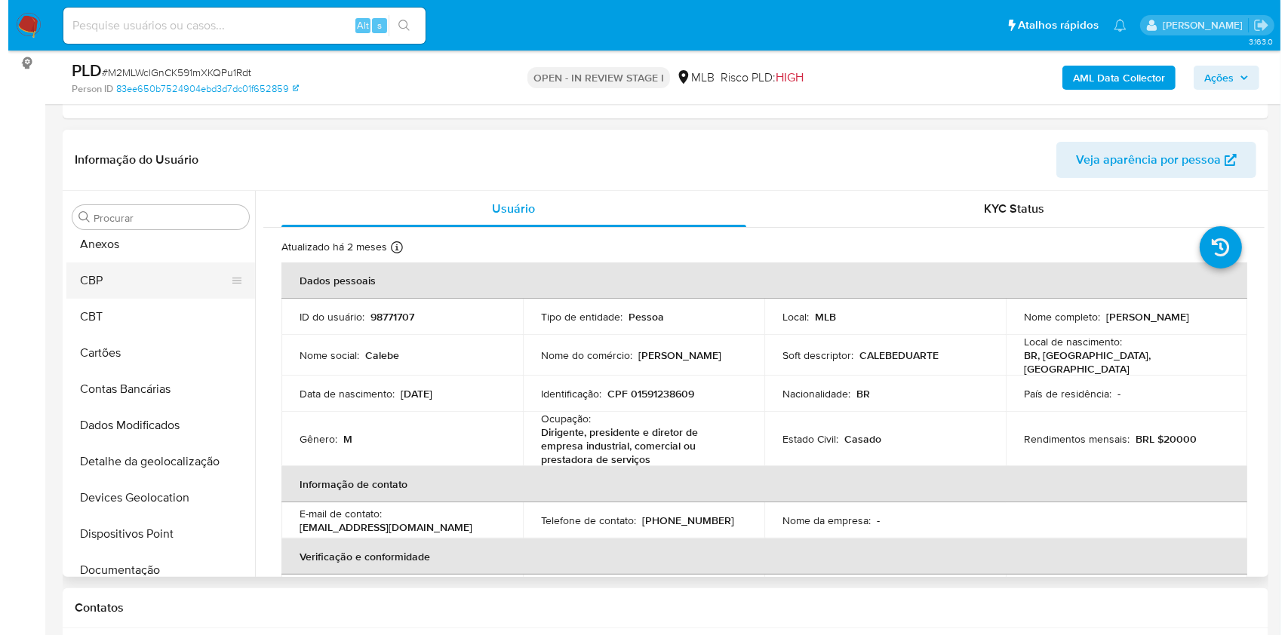
scroll to position [0, 0]
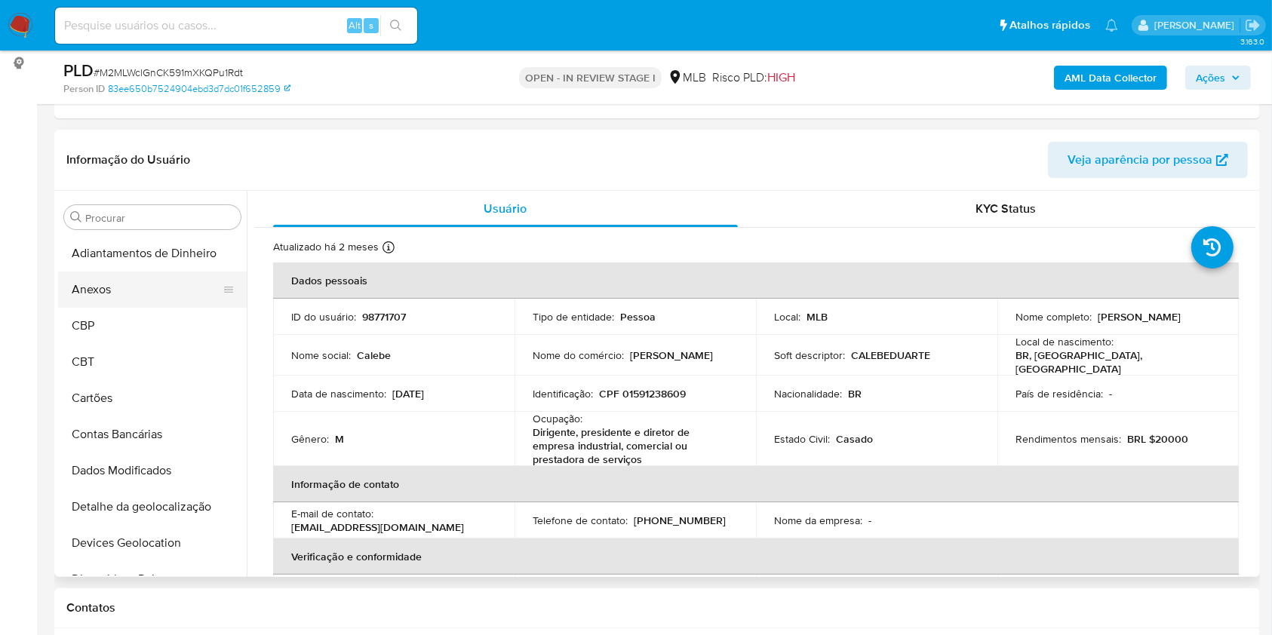
click at [109, 292] on button "Anexos" at bounding box center [146, 290] width 177 height 36
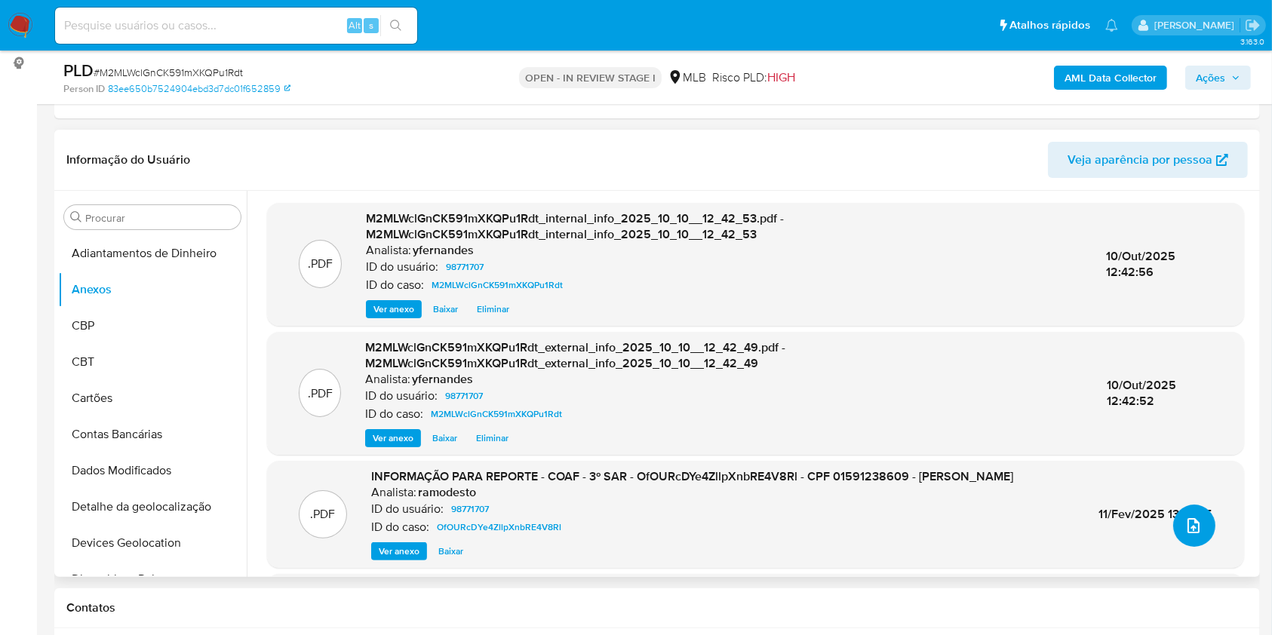
click at [1185, 521] on icon "upload-file" at bounding box center [1194, 526] width 18 height 18
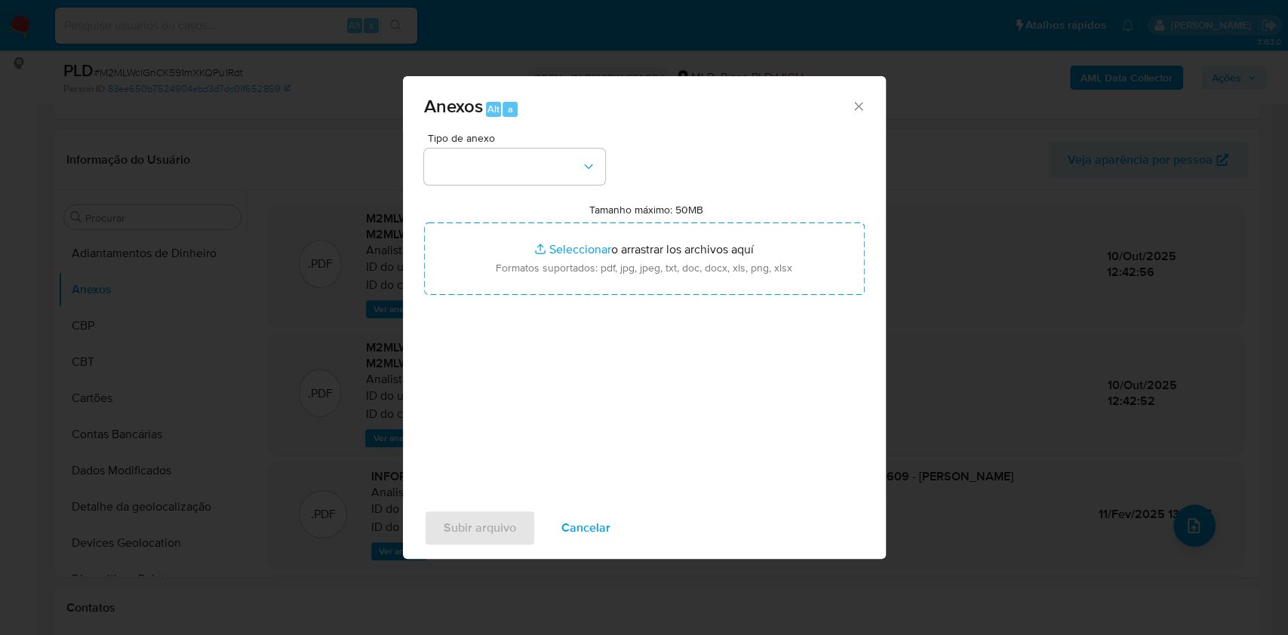
click at [549, 142] on span "Tipo de anexo" at bounding box center [518, 138] width 181 height 11
click at [536, 155] on button "button" at bounding box center [514, 167] width 181 height 36
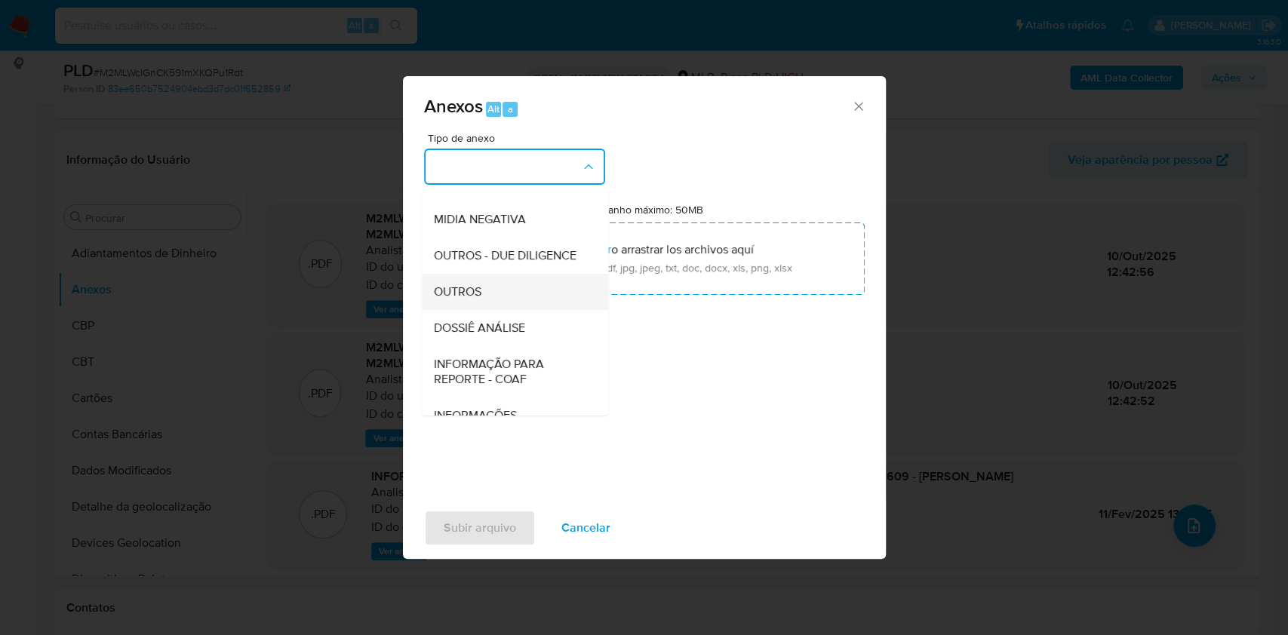
scroll to position [232, 0]
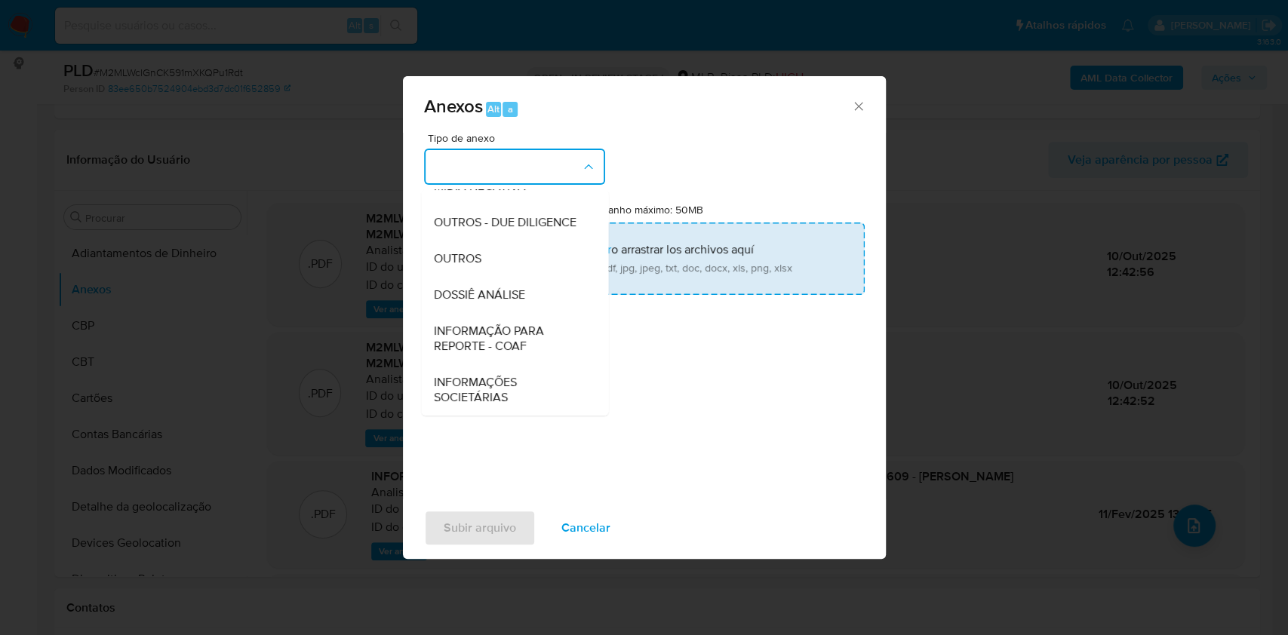
click at [477, 260] on span "OUTROS" at bounding box center [457, 258] width 48 height 15
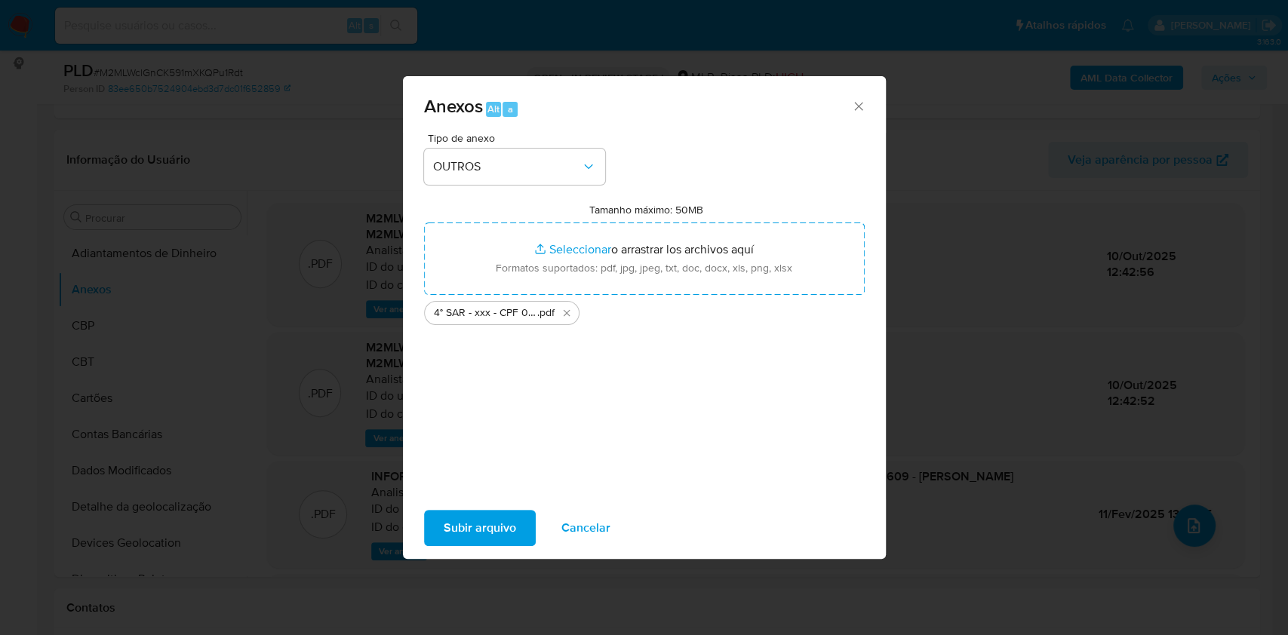
click at [478, 522] on span "Subir arquivo" at bounding box center [480, 528] width 72 height 33
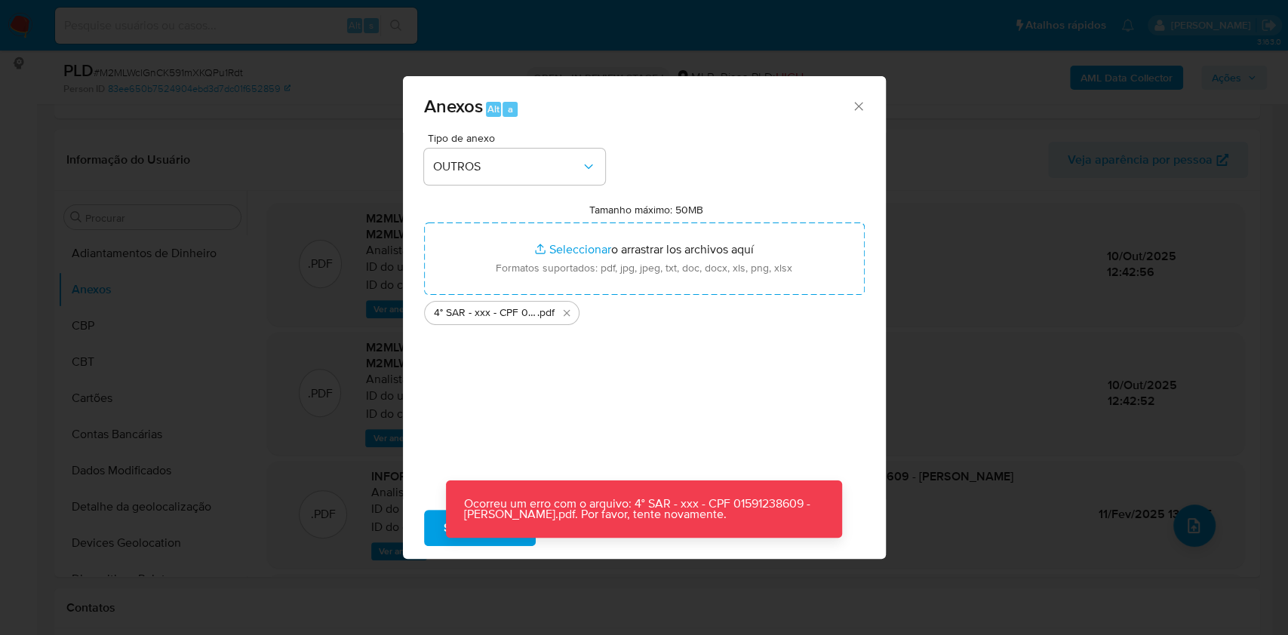
click at [985, 275] on div "Anexos Alt a Tipo de anexo OUTROS Tamanho máximo: 50MB Seleccionar archivos Sel…" at bounding box center [644, 317] width 1288 height 635
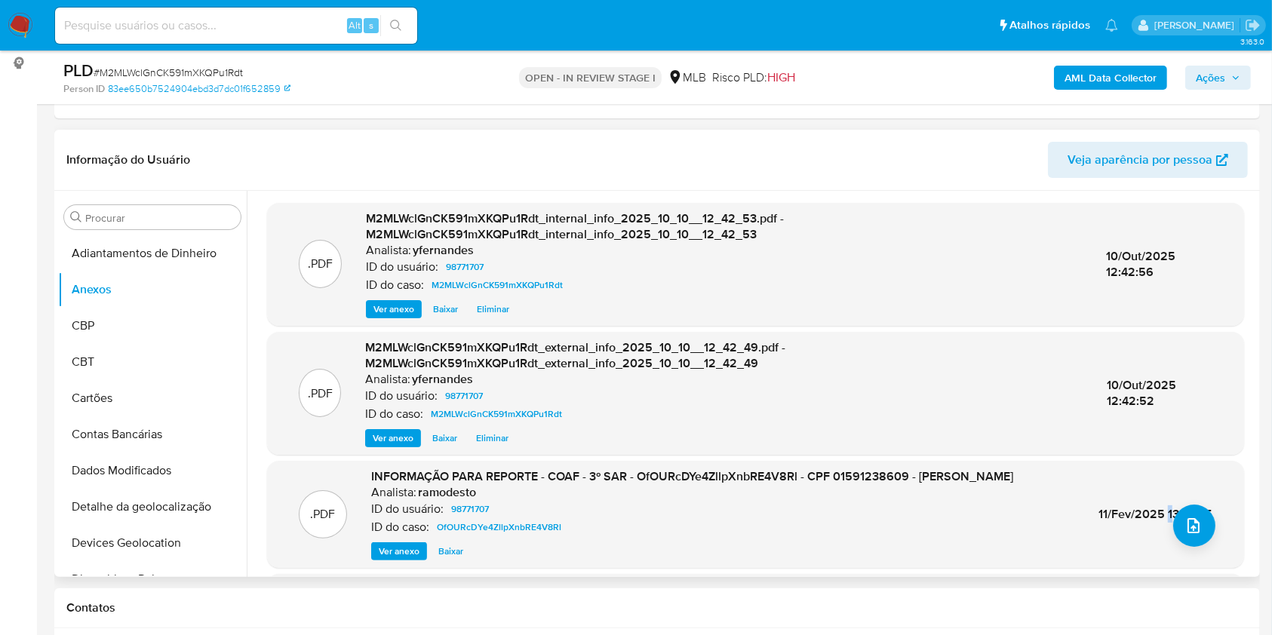
click at [1164, 517] on span "11/Fev/2025 13:10:05" at bounding box center [1156, 514] width 114 height 17
click at [1189, 526] on icon "upload-file" at bounding box center [1194, 526] width 18 height 18
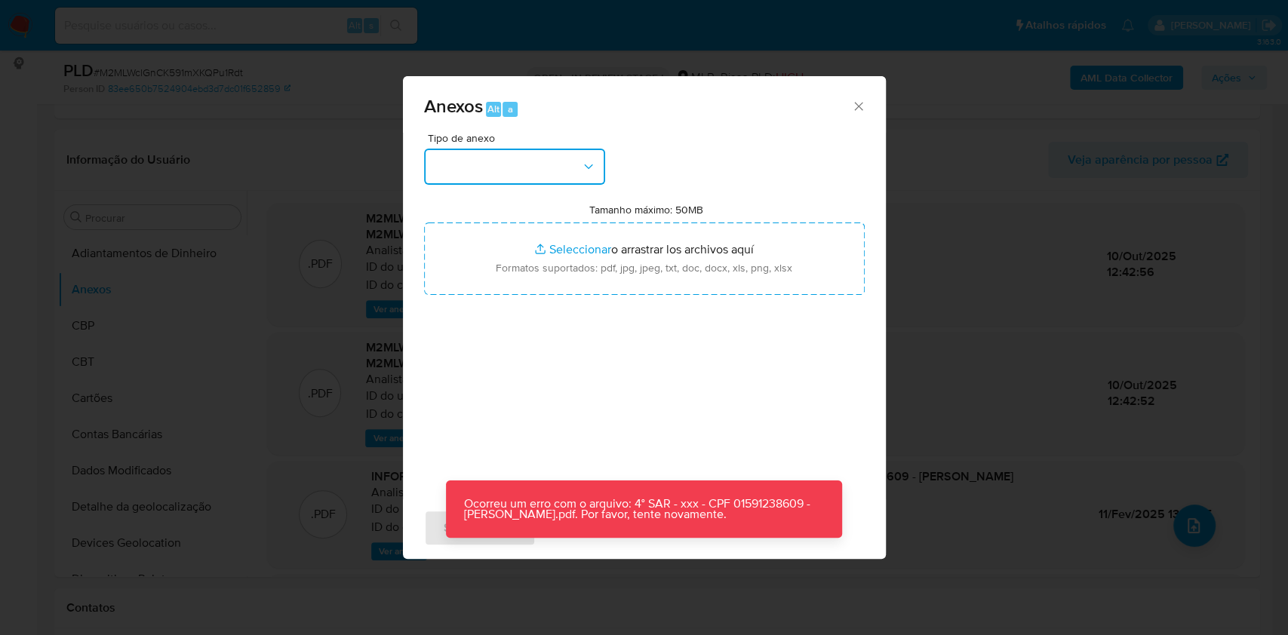
drag, startPoint x: 521, startPoint y: 167, endPoint x: 520, endPoint y: 175, distance: 8.4
click at [521, 167] on button "button" at bounding box center [514, 167] width 181 height 36
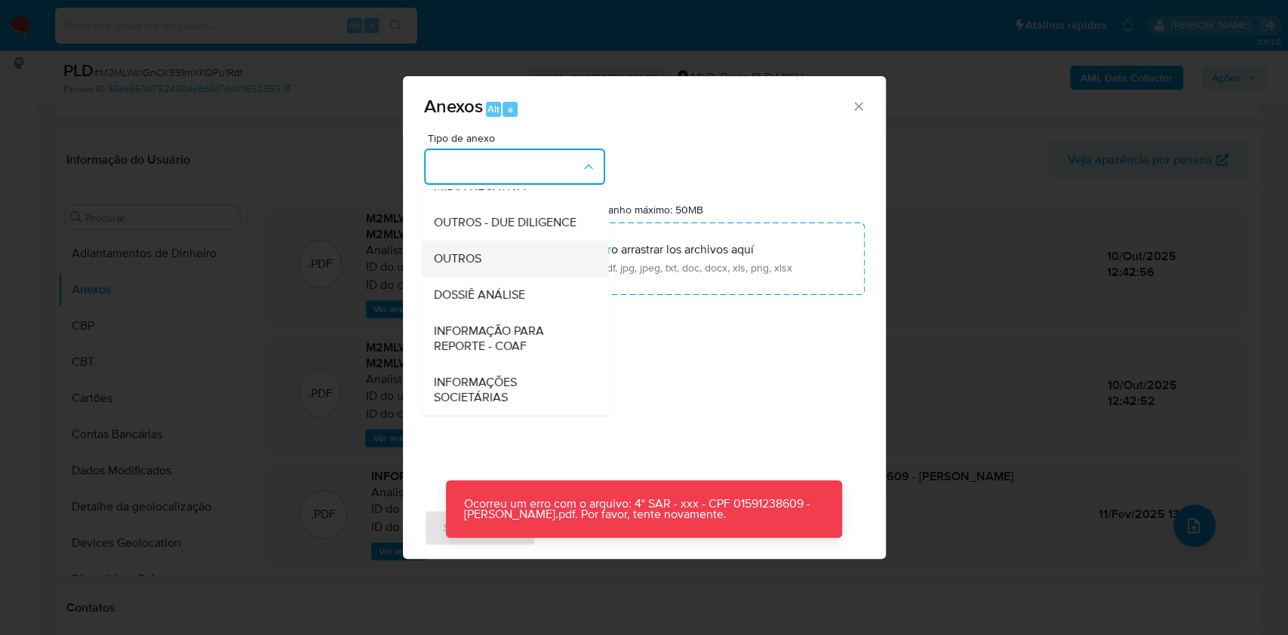
click at [459, 263] on span "OUTROS" at bounding box center [457, 258] width 48 height 15
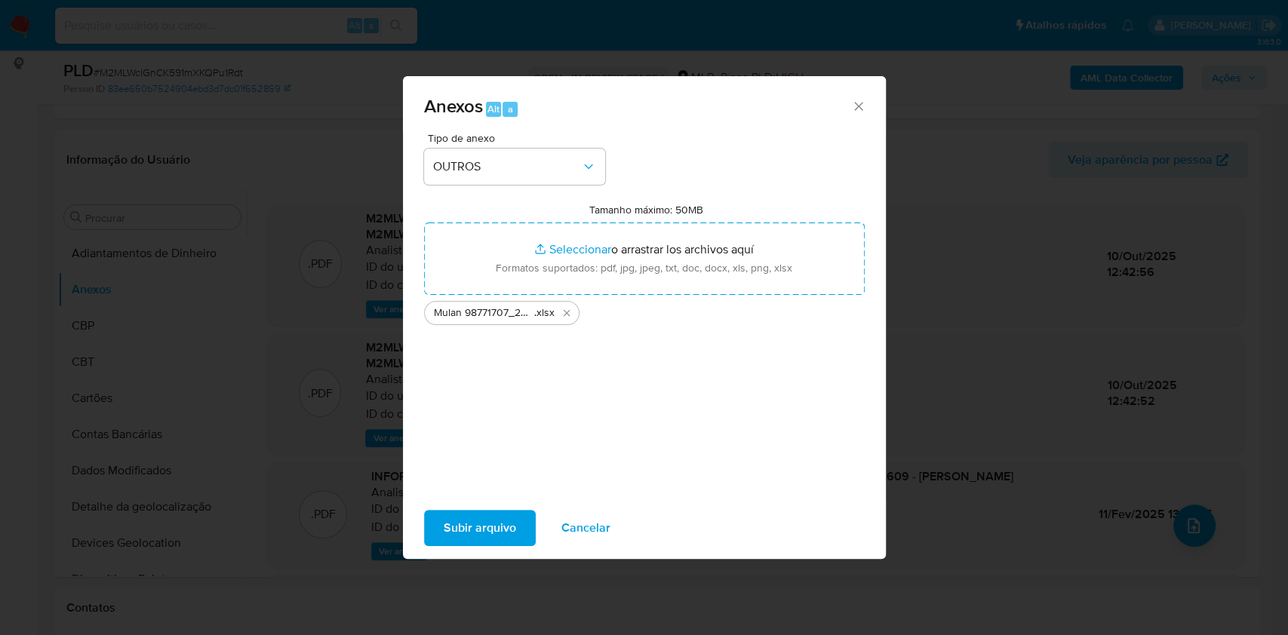
click at [477, 540] on span "Subir arquivo" at bounding box center [480, 528] width 72 height 33
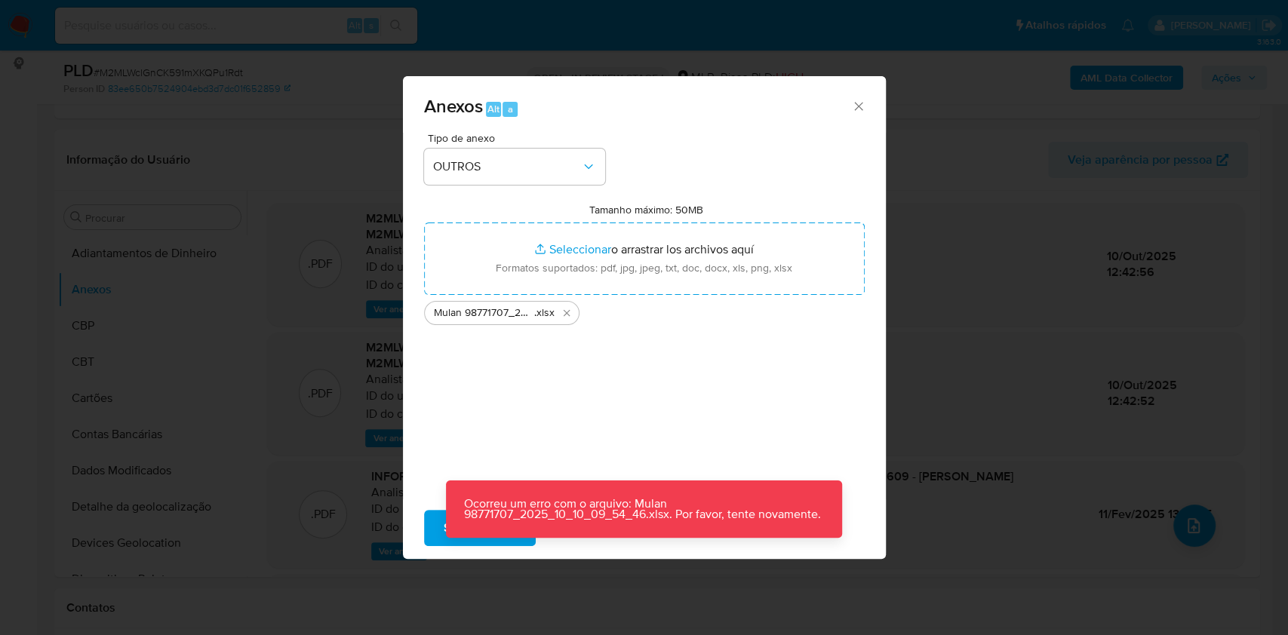
click at [249, 134] on div "Anexos Alt a Tipo de anexo OUTROS Tamanho máximo: 50MB Seleccionar archivos Sel…" at bounding box center [644, 317] width 1288 height 635
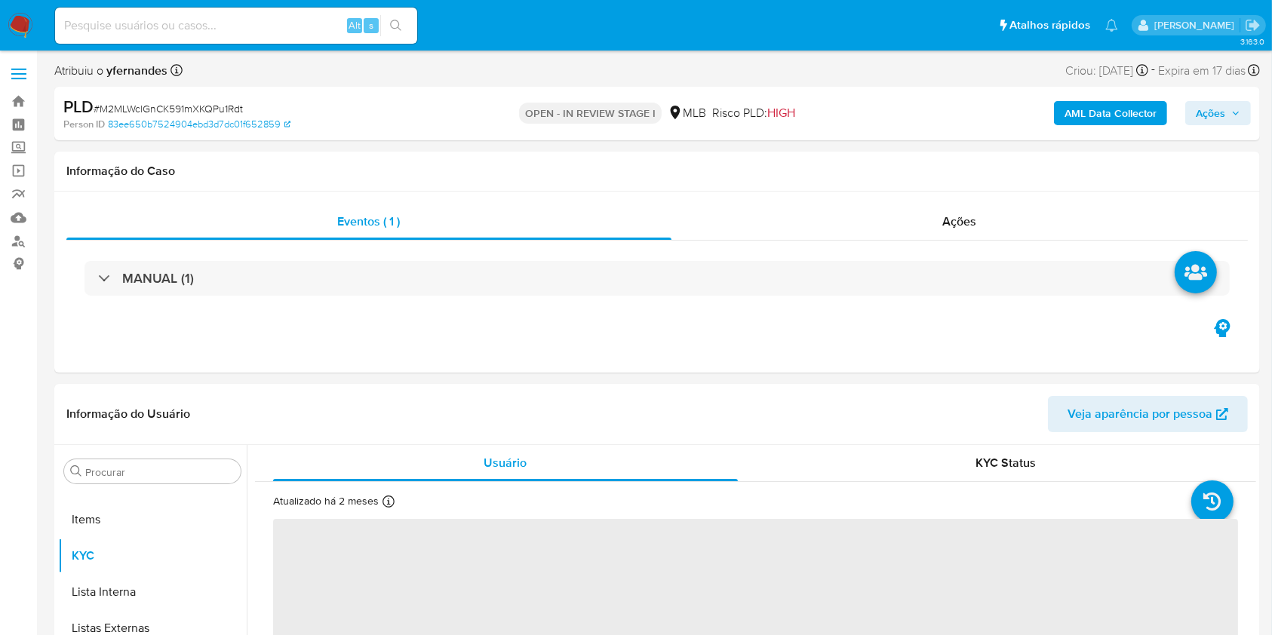
scroll to position [819, 0]
select select "10"
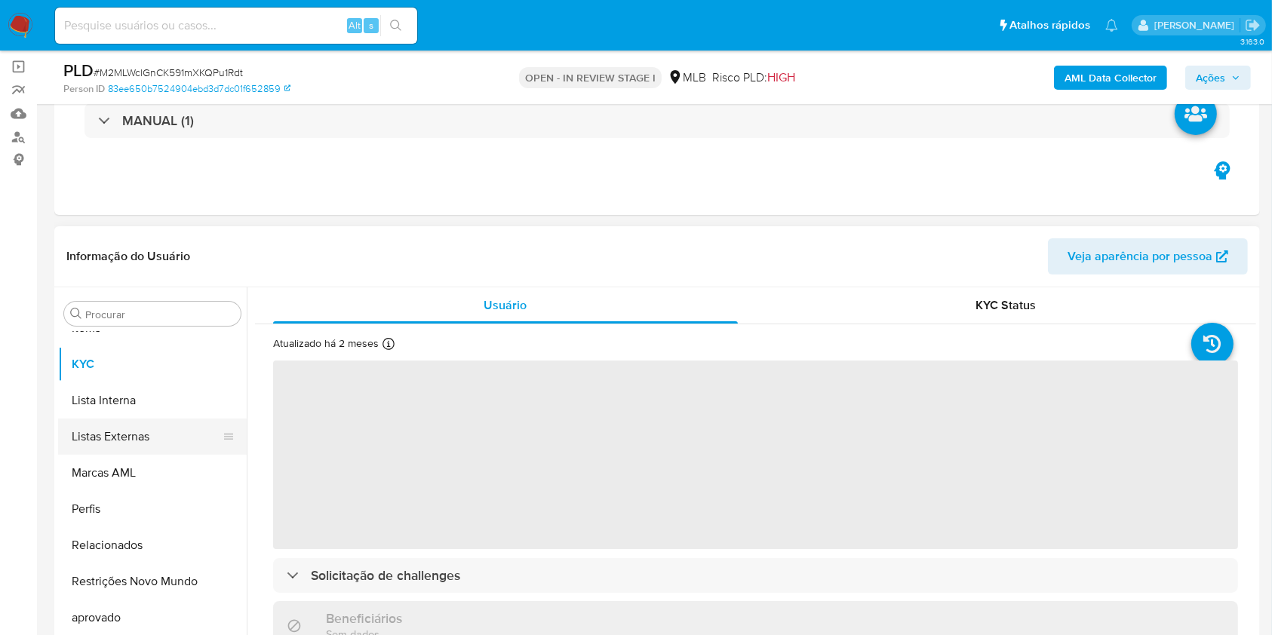
scroll to position [201, 0]
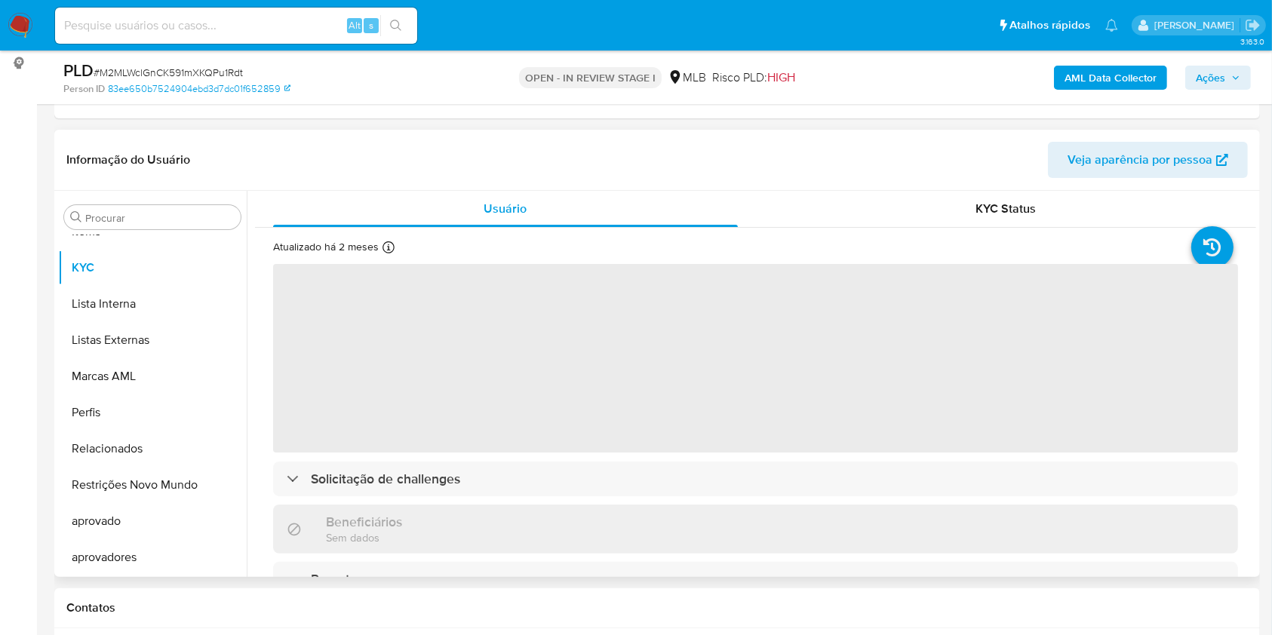
select select "10"
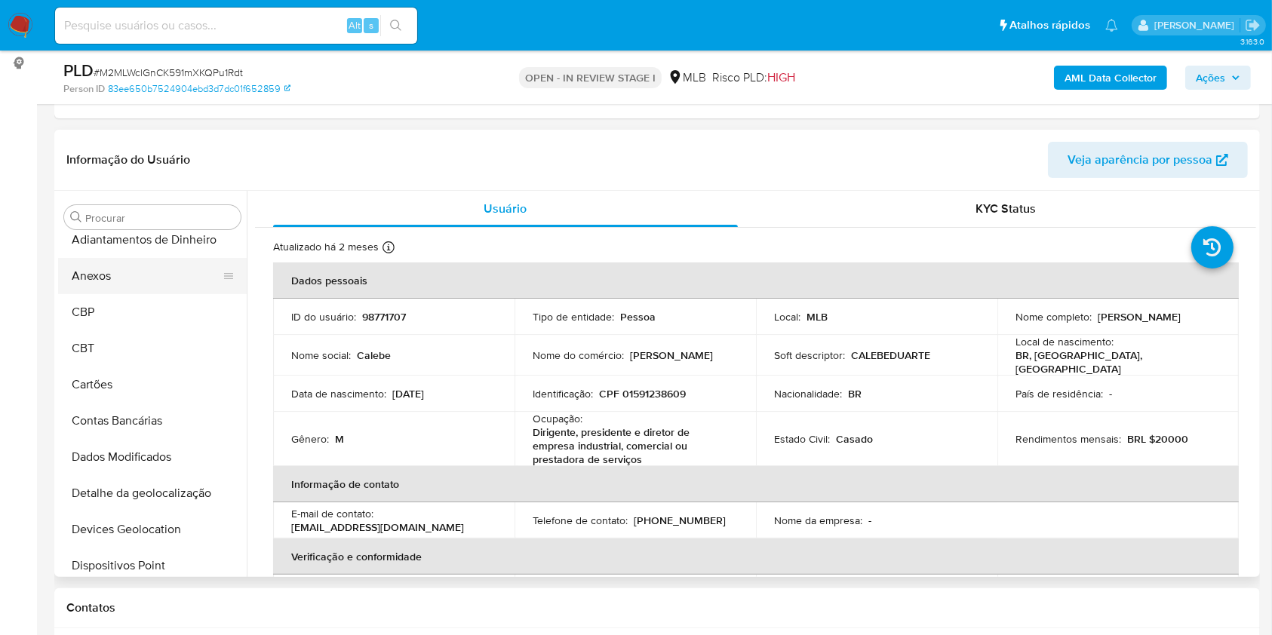
click at [102, 263] on button "Anexos" at bounding box center [146, 276] width 177 height 36
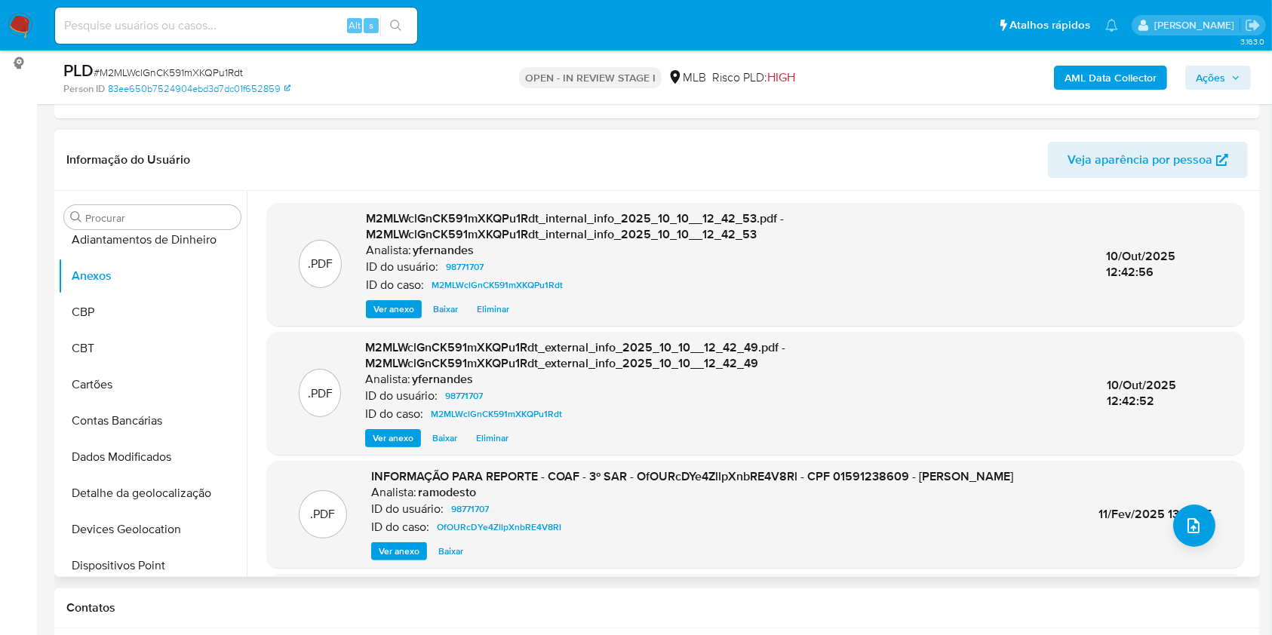
click at [1149, 195] on div ".PDF M2MLWclGnCK591mXKQPu1Rdt_internal_info_2025_10_10__12_42_53.pdf - M2MLWclG…" at bounding box center [752, 384] width 1010 height 386
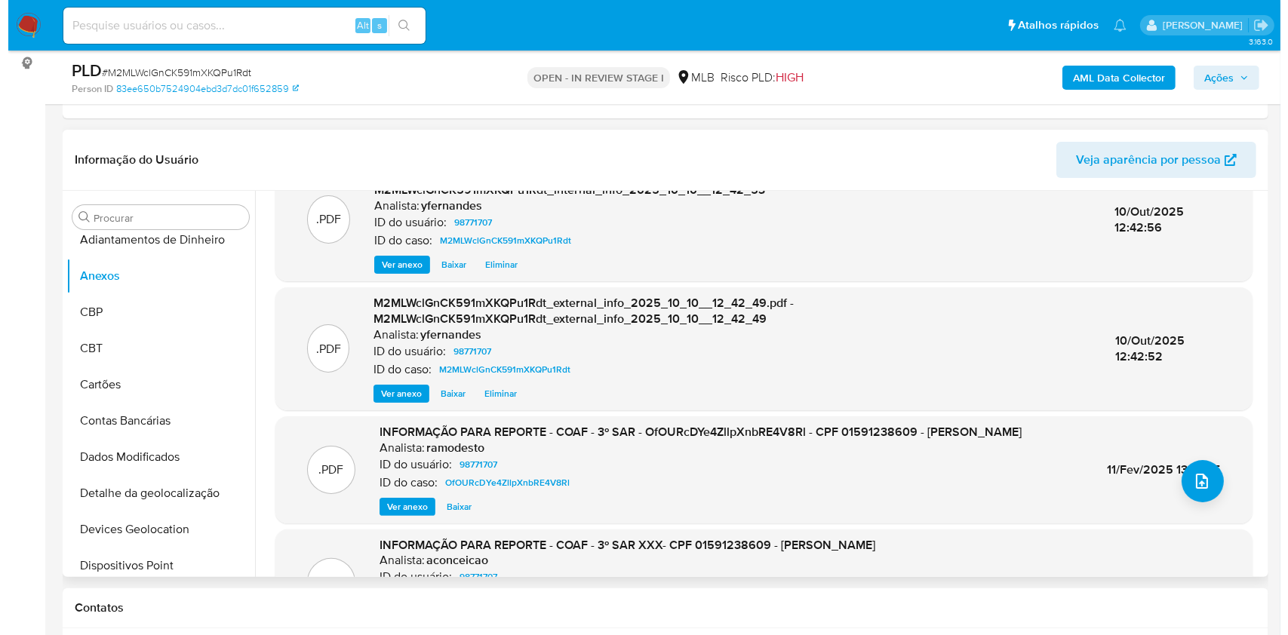
scroll to position [0, 0]
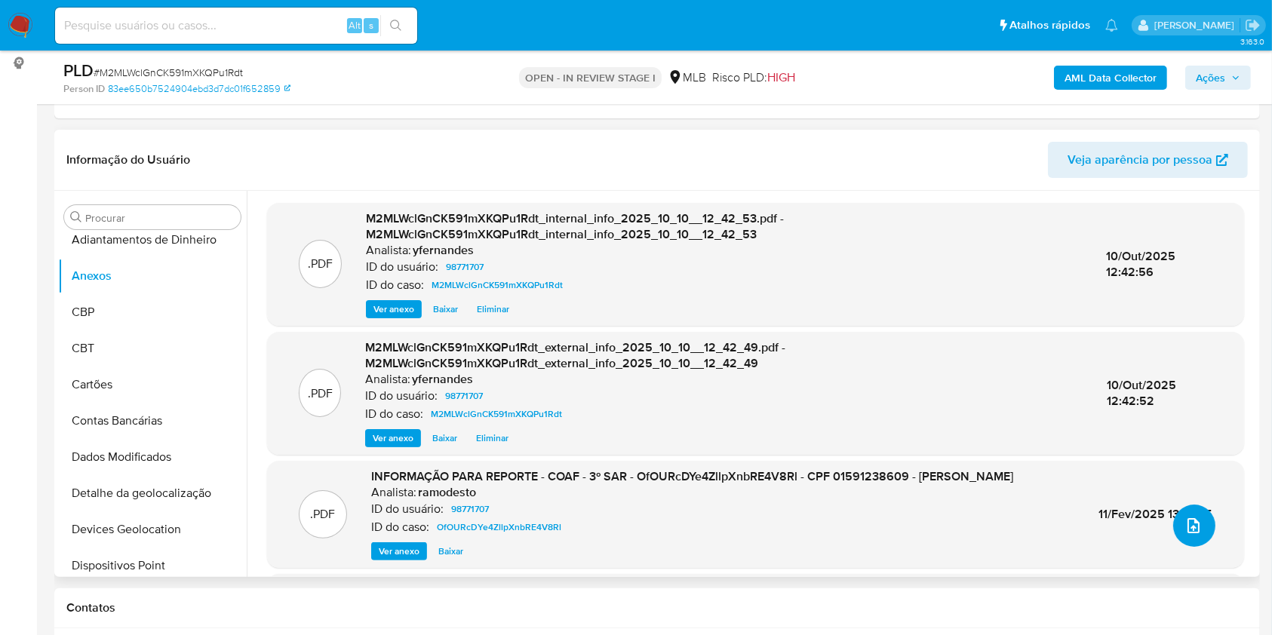
click at [1189, 522] on icon "upload-file" at bounding box center [1194, 526] width 18 height 18
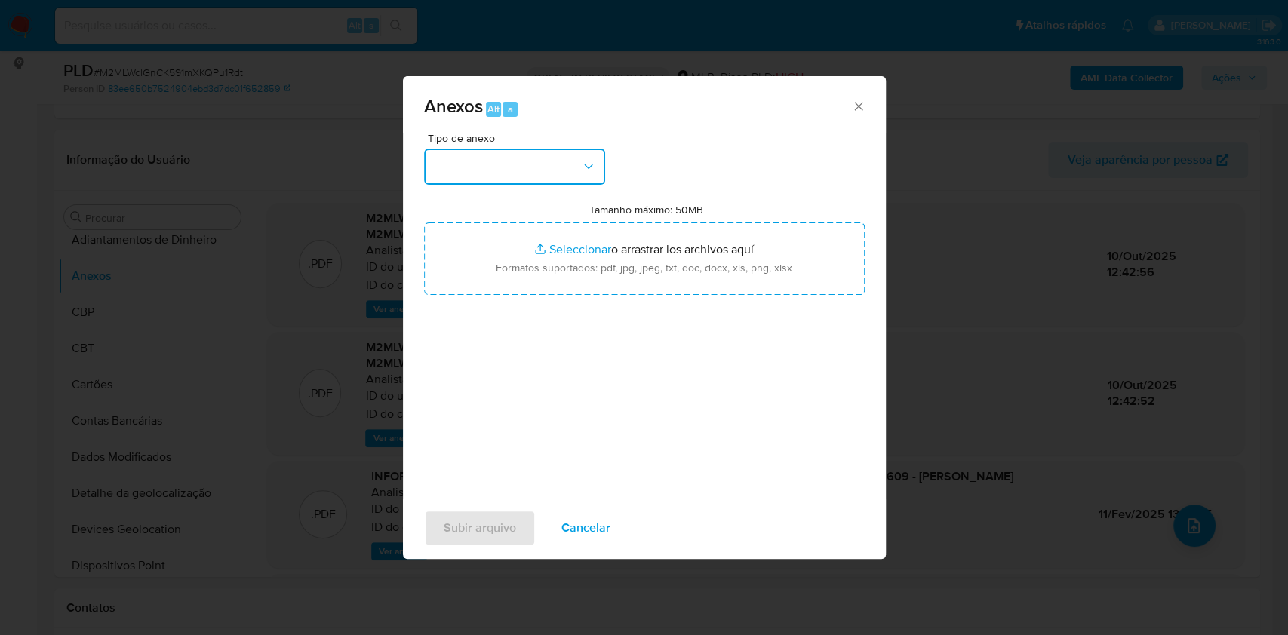
click at [539, 166] on button "button" at bounding box center [514, 167] width 181 height 36
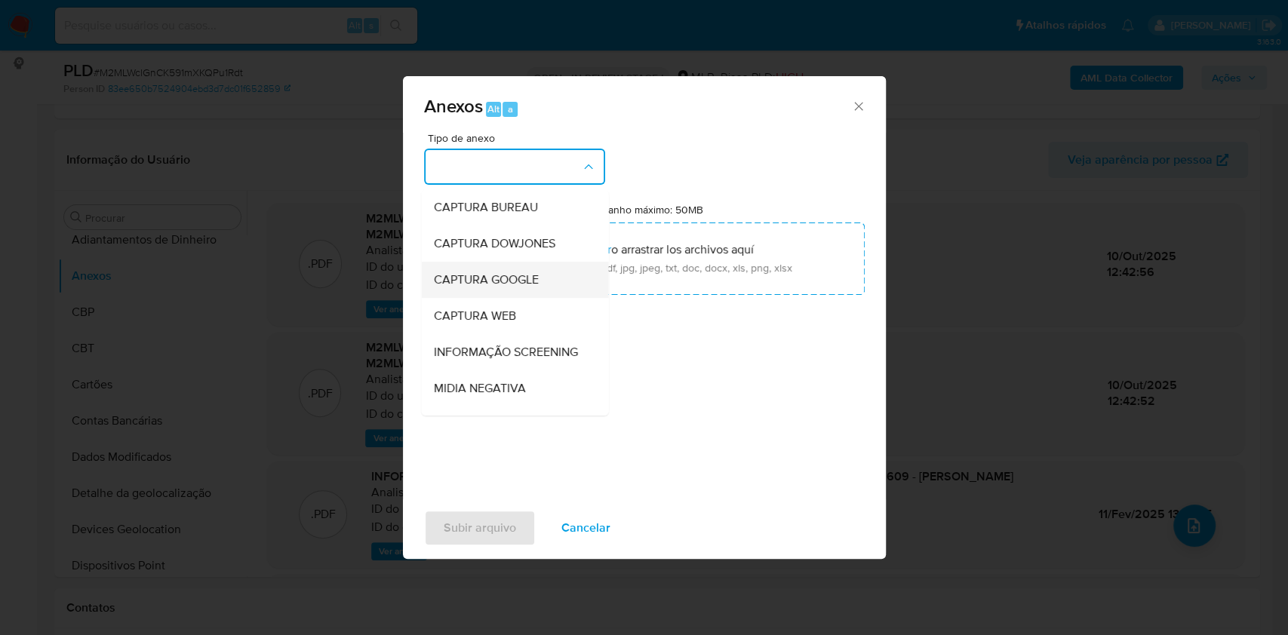
scroll to position [232, 0]
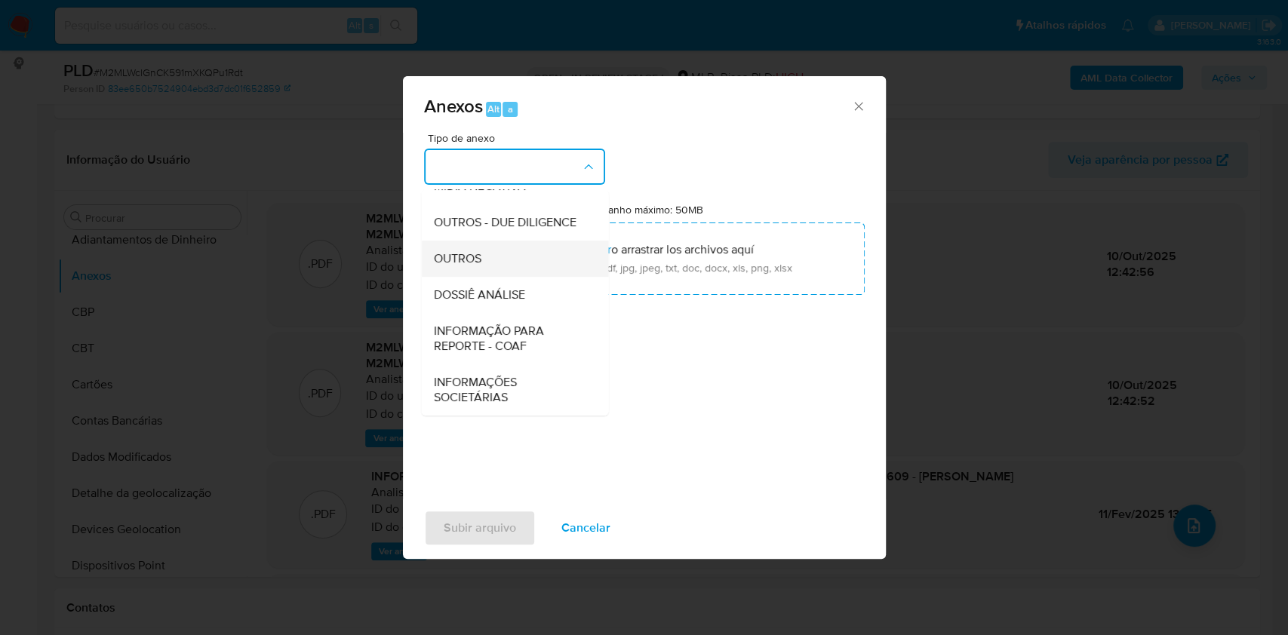
click at [489, 261] on div "OUTROS" at bounding box center [510, 259] width 154 height 36
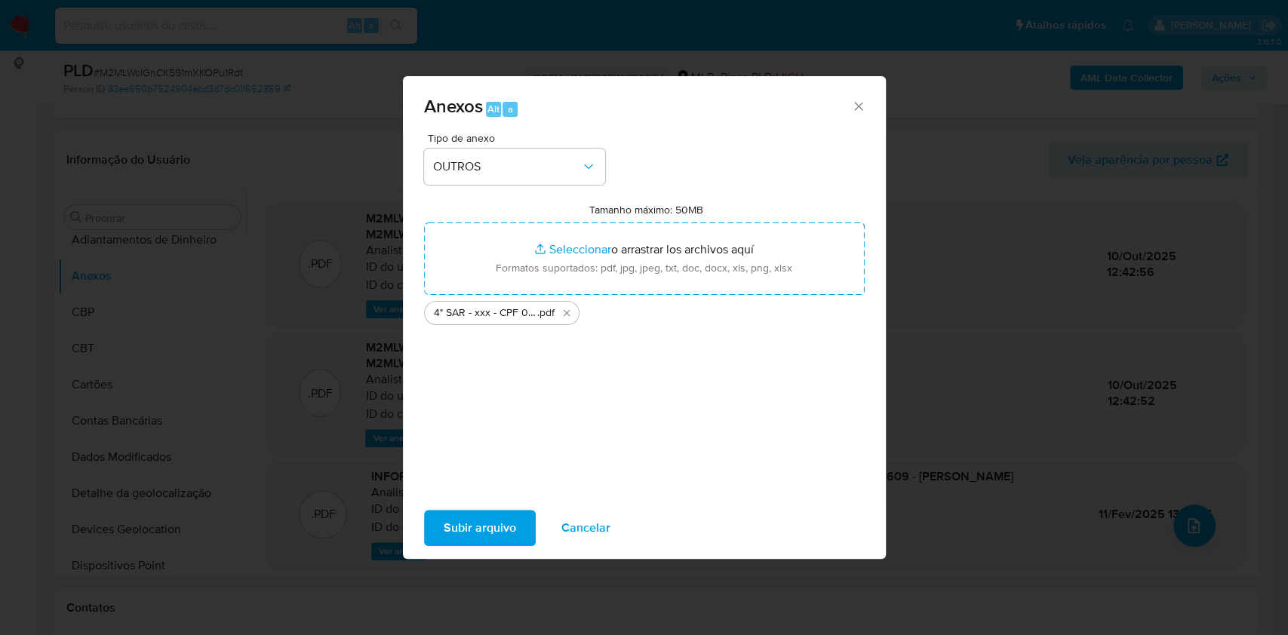
click at [454, 540] on span "Subir arquivo" at bounding box center [480, 528] width 72 height 33
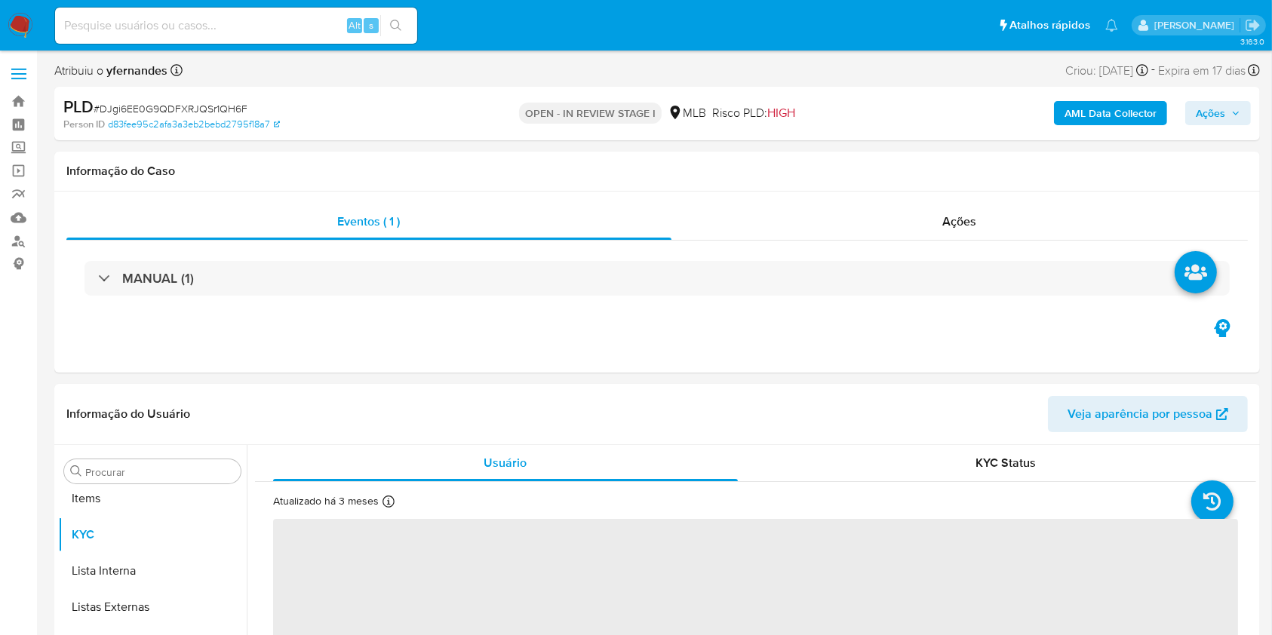
scroll to position [819, 0]
select select "10"
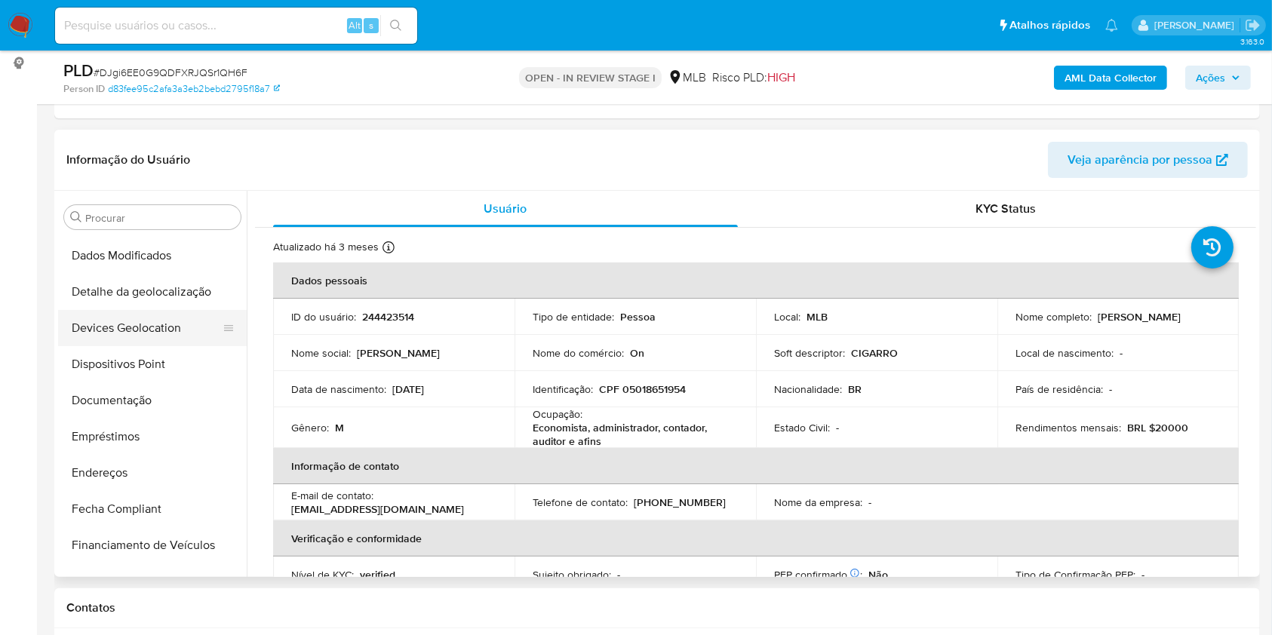
scroll to position [0, 0]
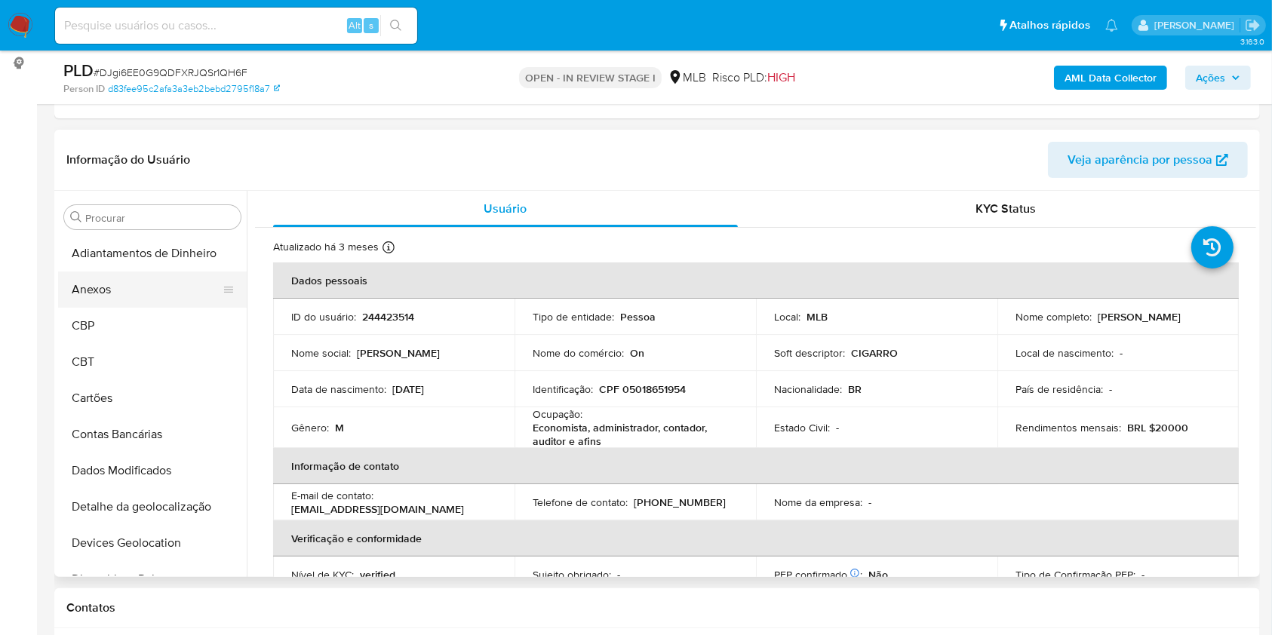
click at [127, 302] on button "Anexos" at bounding box center [146, 290] width 177 height 36
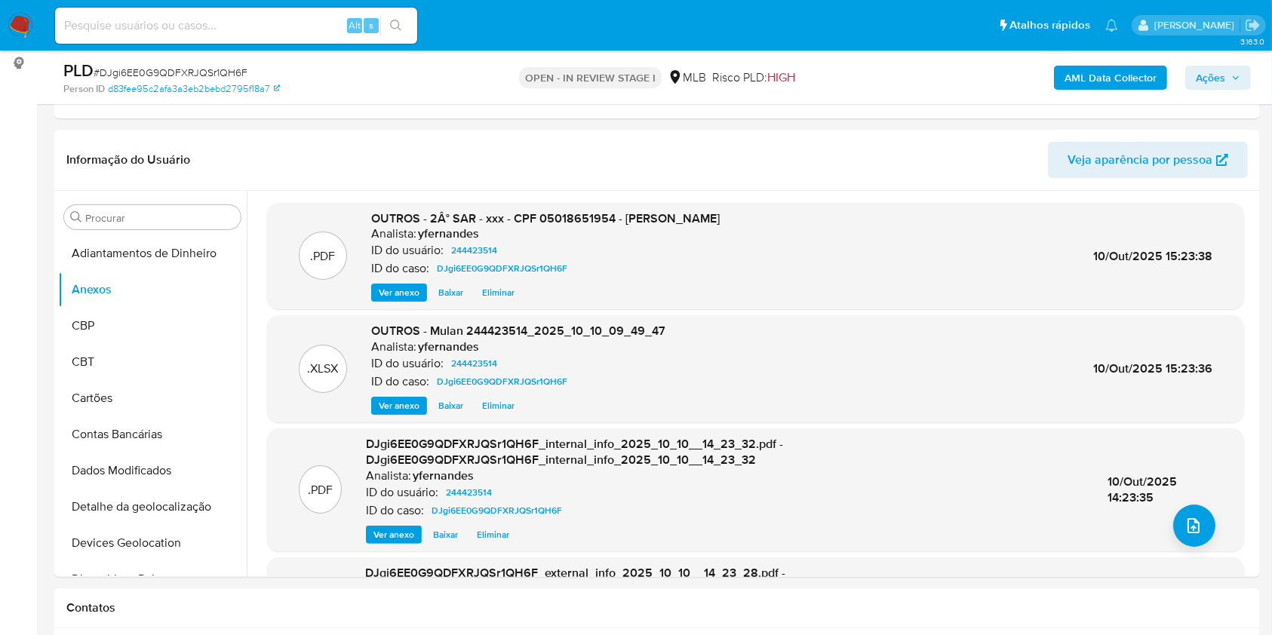
click at [1212, 78] on span "Ações" at bounding box center [1210, 78] width 29 height 24
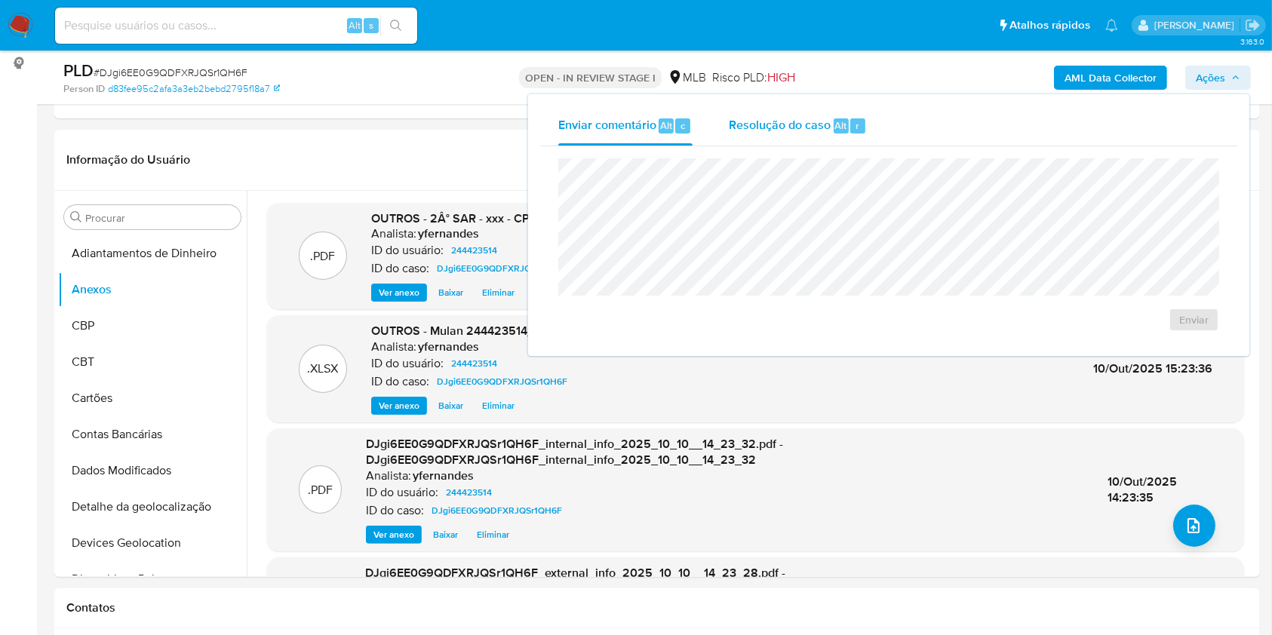
click at [789, 142] on div "Resolução do caso Alt r" at bounding box center [798, 125] width 138 height 39
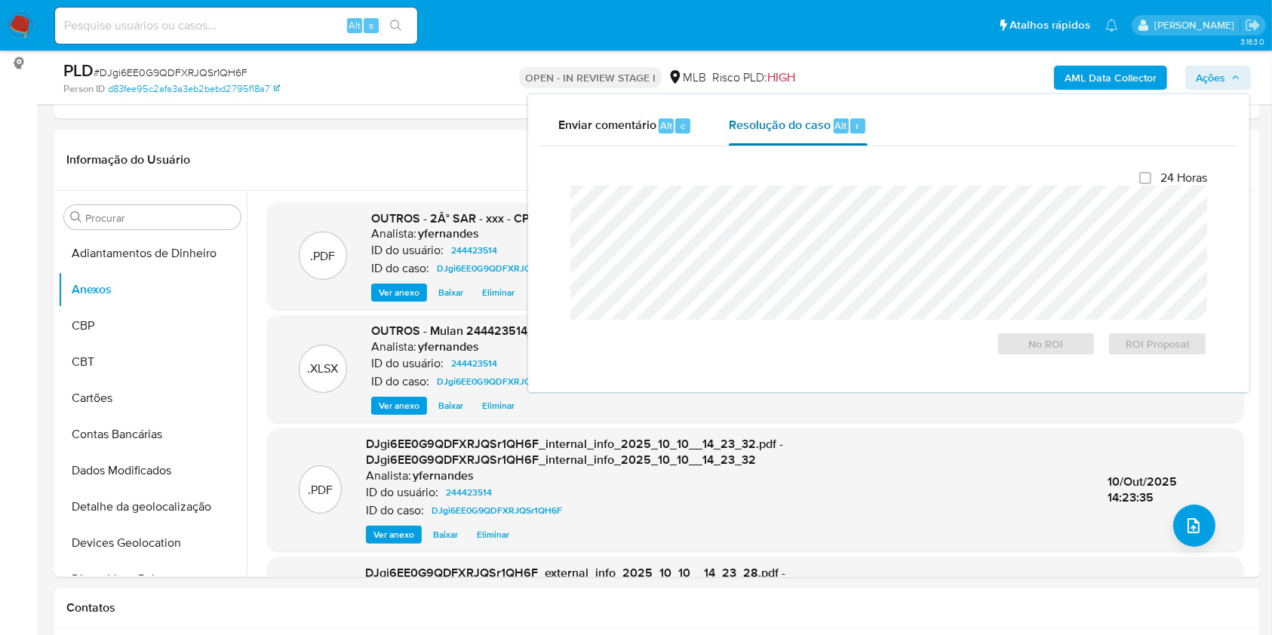
click at [786, 127] on span "Resolução do caso" at bounding box center [780, 124] width 102 height 17
click at [1137, 336] on span "ROI Proposal" at bounding box center [1157, 344] width 78 height 21
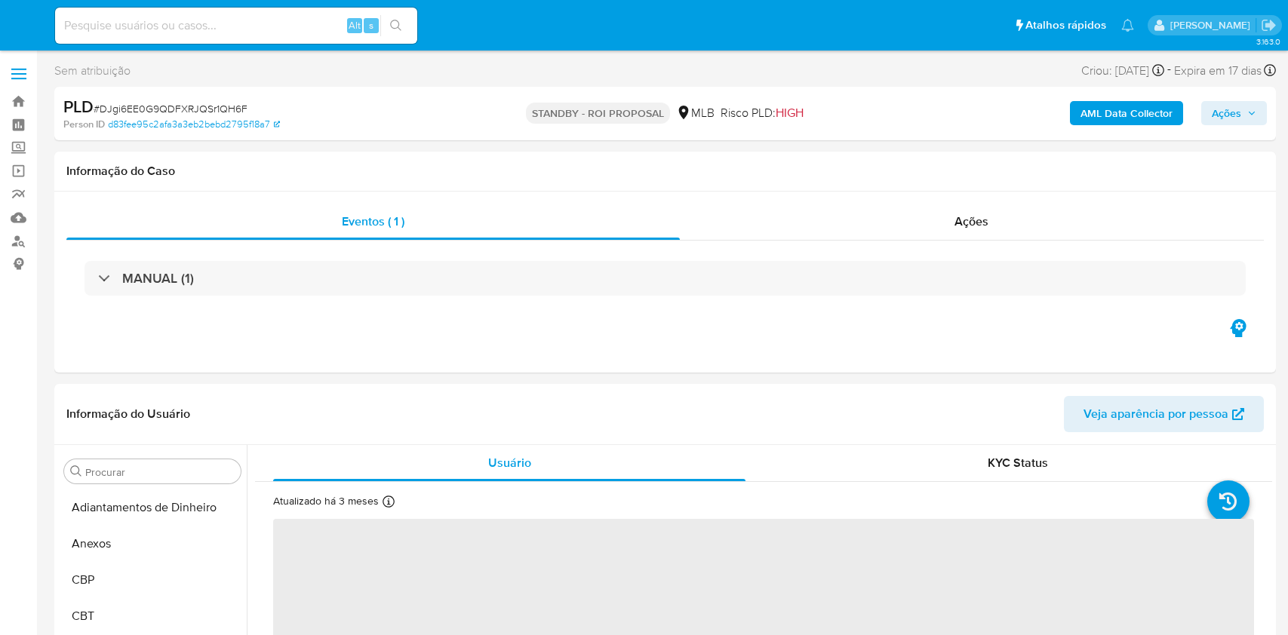
select select "10"
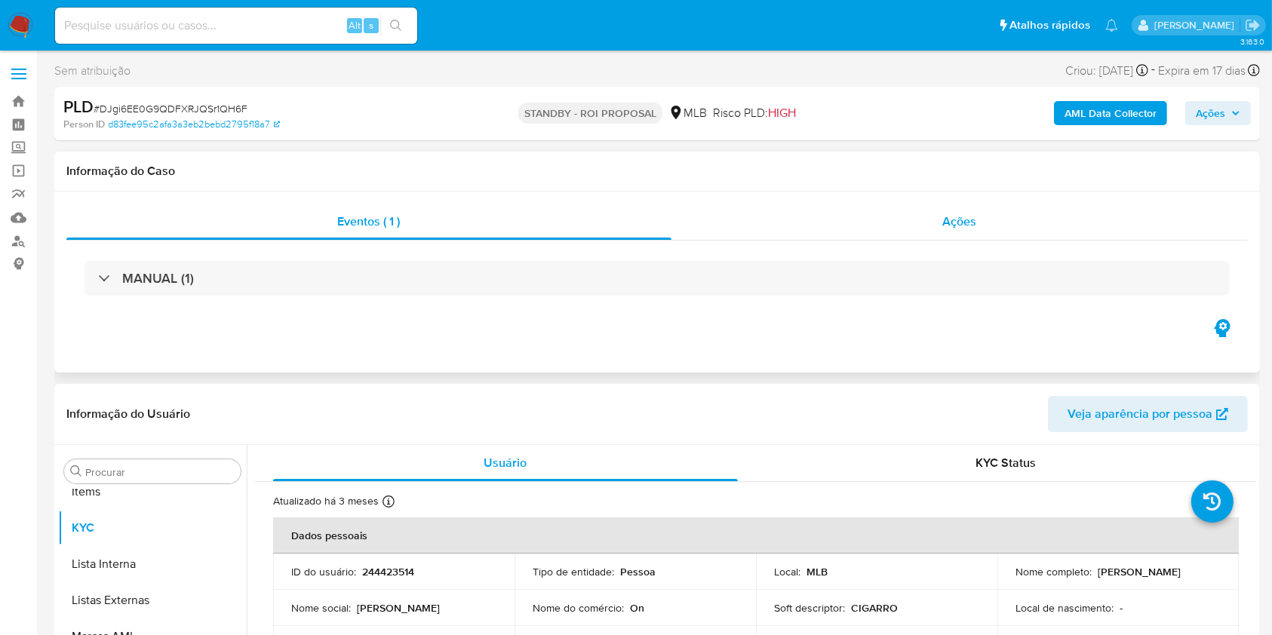
click at [883, 210] on div "Ações" at bounding box center [960, 222] width 577 height 36
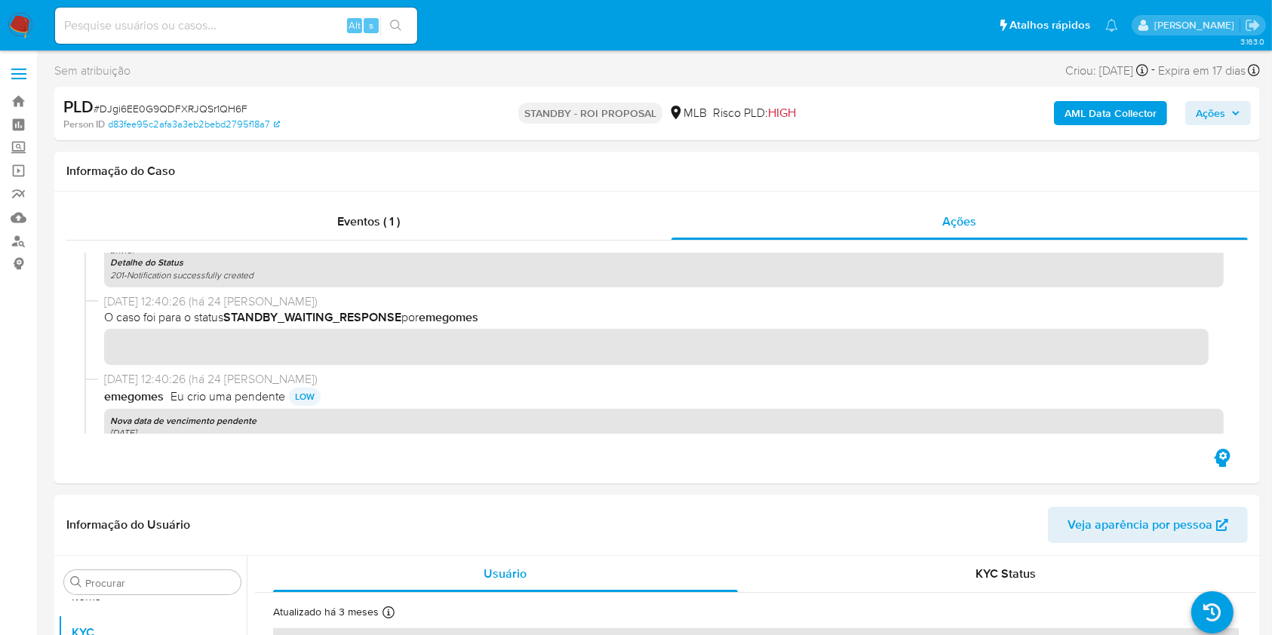
scroll to position [704, 0]
